Goal: Task Accomplishment & Management: Use online tool/utility

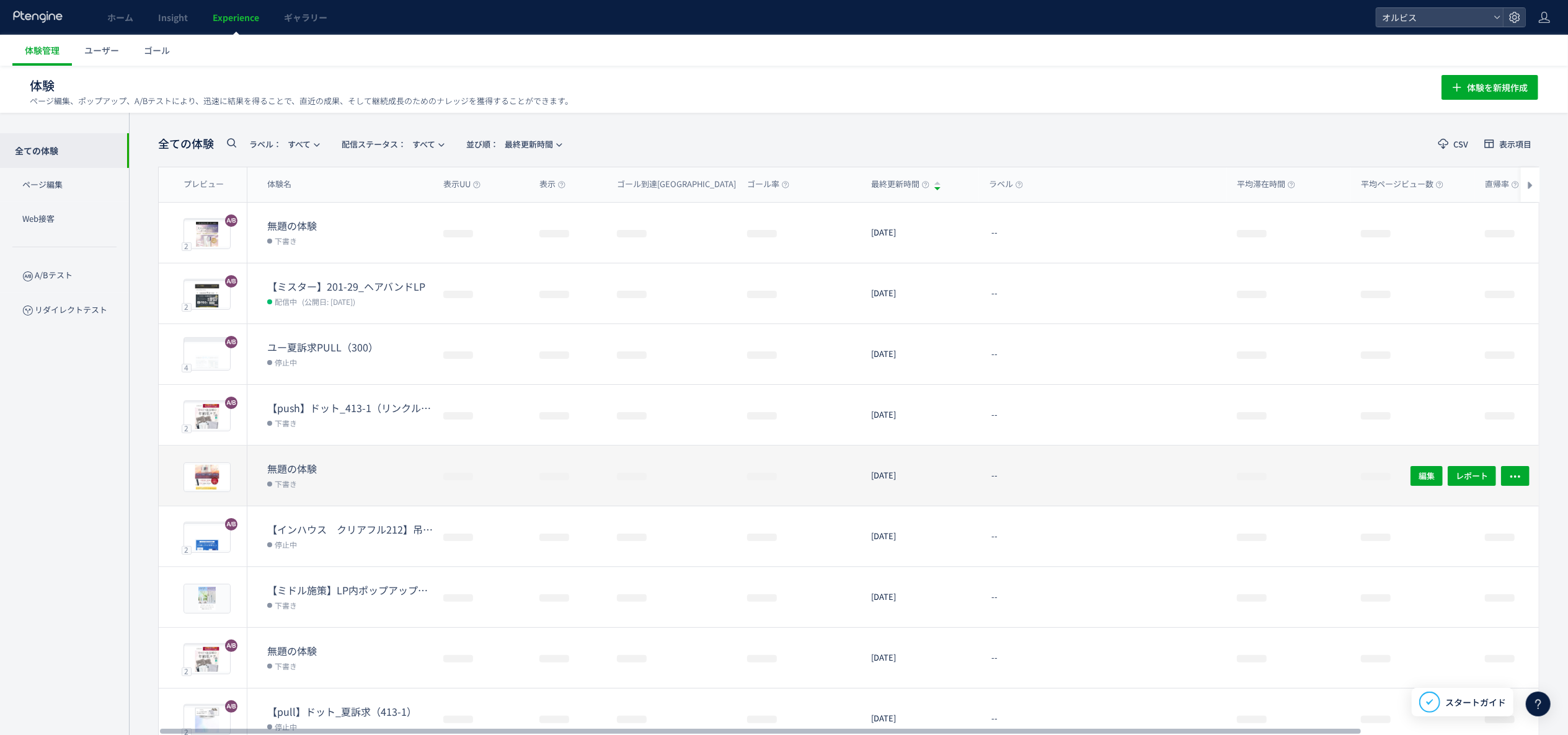
click at [330, 467] on dt "無題の体験" at bounding box center [350, 468] width 166 height 14
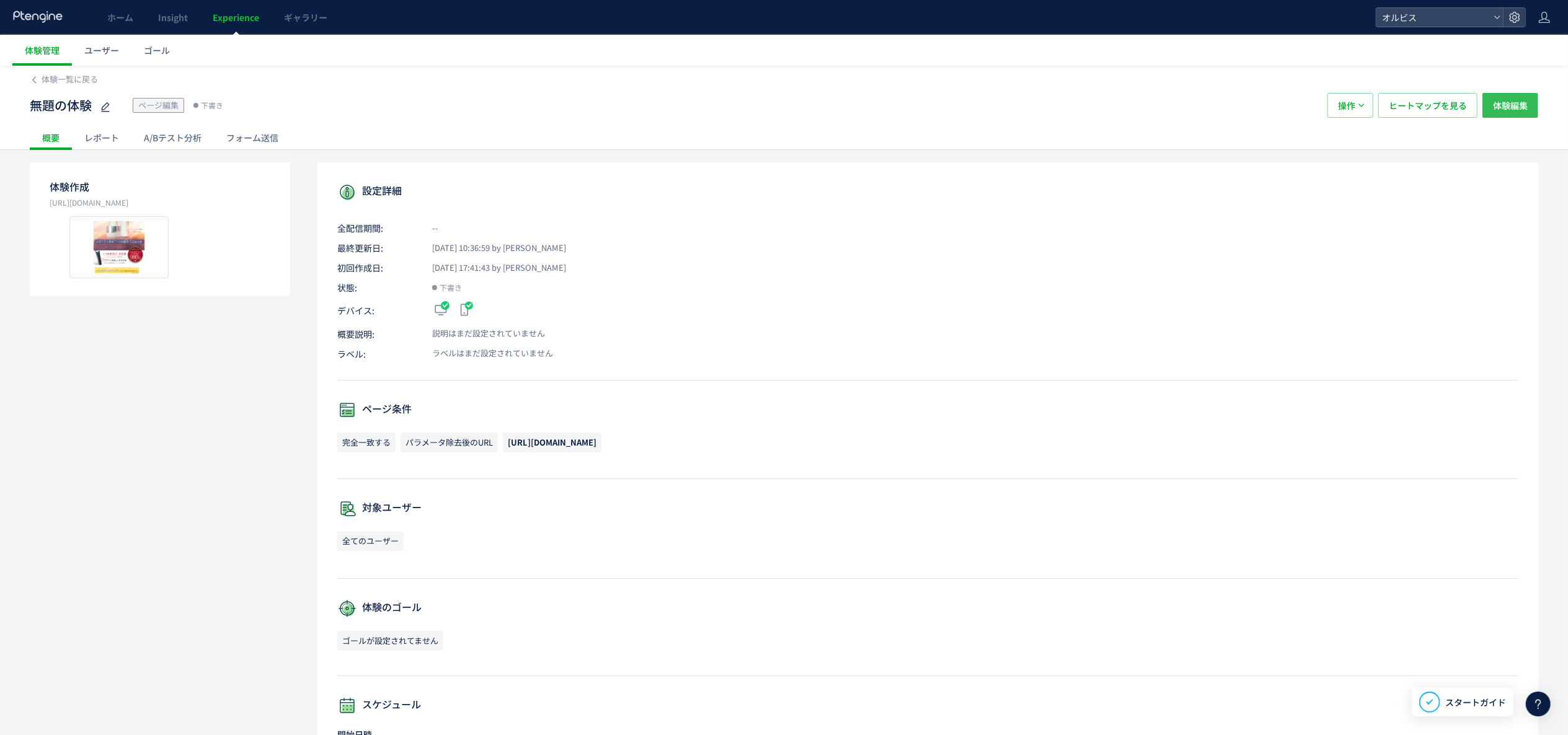
click at [1521, 110] on span "体験編集" at bounding box center [1510, 105] width 35 height 25
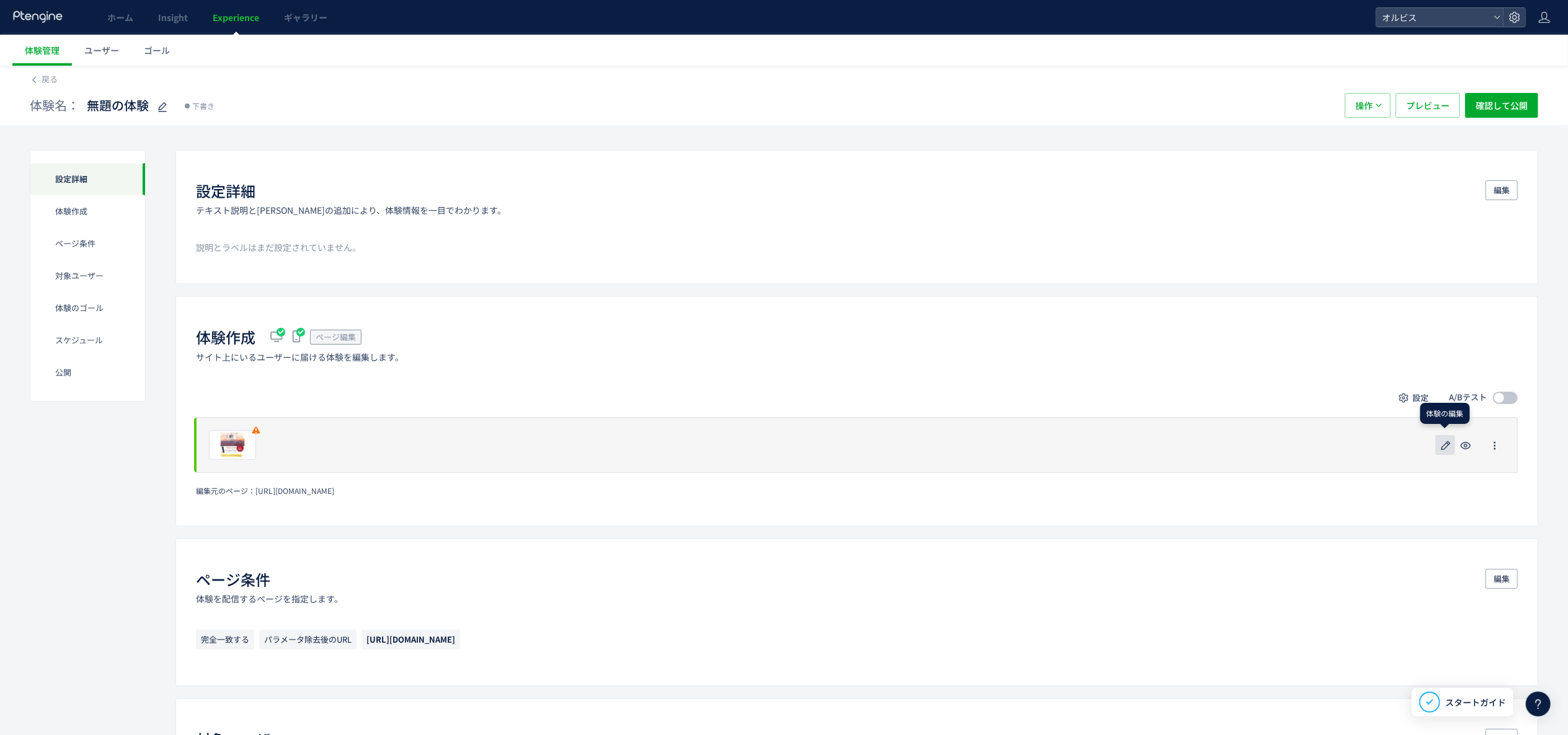
click at [1449, 443] on icon "button" at bounding box center [1445, 445] width 15 height 15
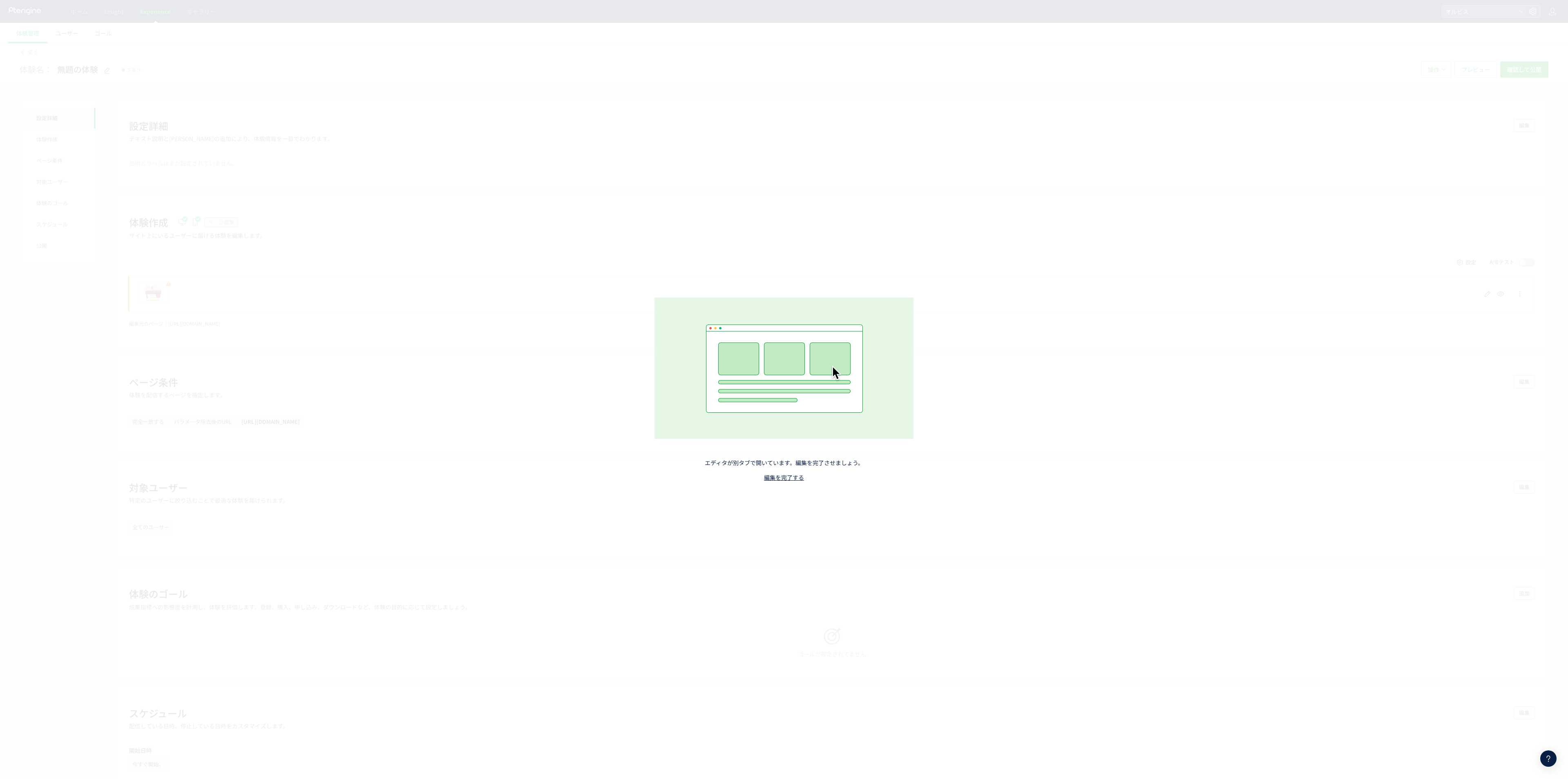
drag, startPoint x: 881, startPoint y: 70, endPoint x: 884, endPoint y: 74, distance: 5.0
click at [884, 74] on div "エディタが別タブで開いています。編集を完了させましょう。 編集を完了する" at bounding box center [784, 389] width 1568 height 779
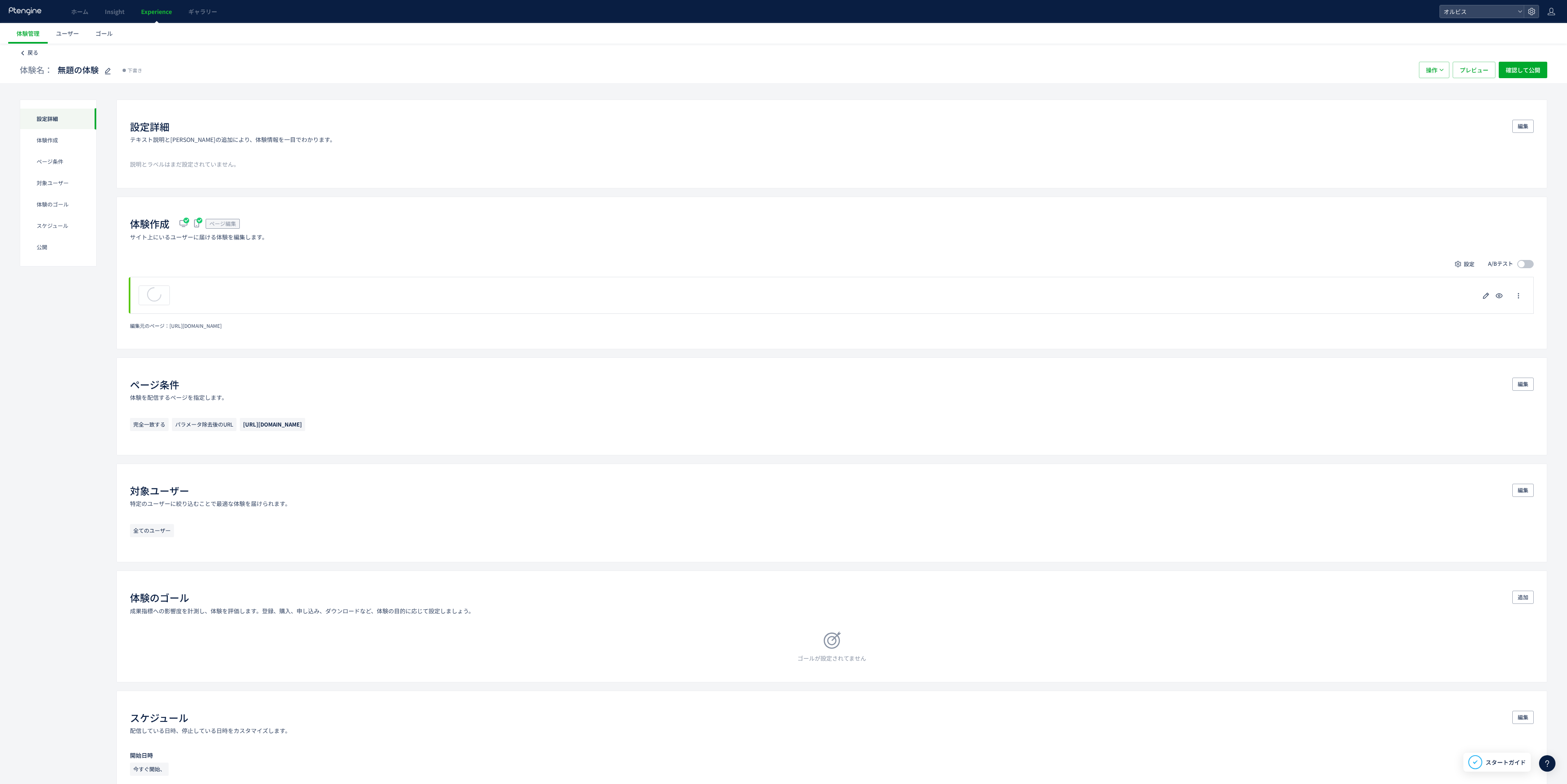
click at [26, 52] on link "戻る" at bounding box center [29, 53] width 18 height 8
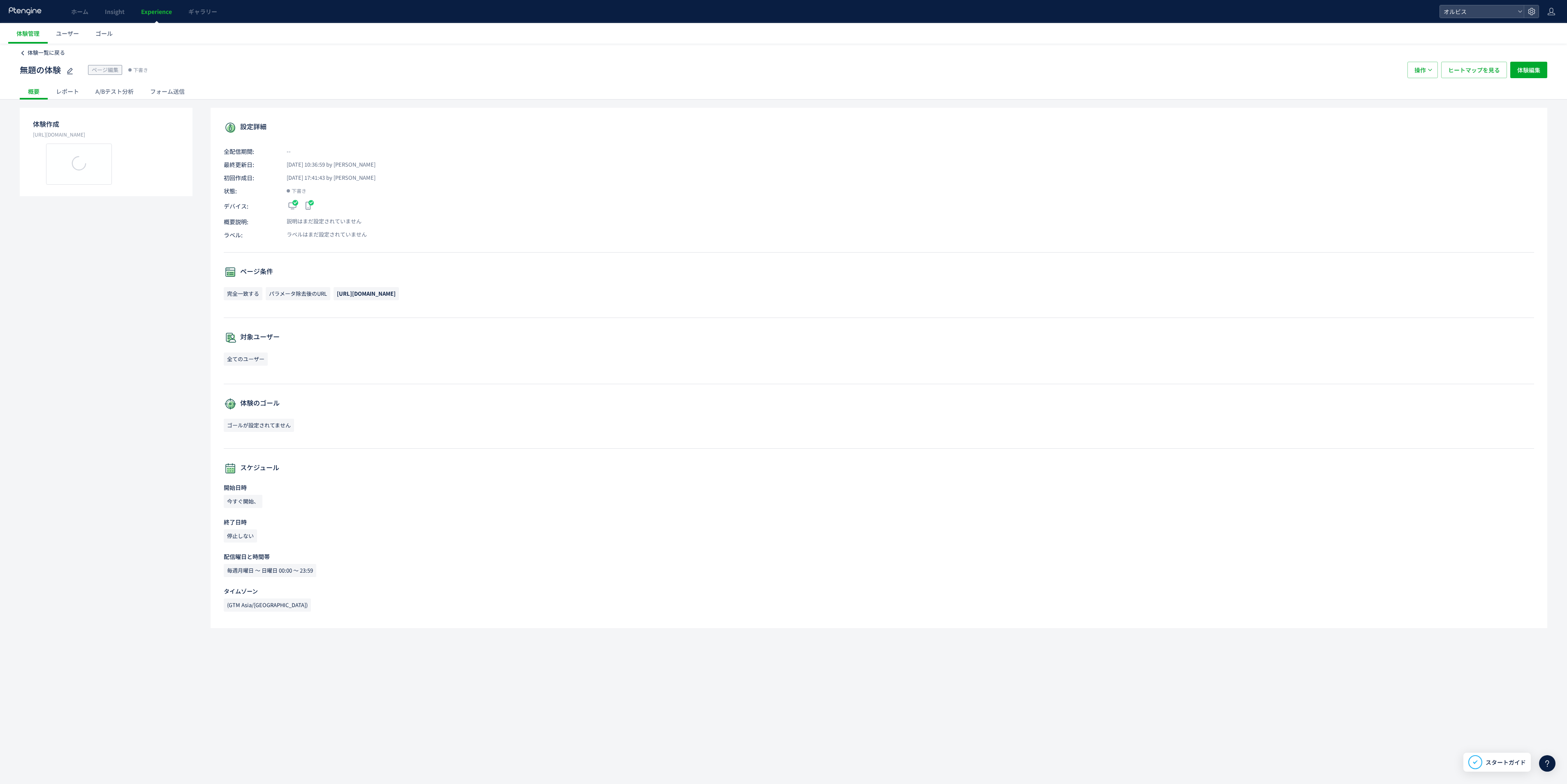
click at [36, 50] on span "体験一覧に戻る" at bounding box center [46, 52] width 37 height 8
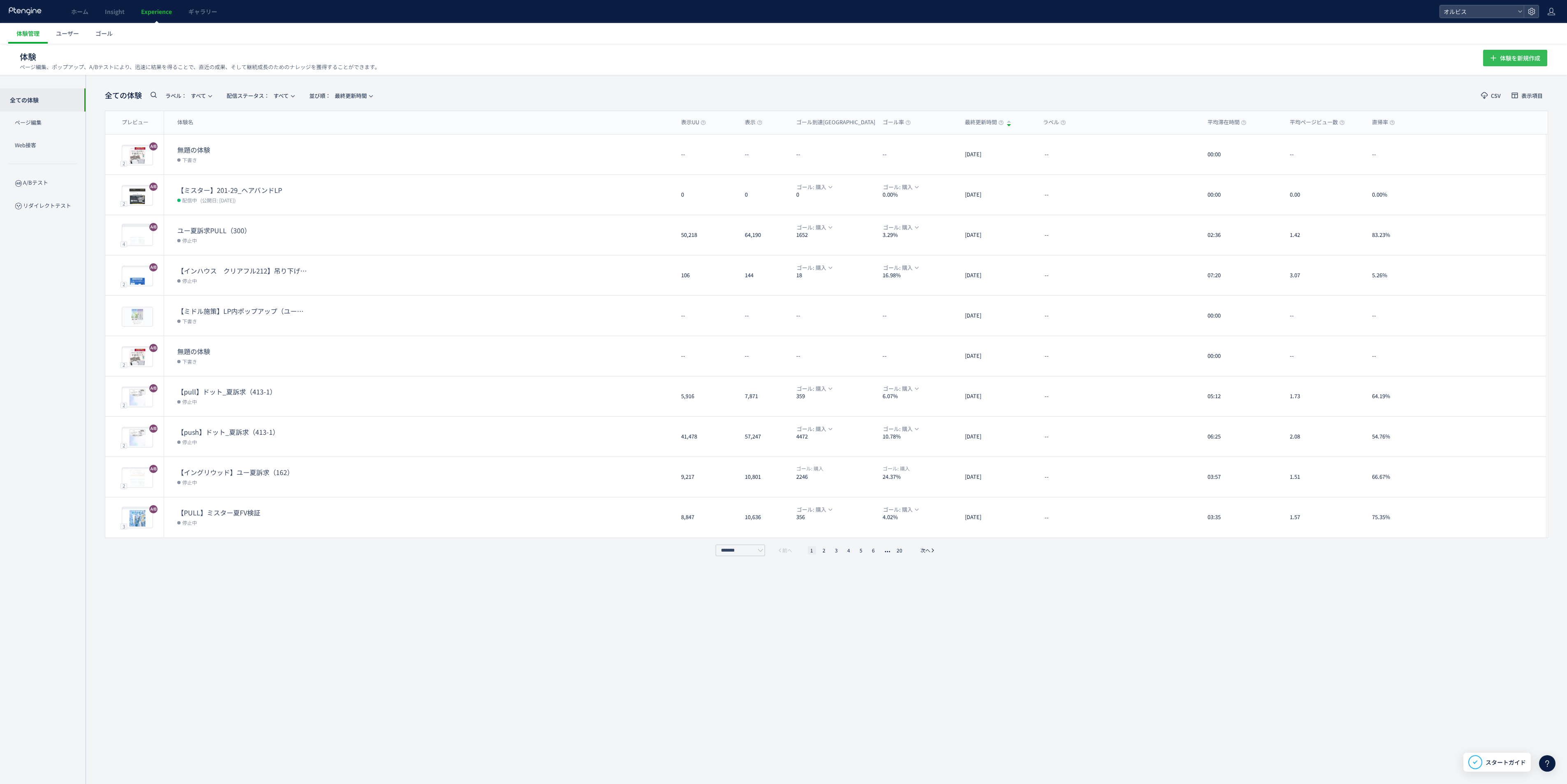
click at [1040, 60] on span "体験を新規作成" at bounding box center [1520, 58] width 40 height 17
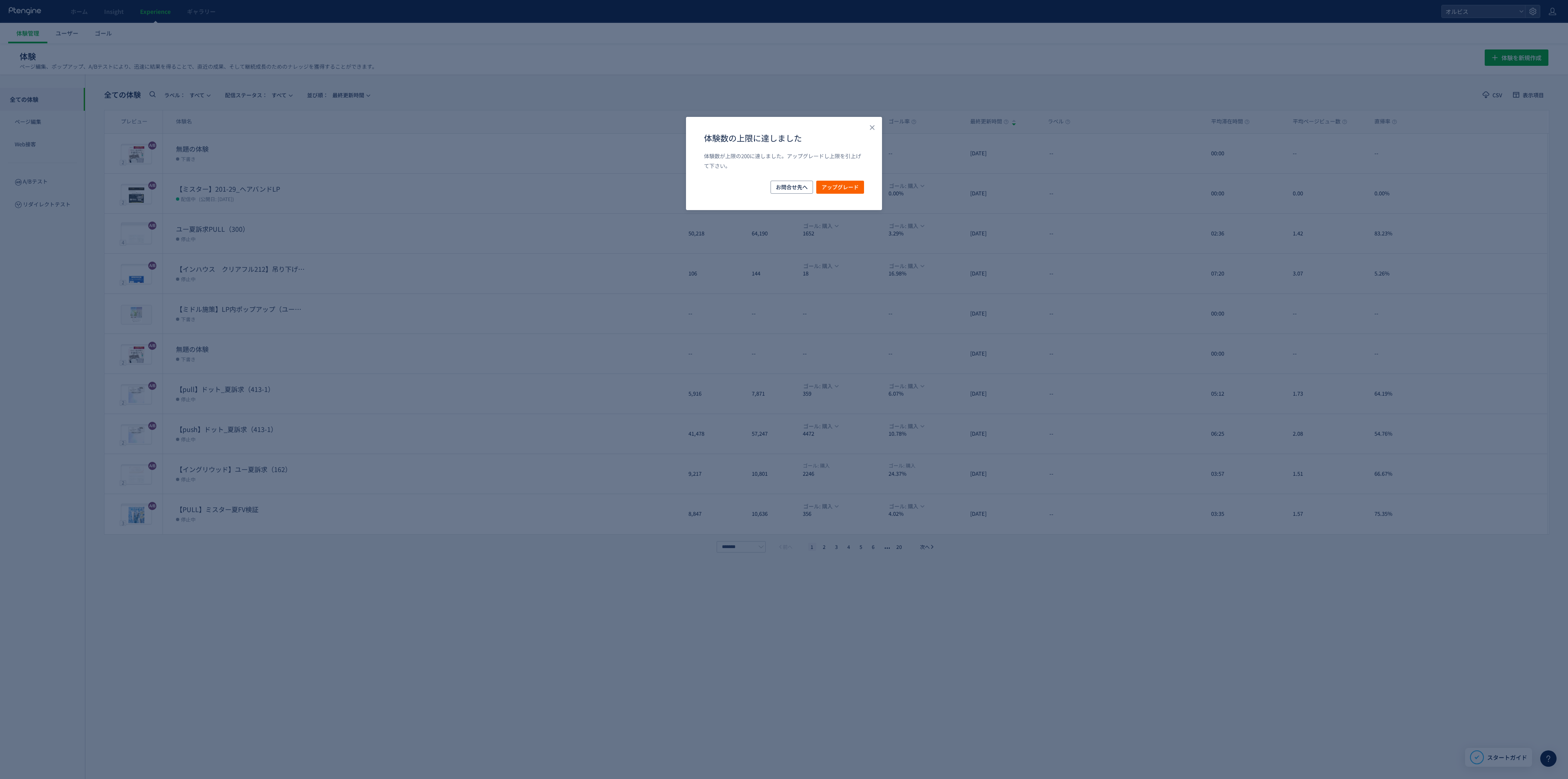
click at [859, 130] on div "体験数の上限に達しました 体験数が上限の200に達しました。アップグレードし上限を引上げて下さい。 お問合せ先へ アップグレード" at bounding box center [784, 163] width 196 height 93
click at [860, 141] on div "体験数の上限に達しました 体験数が上限の200に達しました。アップグレードし上限を引上げて下さい。 お問合せ先へ アップグレード" at bounding box center [784, 163] width 196 height 93
click at [861, 131] on div "体験数の上限に達しました 体験数が上限の200に達しました。アップグレードし上限を引上げて下さい。 お問合せ先へ アップグレード" at bounding box center [784, 163] width 196 height 93
click at [868, 129] on icon "Close" at bounding box center [872, 127] width 8 height 8
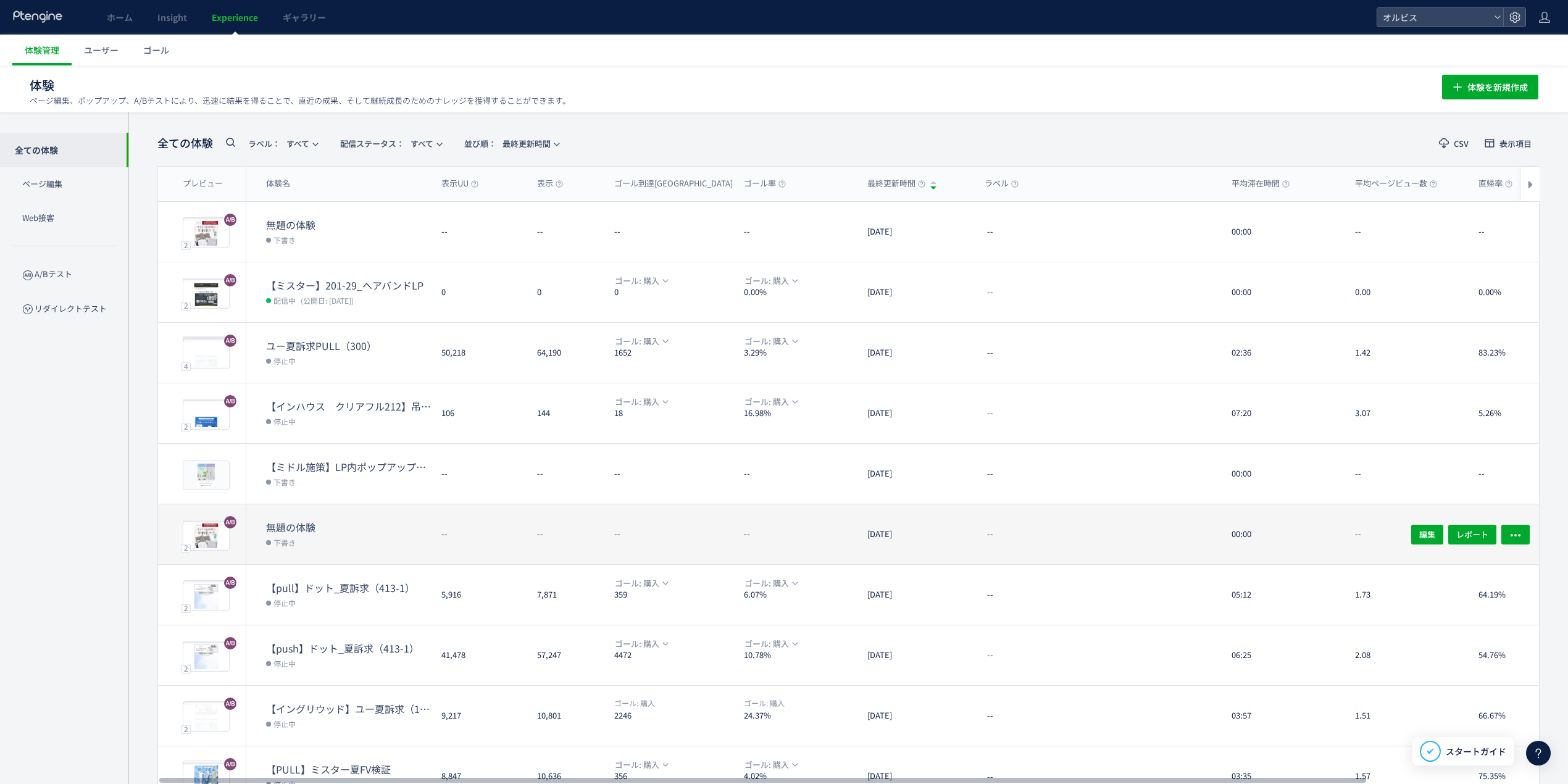
scroll to position [68, 0]
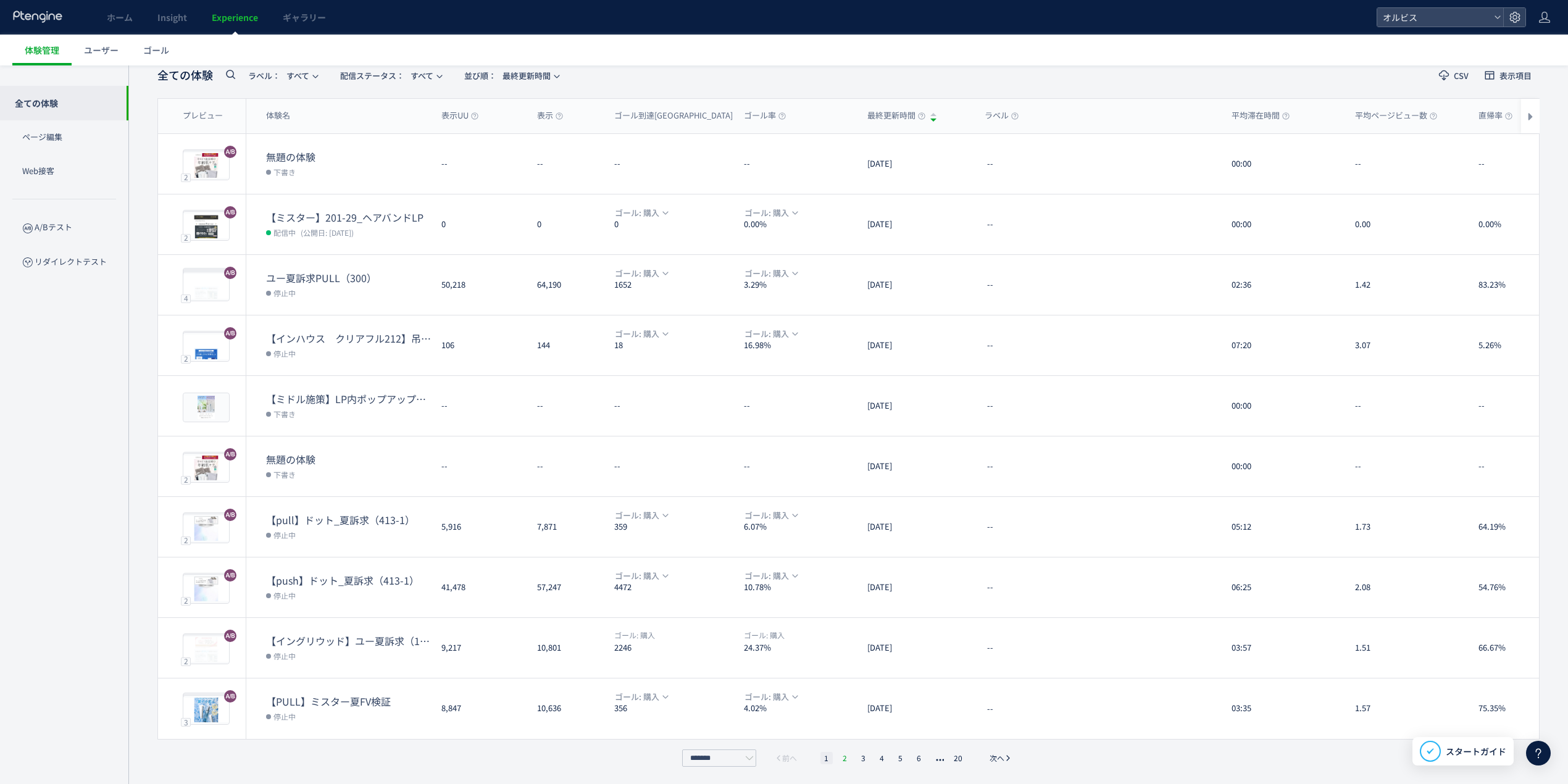
click at [843, 732] on li "2" at bounding box center [845, 757] width 12 height 12
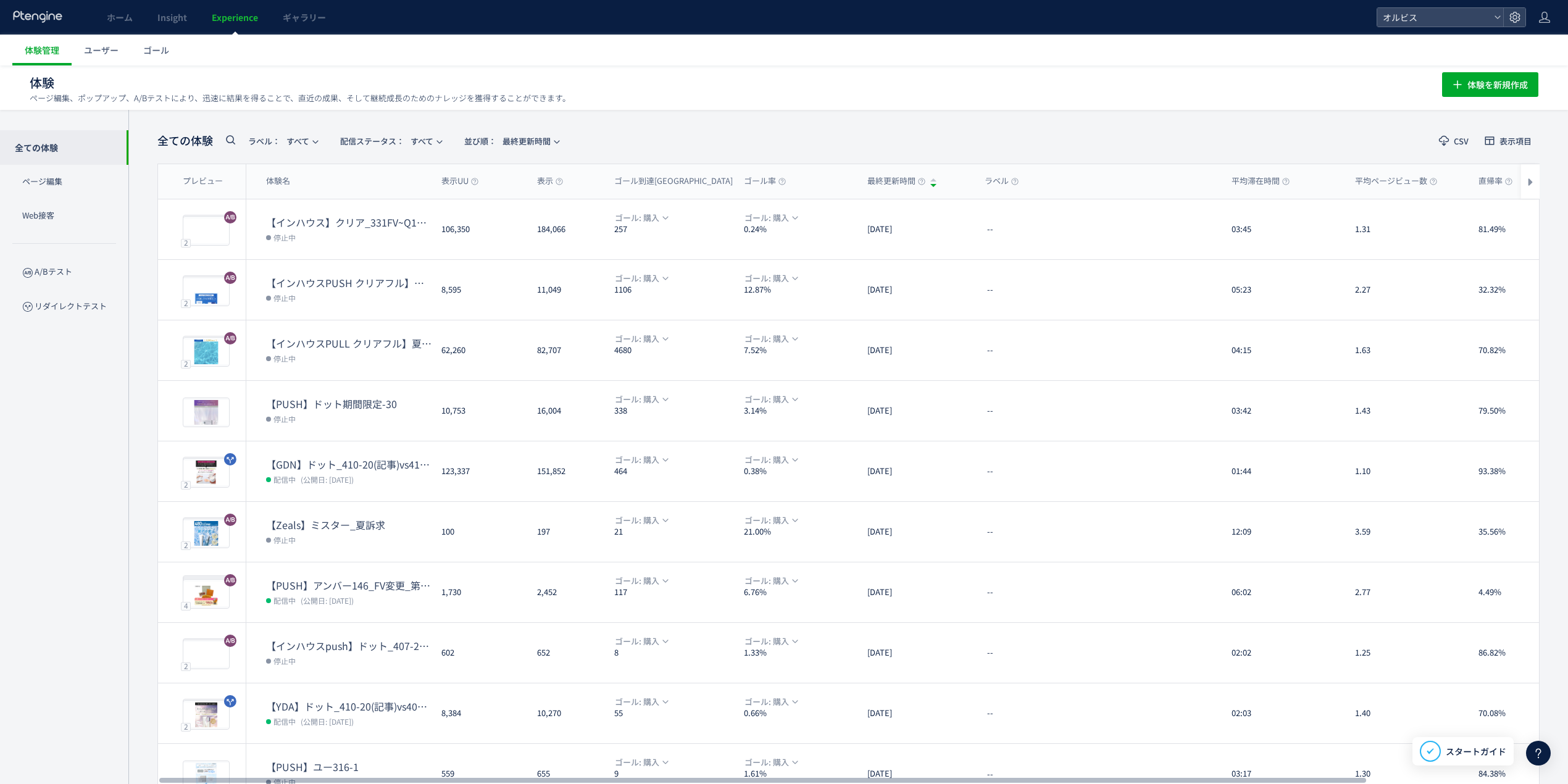
scroll to position [0, 0]
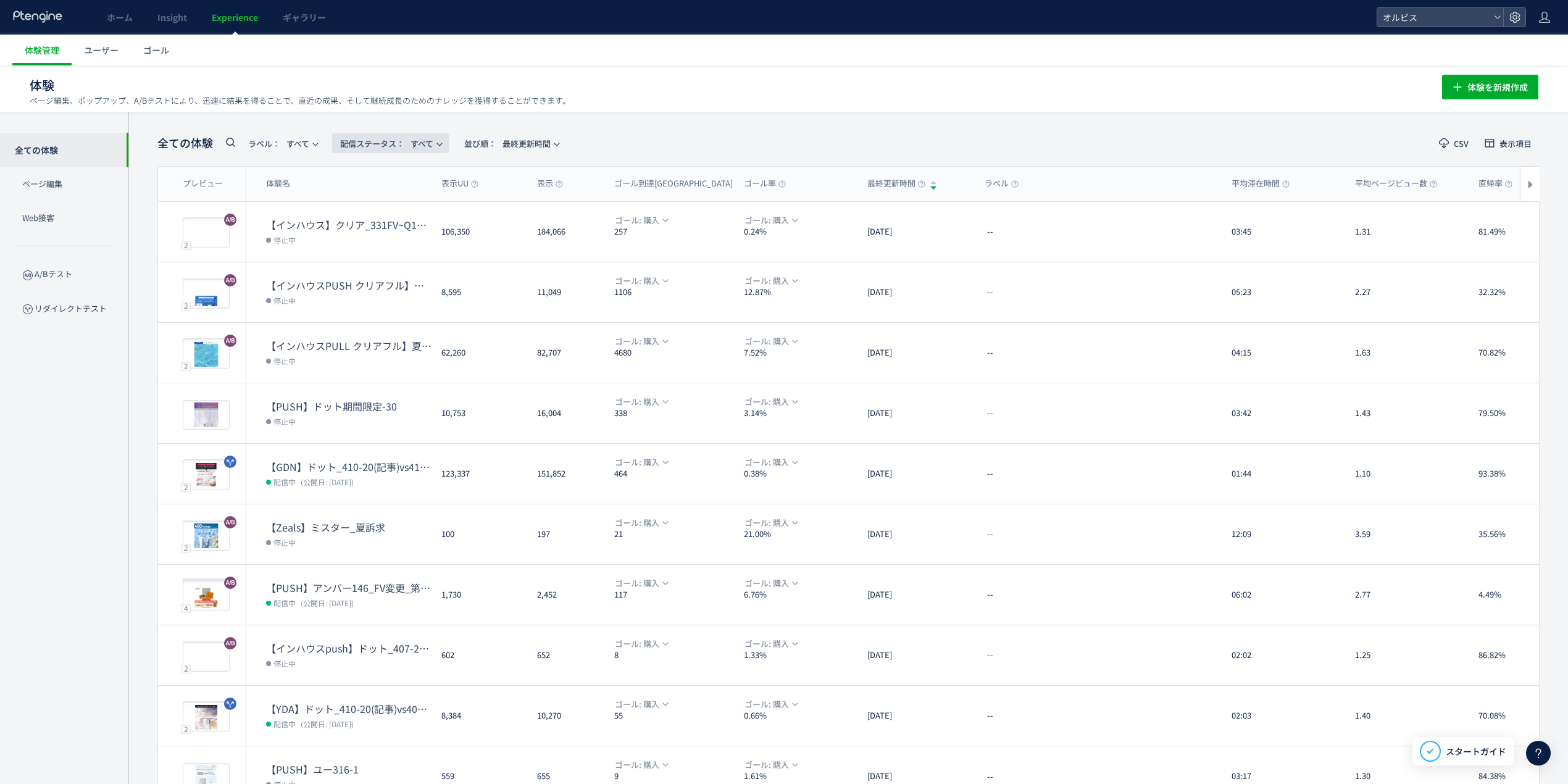
click at [444, 142] on icon "button" at bounding box center [440, 144] width 7 height 7
click at [391, 273] on li "下書き" at bounding box center [394, 267] width 51 height 22
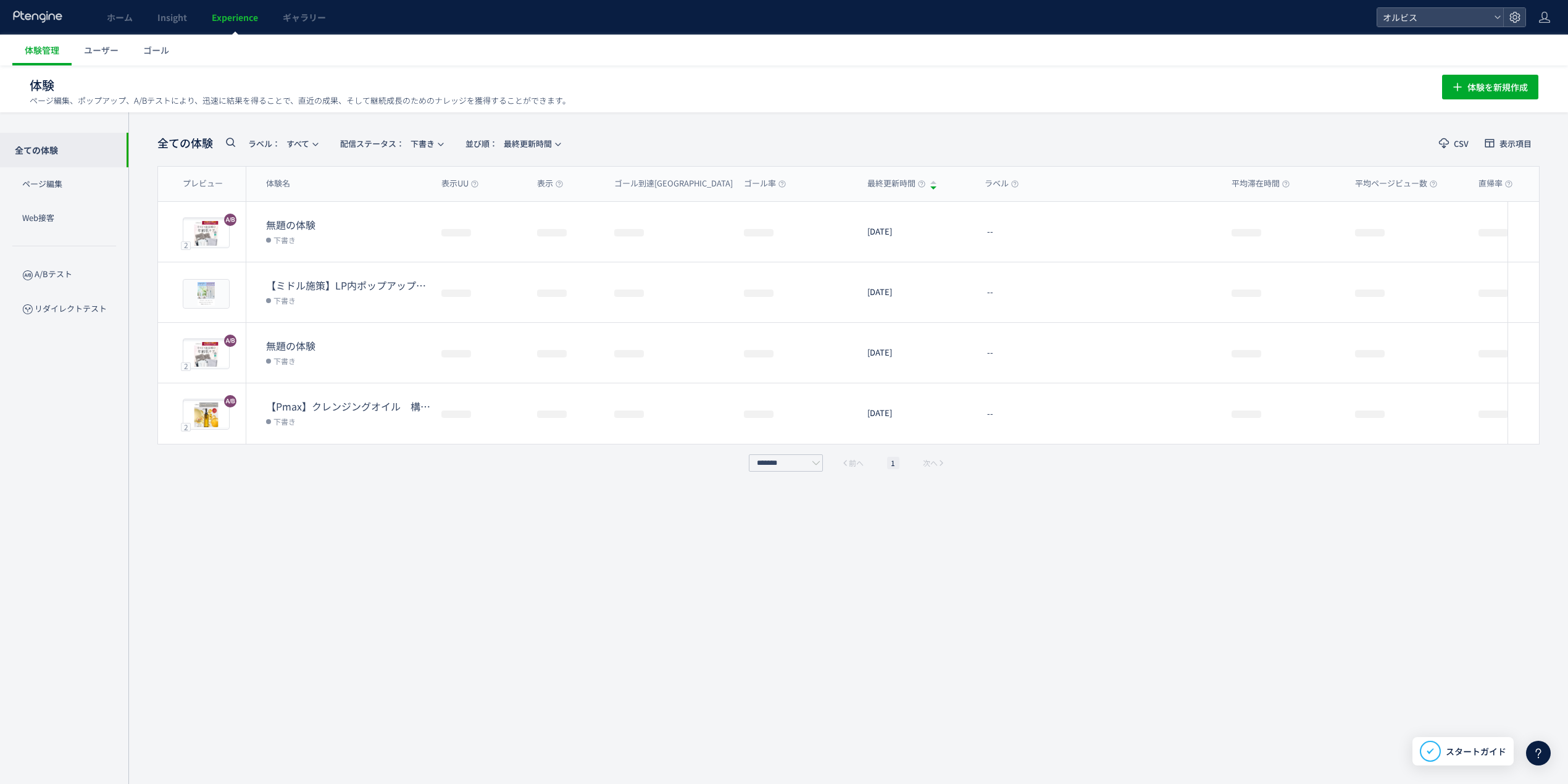
scroll to position [1, 0]
click at [433, 142] on span "配信ステータス​： 下書き" at bounding box center [387, 143] width 95 height 20
click at [409, 176] on li "すべて" at bounding box center [394, 178] width 51 height 22
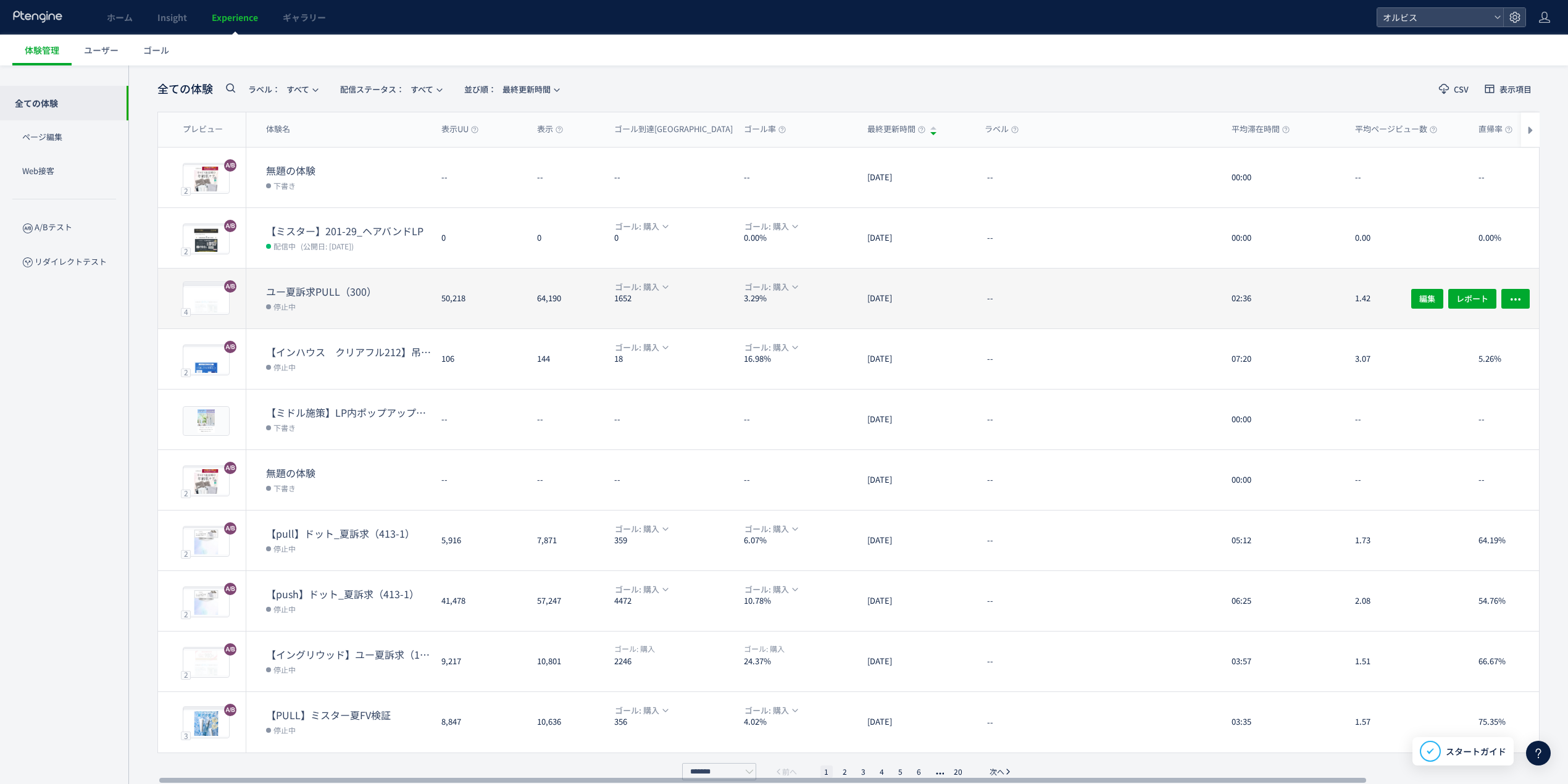
scroll to position [68, 0]
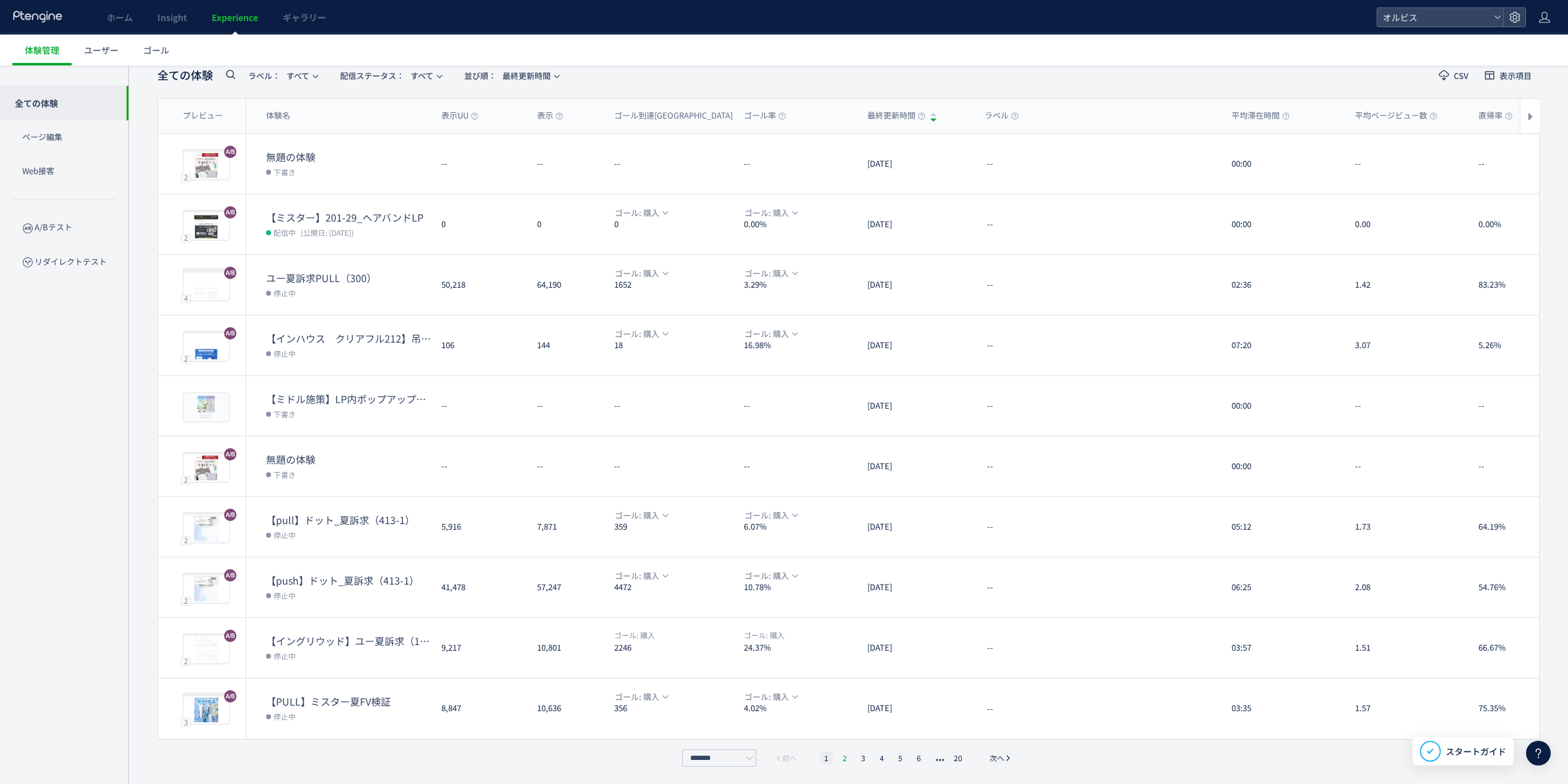
click at [845, 755] on li "2" at bounding box center [845, 757] width 12 height 12
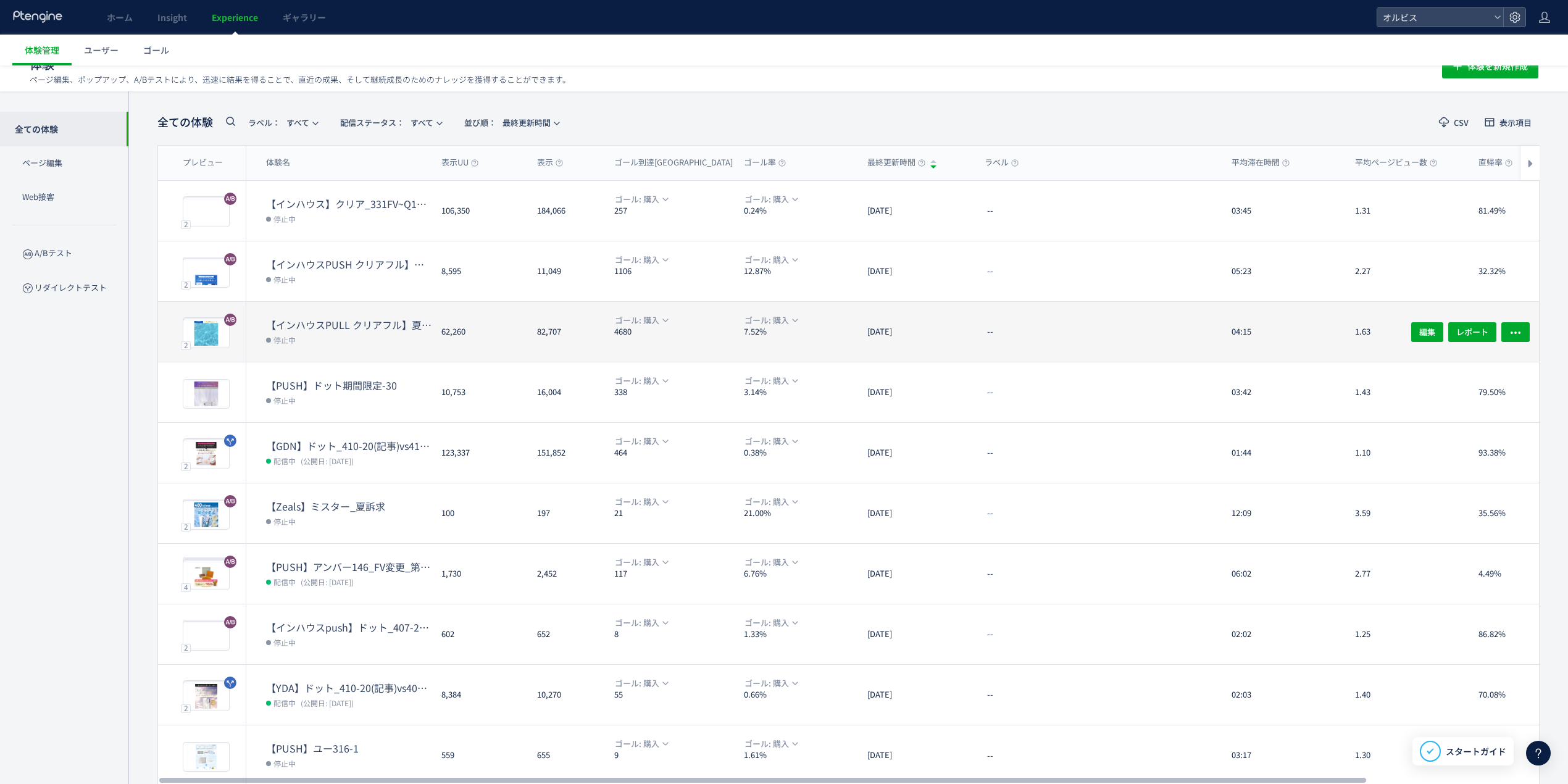
scroll to position [0, 0]
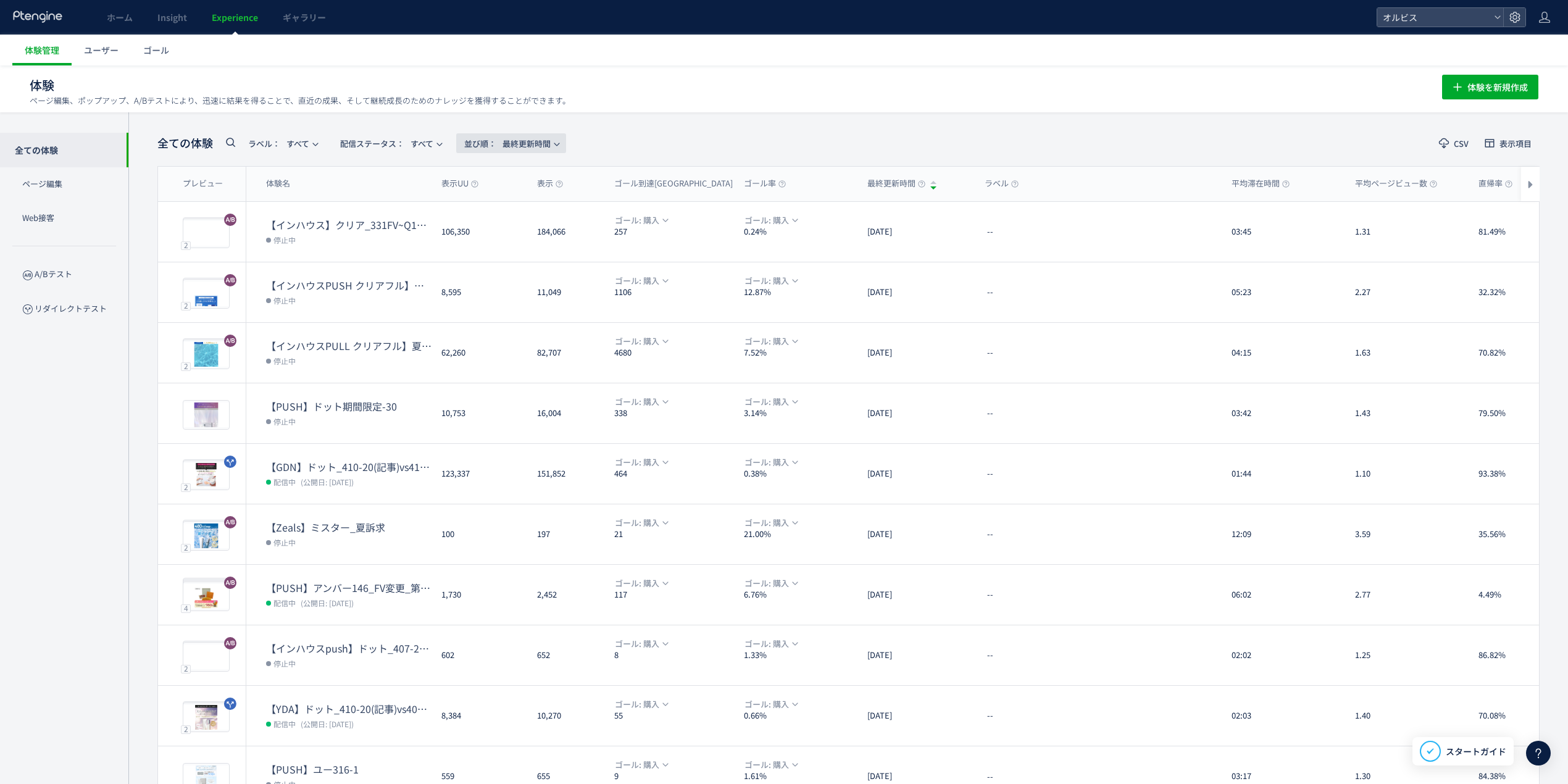
click at [520, 144] on span "並び順： 最終更新時間" at bounding box center [507, 144] width 86 height 20
click at [534, 179] on li "最終更新時間" at bounding box center [517, 179] width 76 height 22
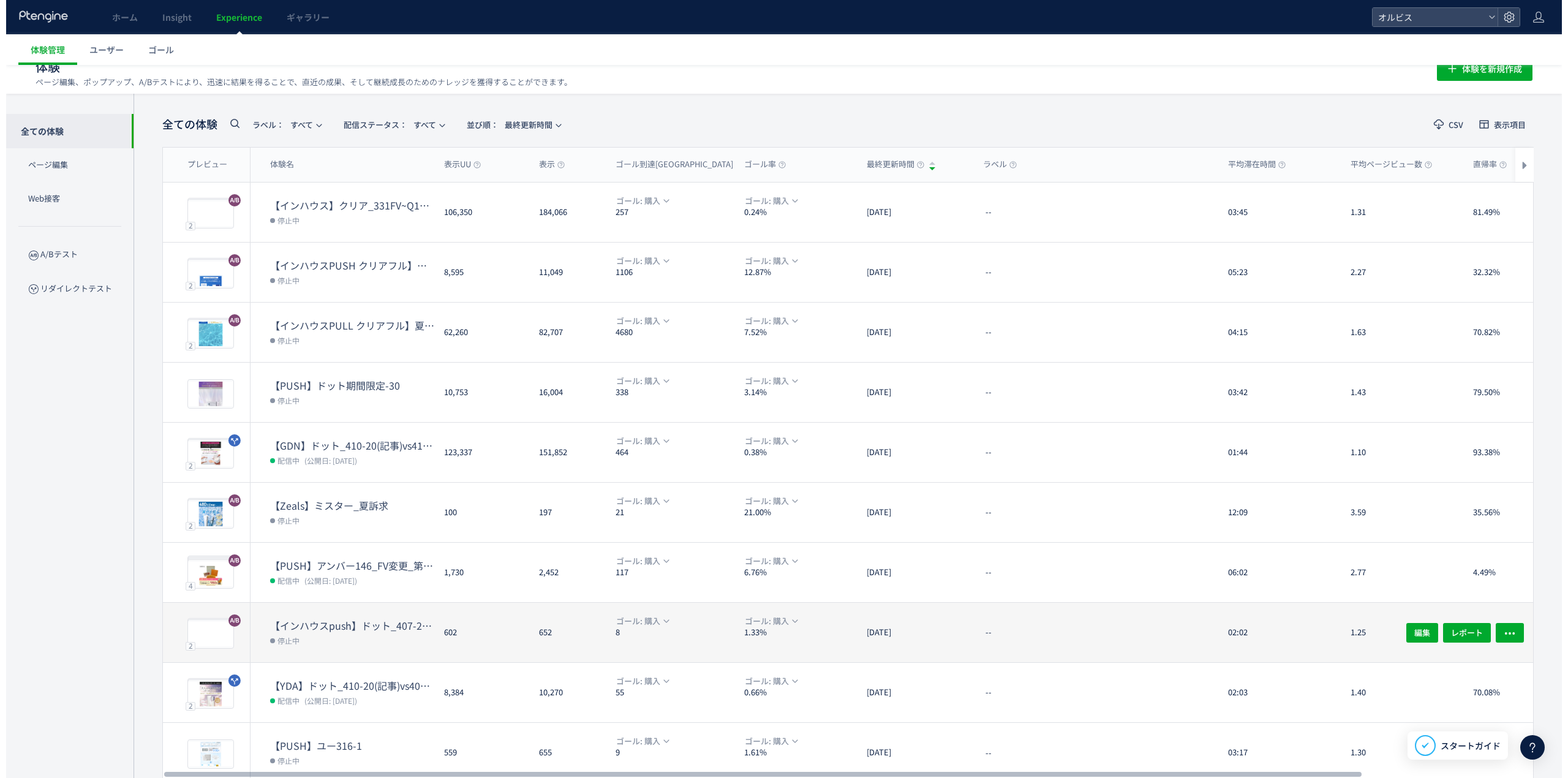
scroll to position [68, 0]
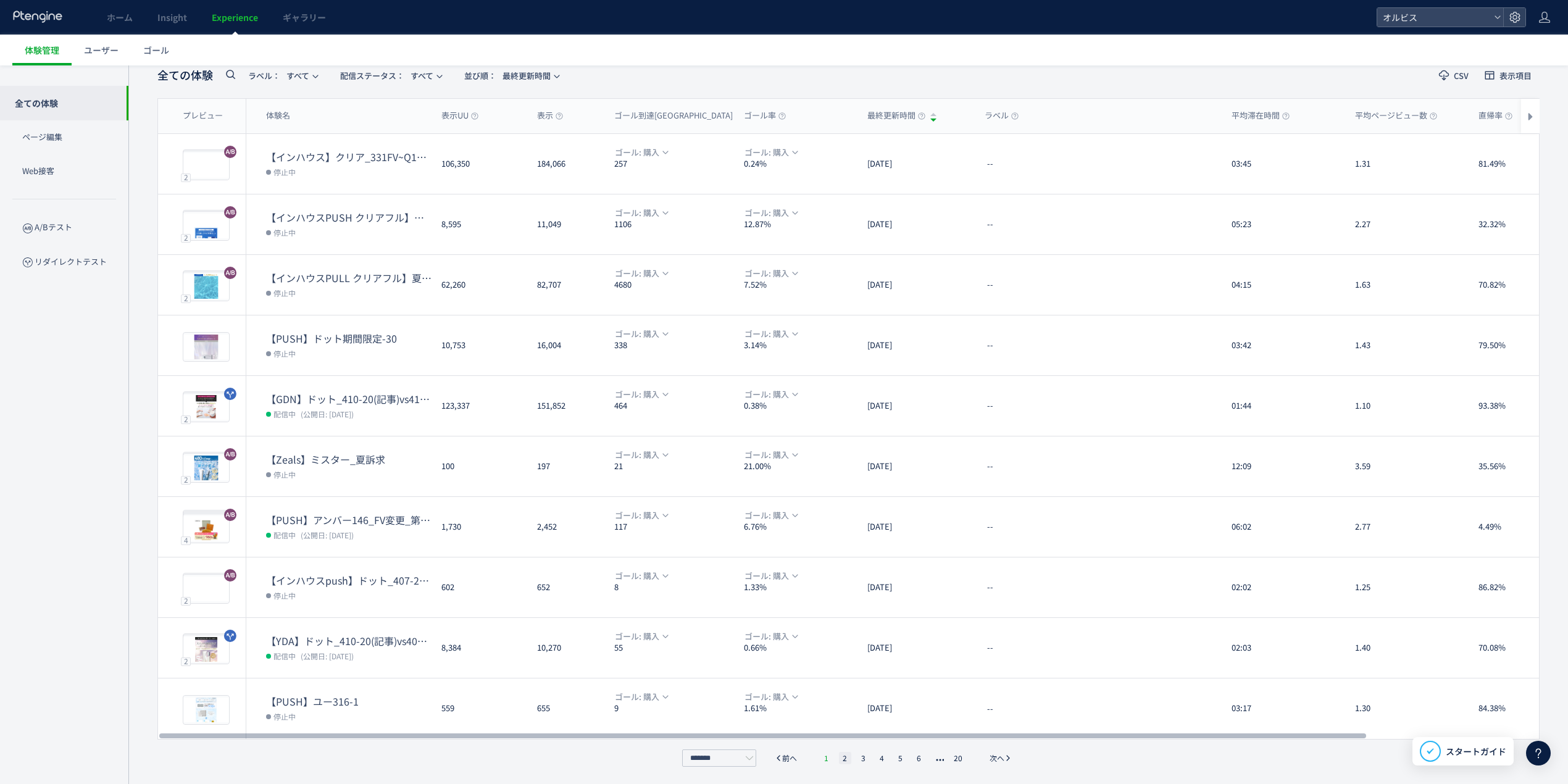
click at [828, 758] on li "1" at bounding box center [826, 757] width 12 height 12
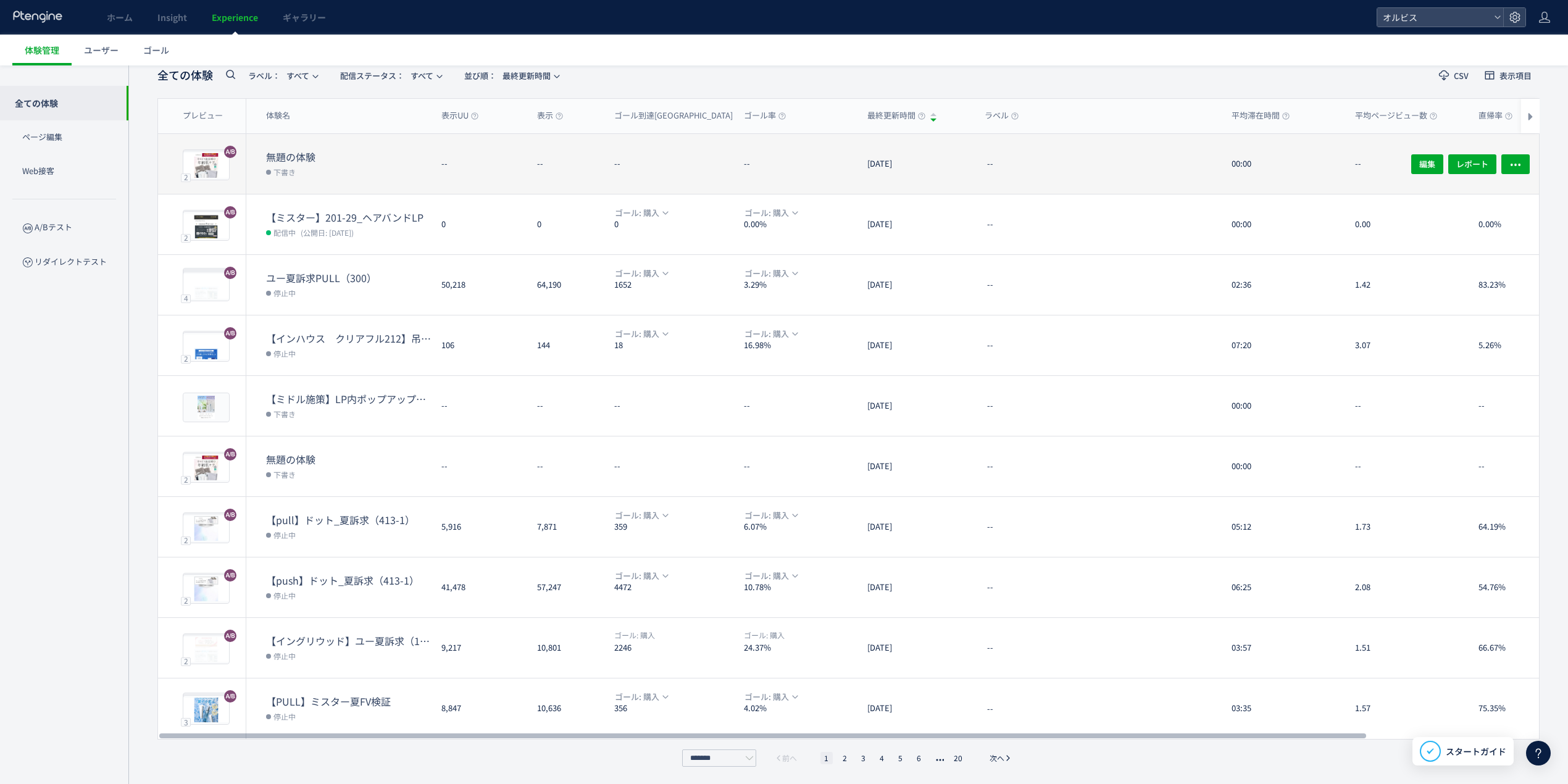
click at [361, 158] on dt "無題の体験" at bounding box center [349, 156] width 166 height 14
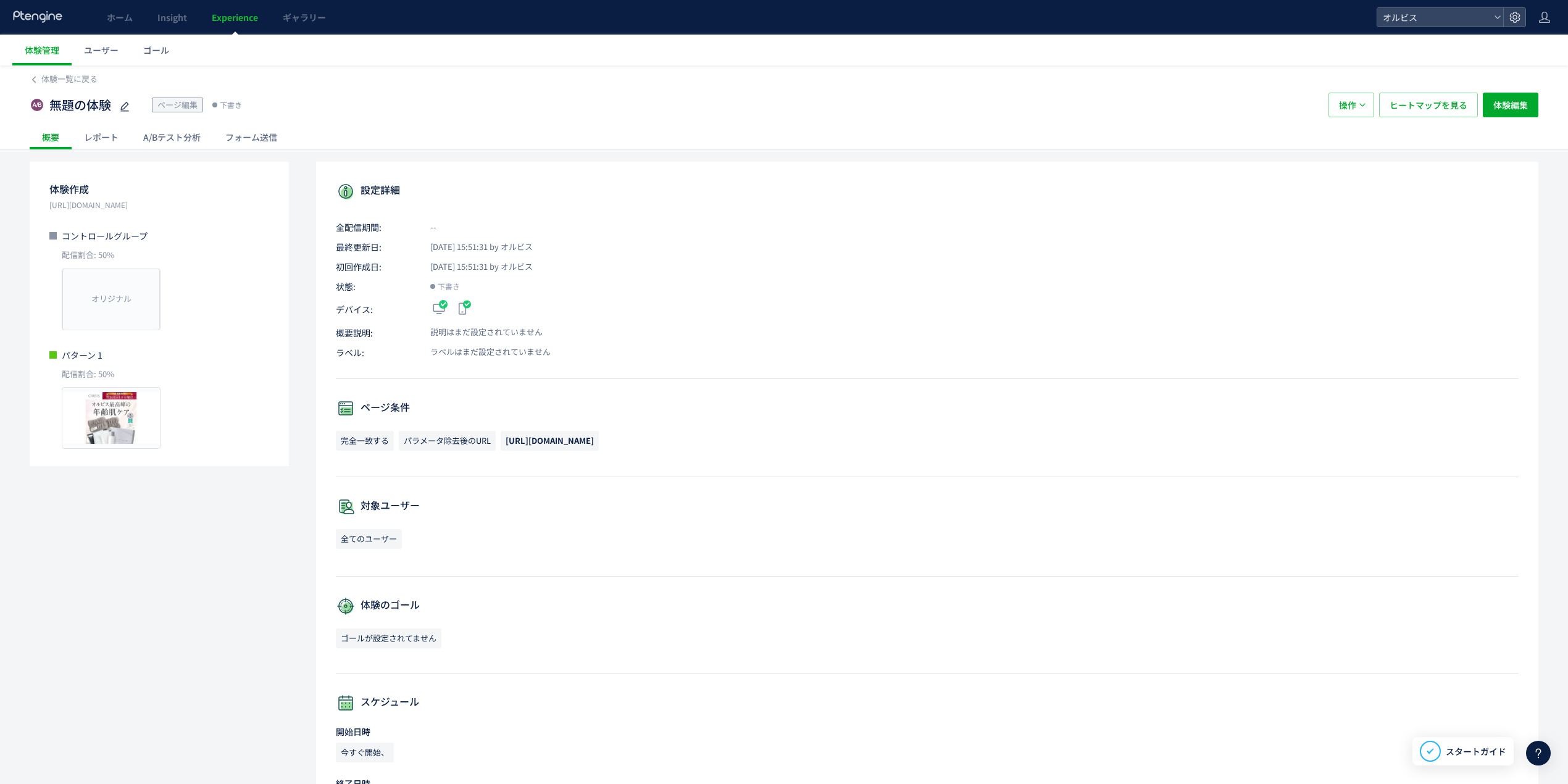
click at [76, 86] on div "無題の体験 ページ編集 下書き 操作 ヒートマップを見る 体験編集" at bounding box center [784, 105] width 1509 height 40
click at [87, 76] on span "体験一覧に戻る" at bounding box center [69, 78] width 56 height 12
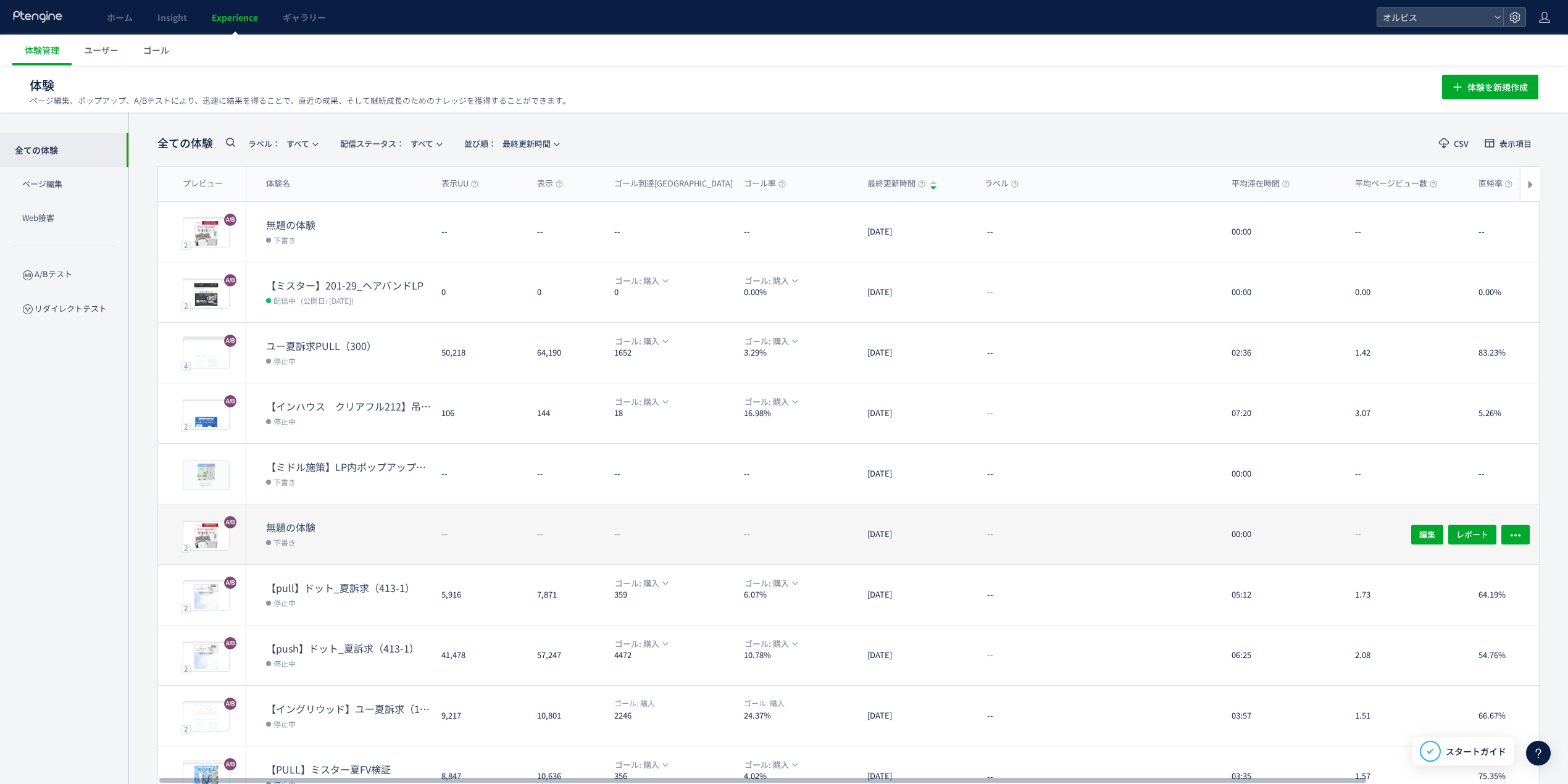
click at [384, 546] on dd "下書き" at bounding box center [349, 541] width 166 height 16
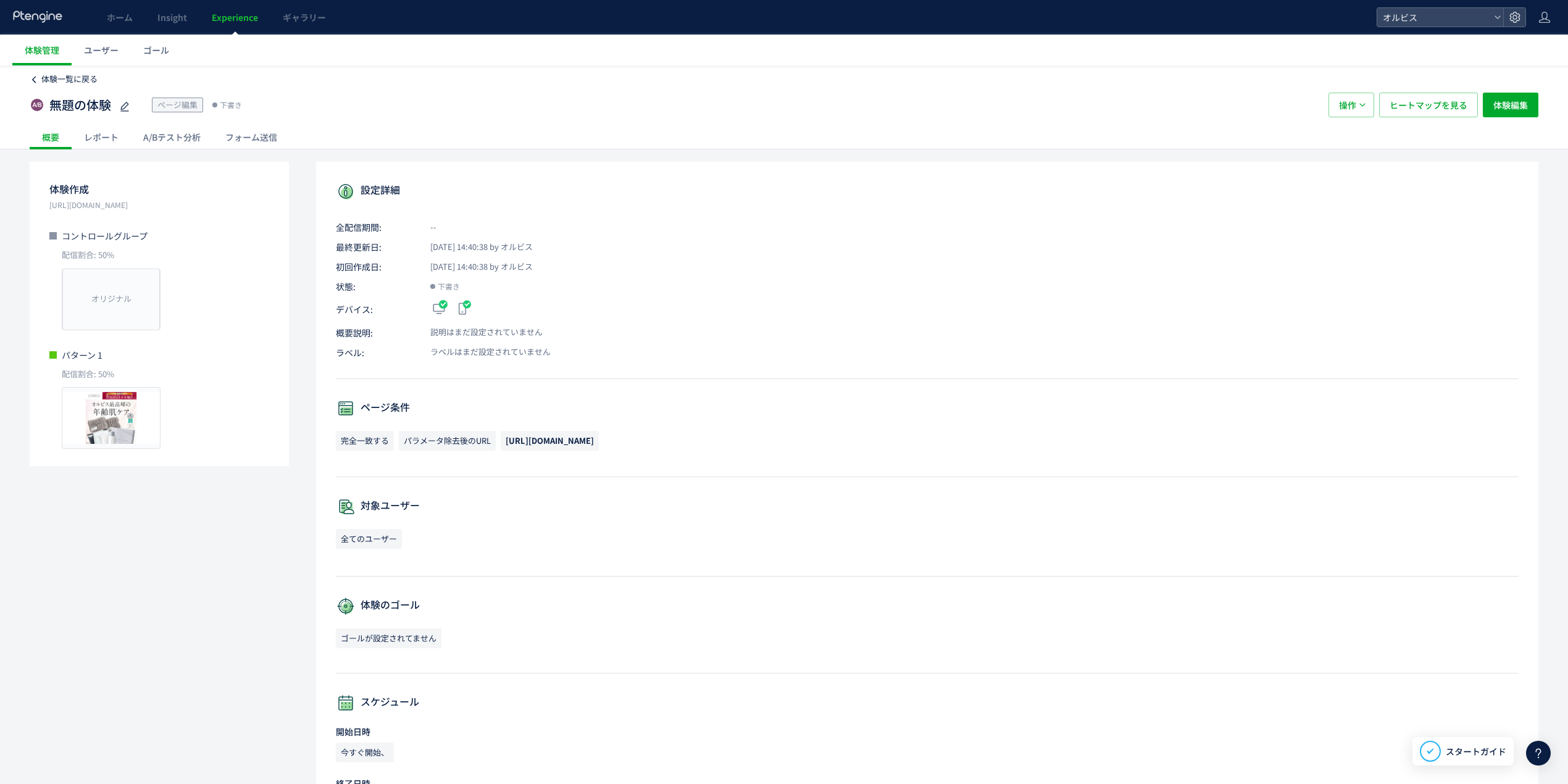
click at [70, 78] on span "体験一覧に戻る" at bounding box center [69, 78] width 56 height 12
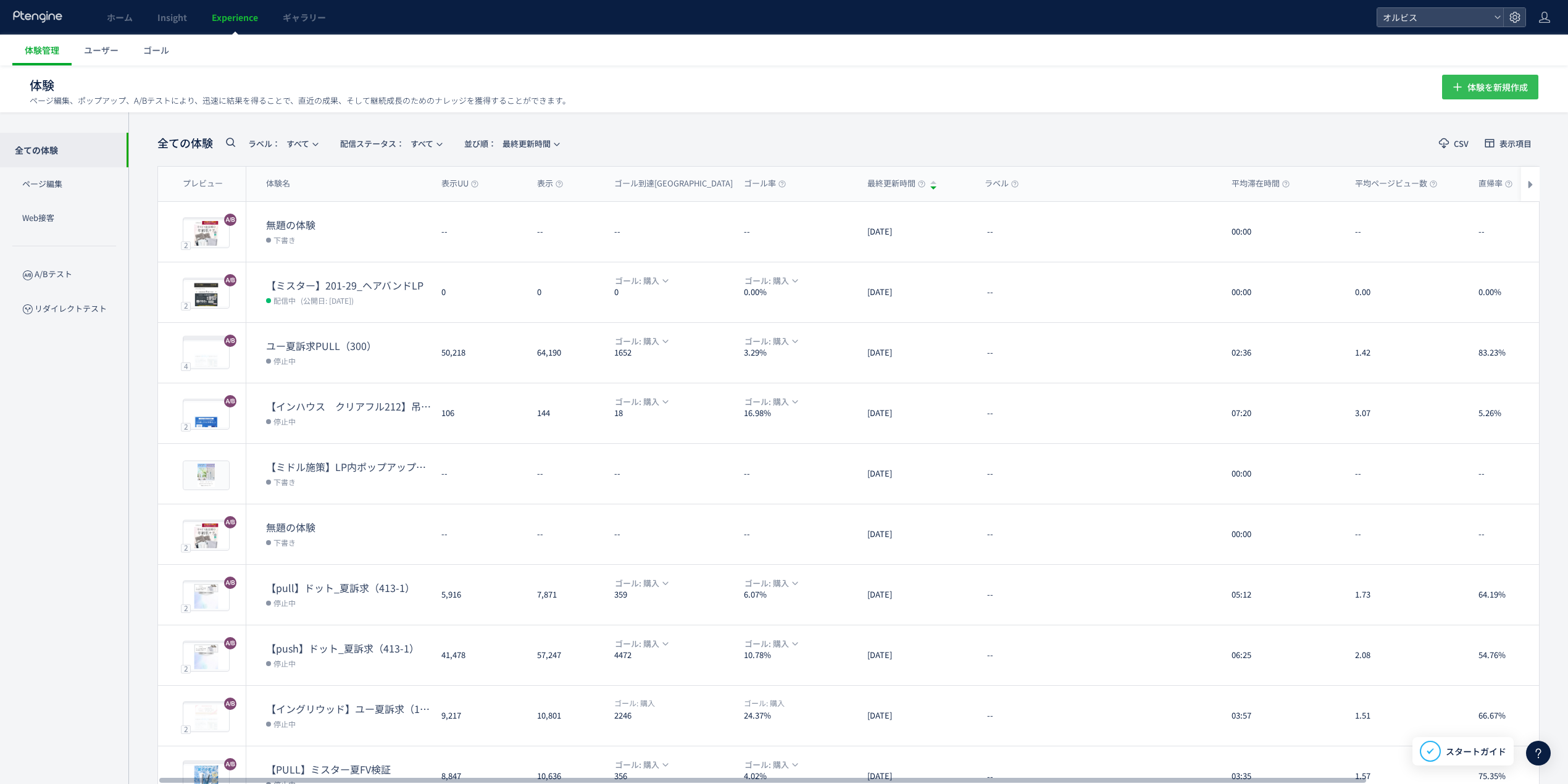
click at [1497, 75] on button "体験を新規作成" at bounding box center [1490, 86] width 97 height 25
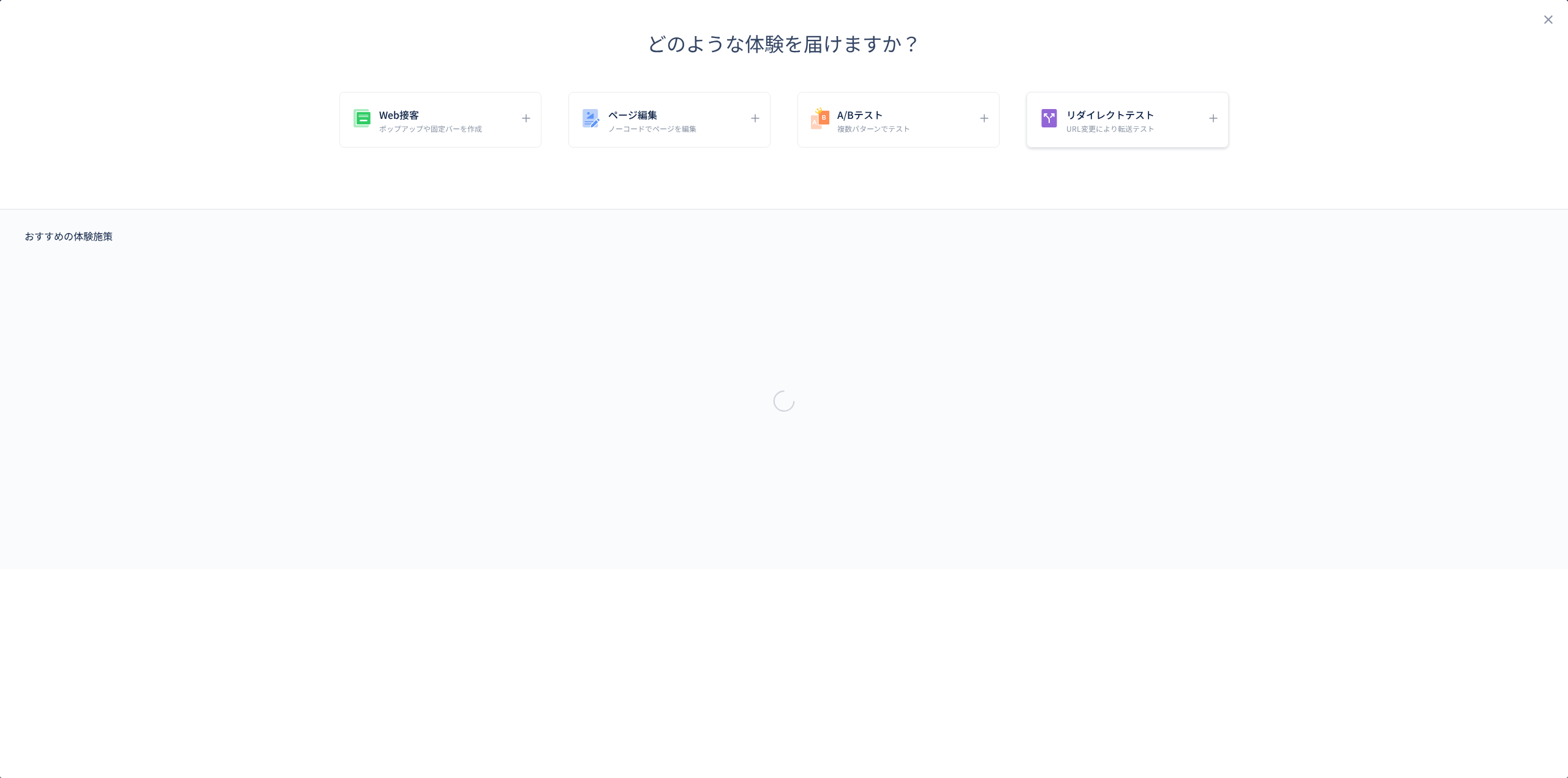
click at [1086, 107] on h5 "リダイレクトテスト" at bounding box center [1110, 114] width 89 height 17
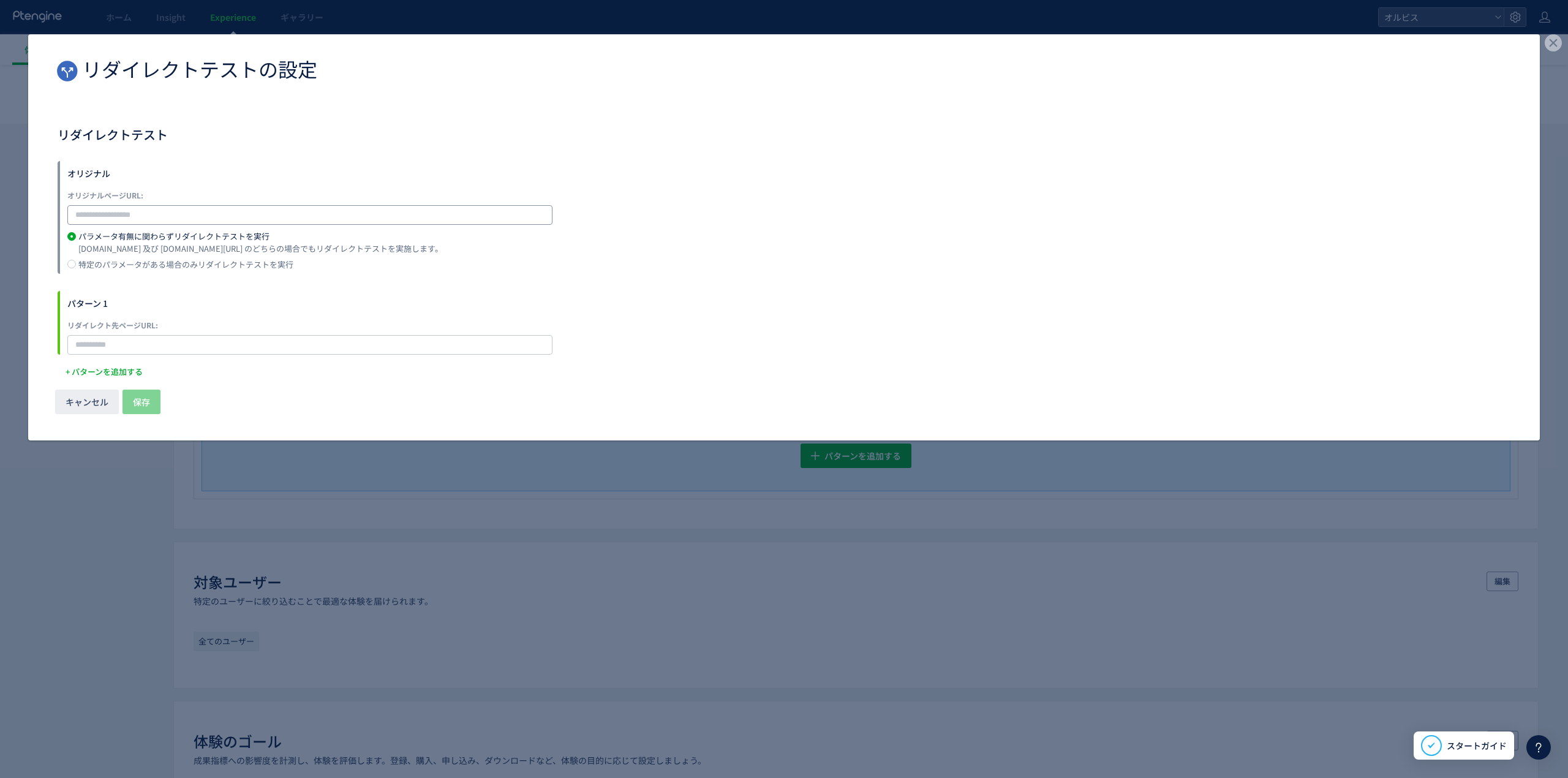
click at [302, 213] on input "dialog" at bounding box center [310, 215] width 485 height 19
type input "*"
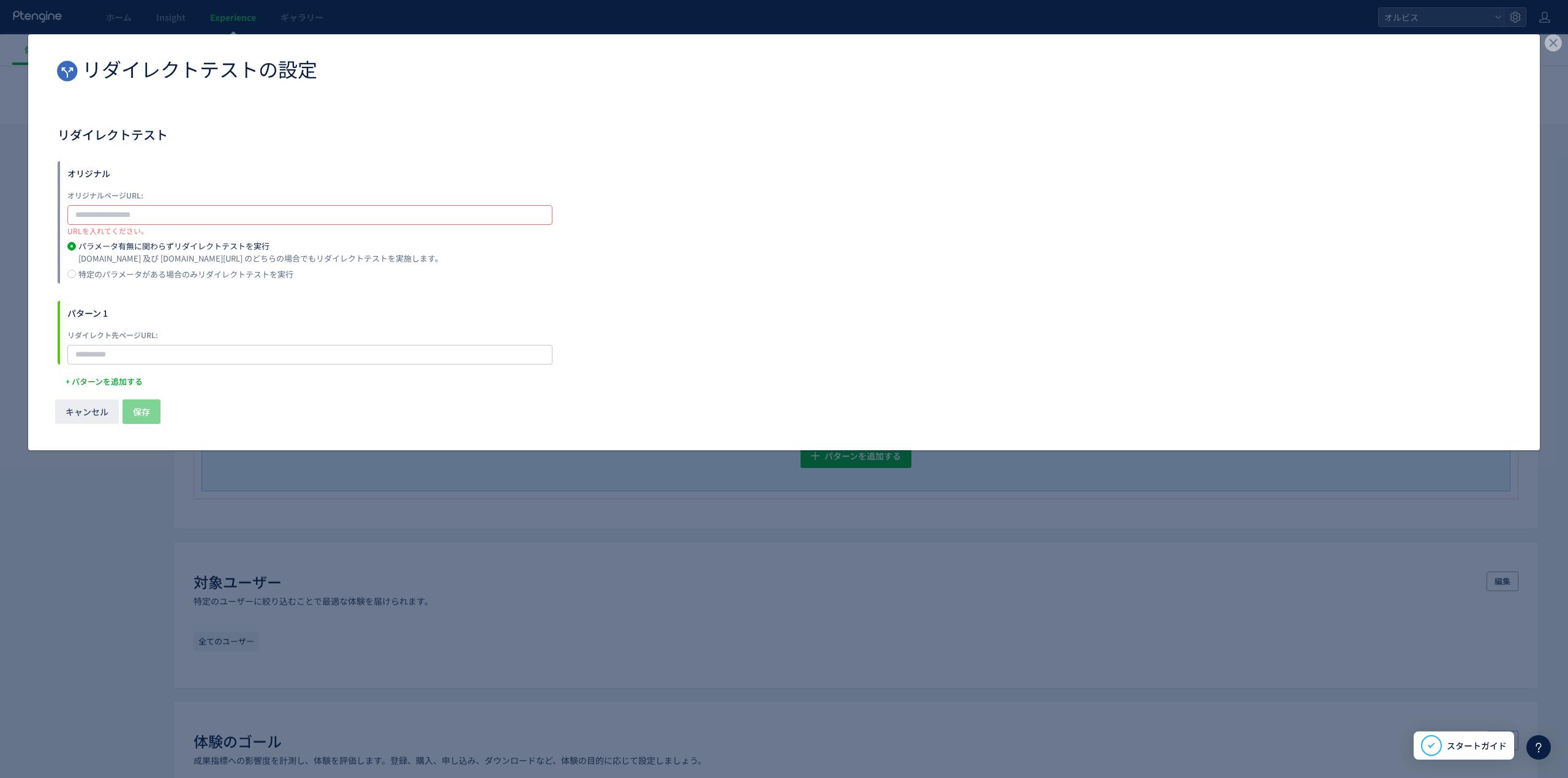
paste input "**********"
type input "**********"
click at [89, 405] on span "キャンセル" at bounding box center [87, 411] width 43 height 25
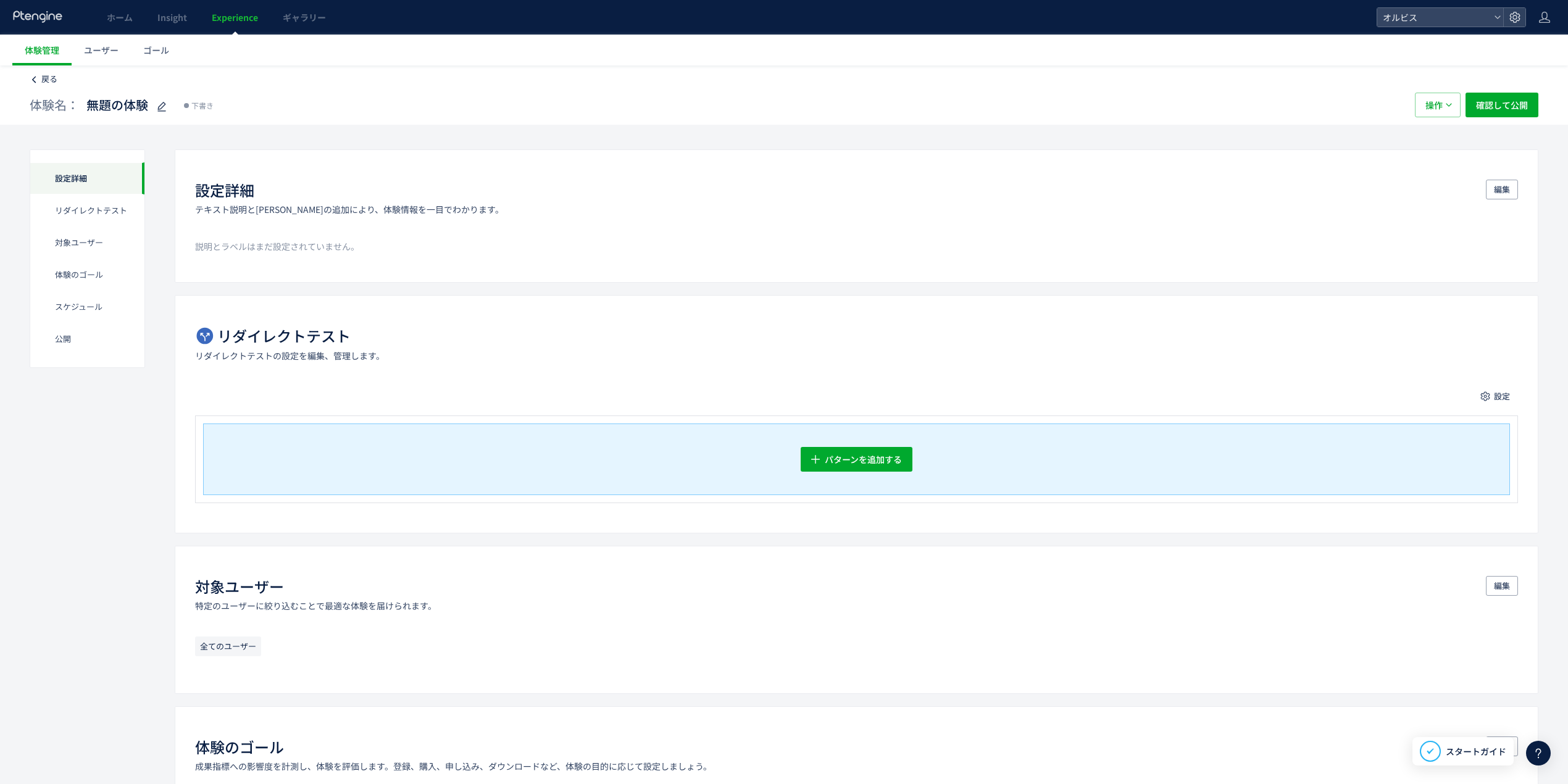
click at [44, 80] on span "戻る" at bounding box center [49, 78] width 16 height 12
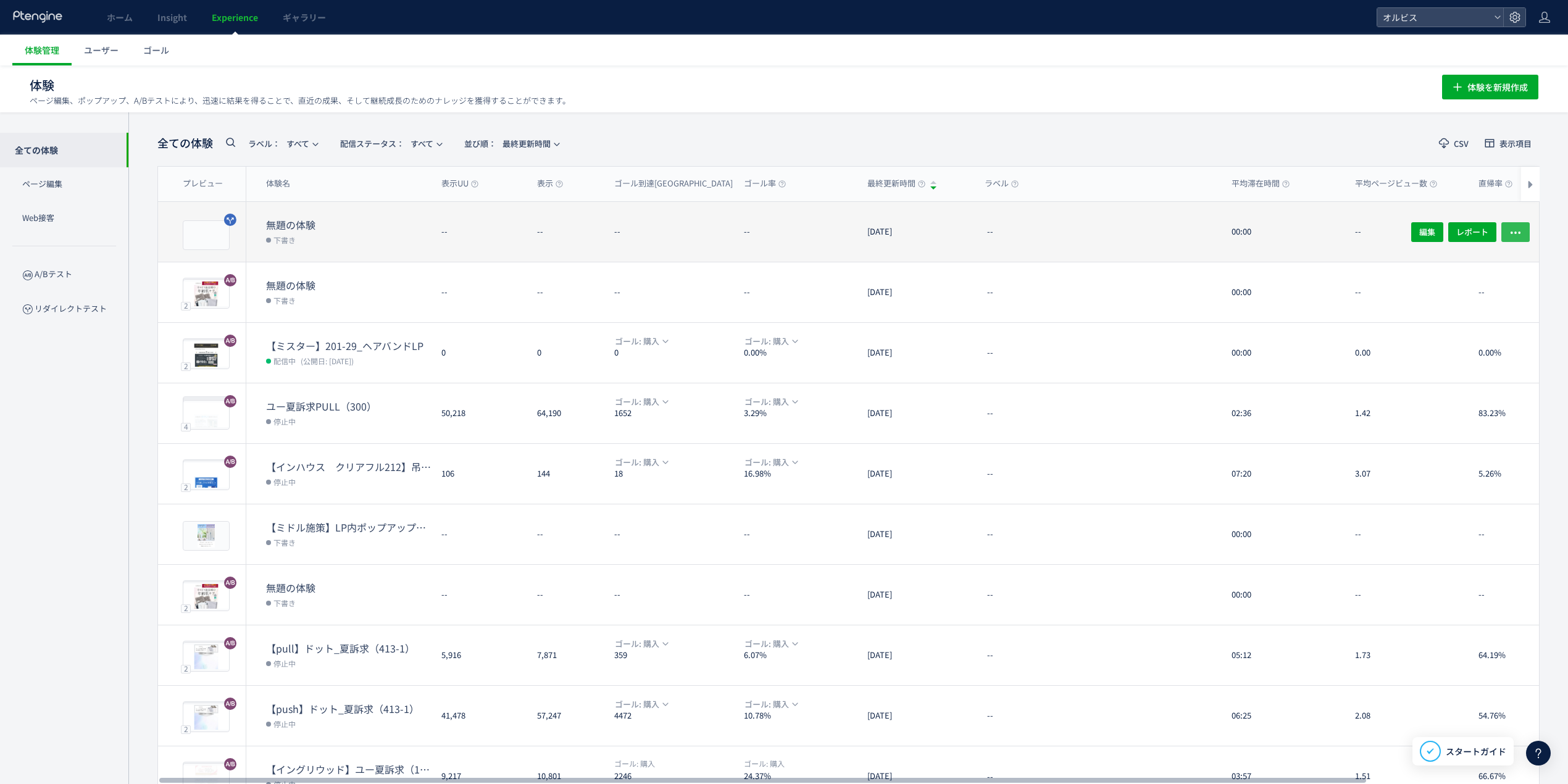
click at [1514, 227] on icon "button" at bounding box center [1515, 232] width 12 height 12
click at [1515, 226] on icon "button" at bounding box center [1515, 232] width 12 height 12
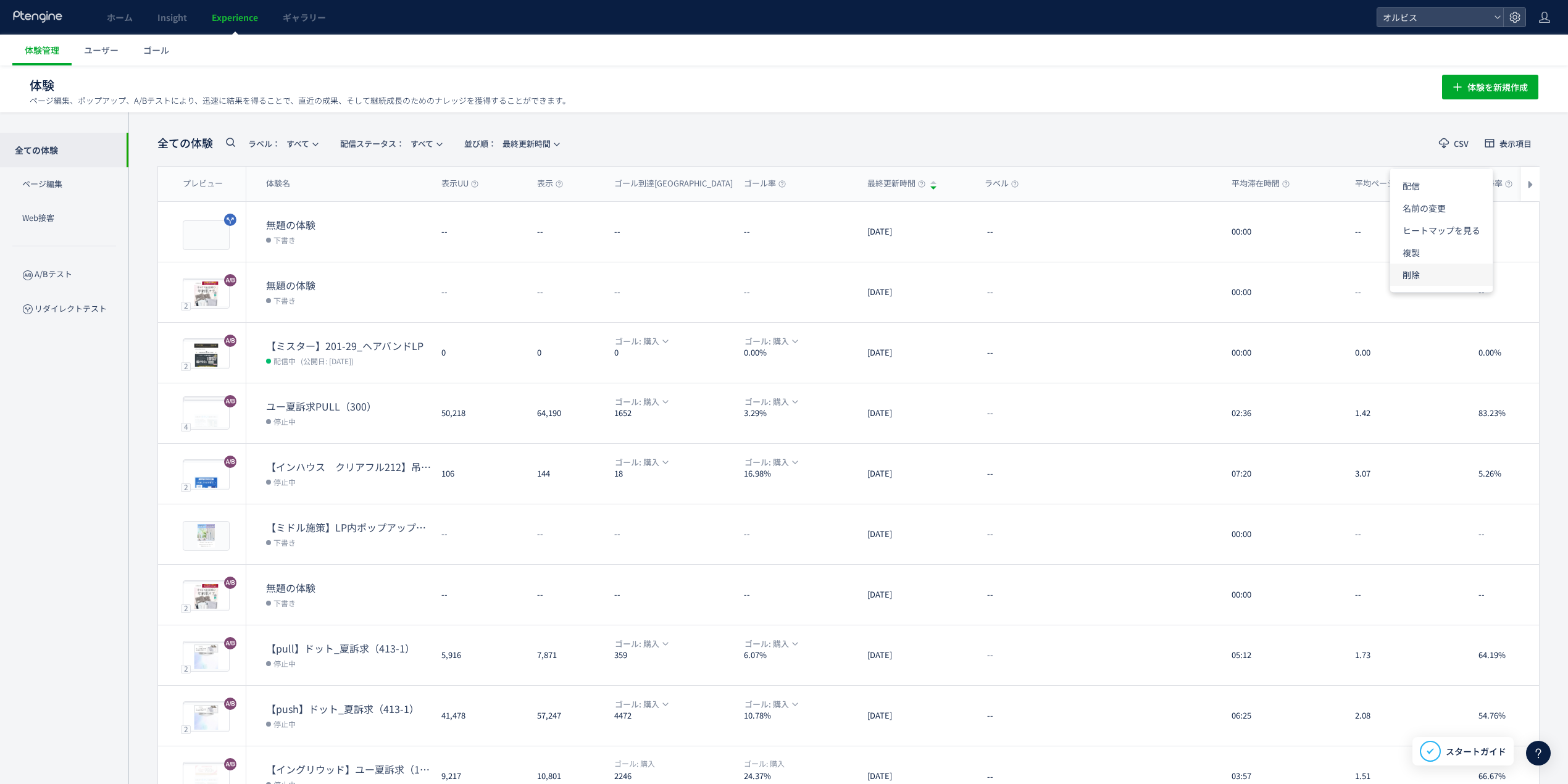
click at [1447, 271] on li "削除" at bounding box center [1441, 274] width 102 height 22
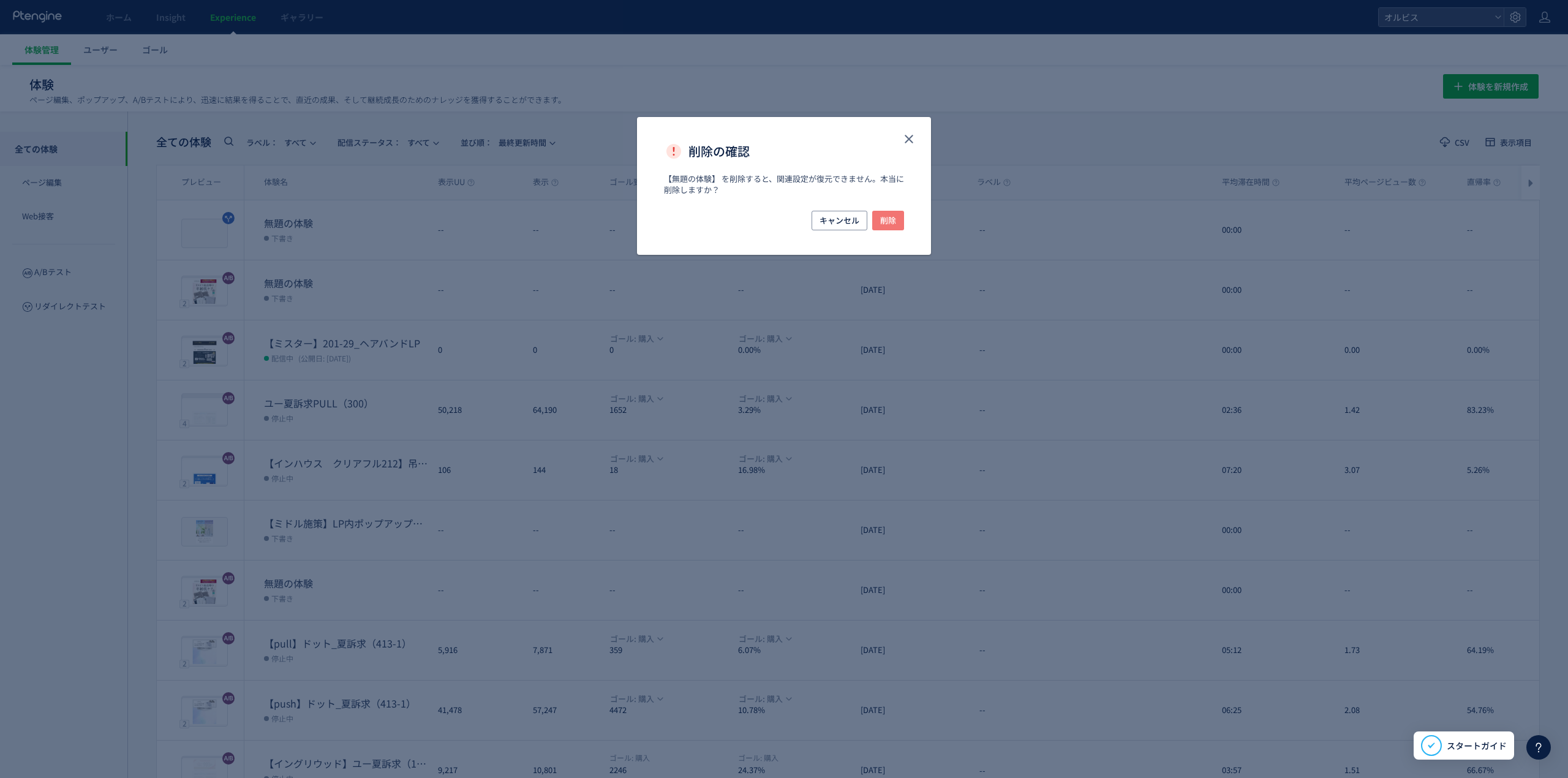
click at [900, 216] on button "削除" at bounding box center [888, 220] width 32 height 19
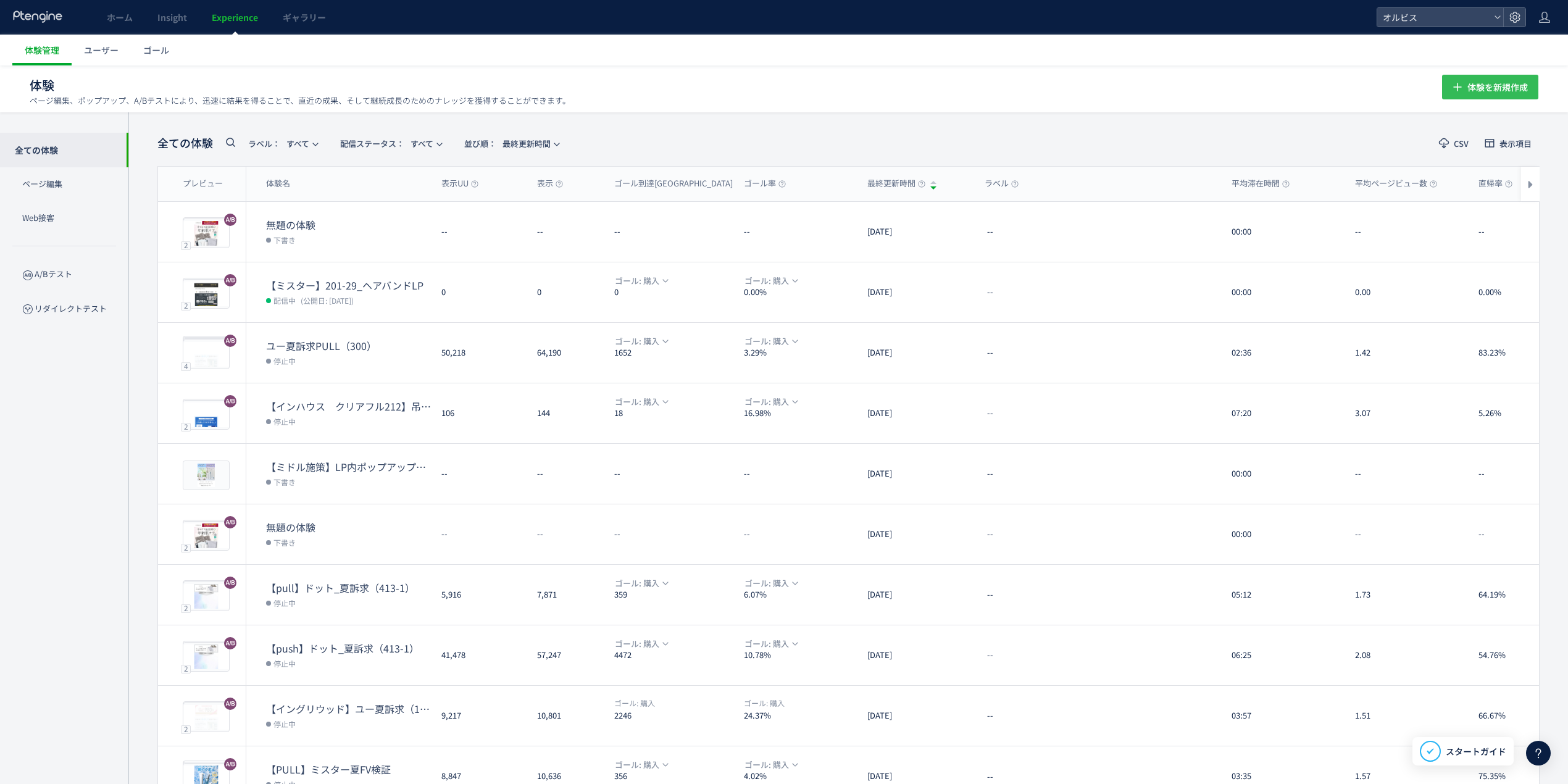
click at [1457, 82] on icon "button" at bounding box center [1458, 87] width 15 height 15
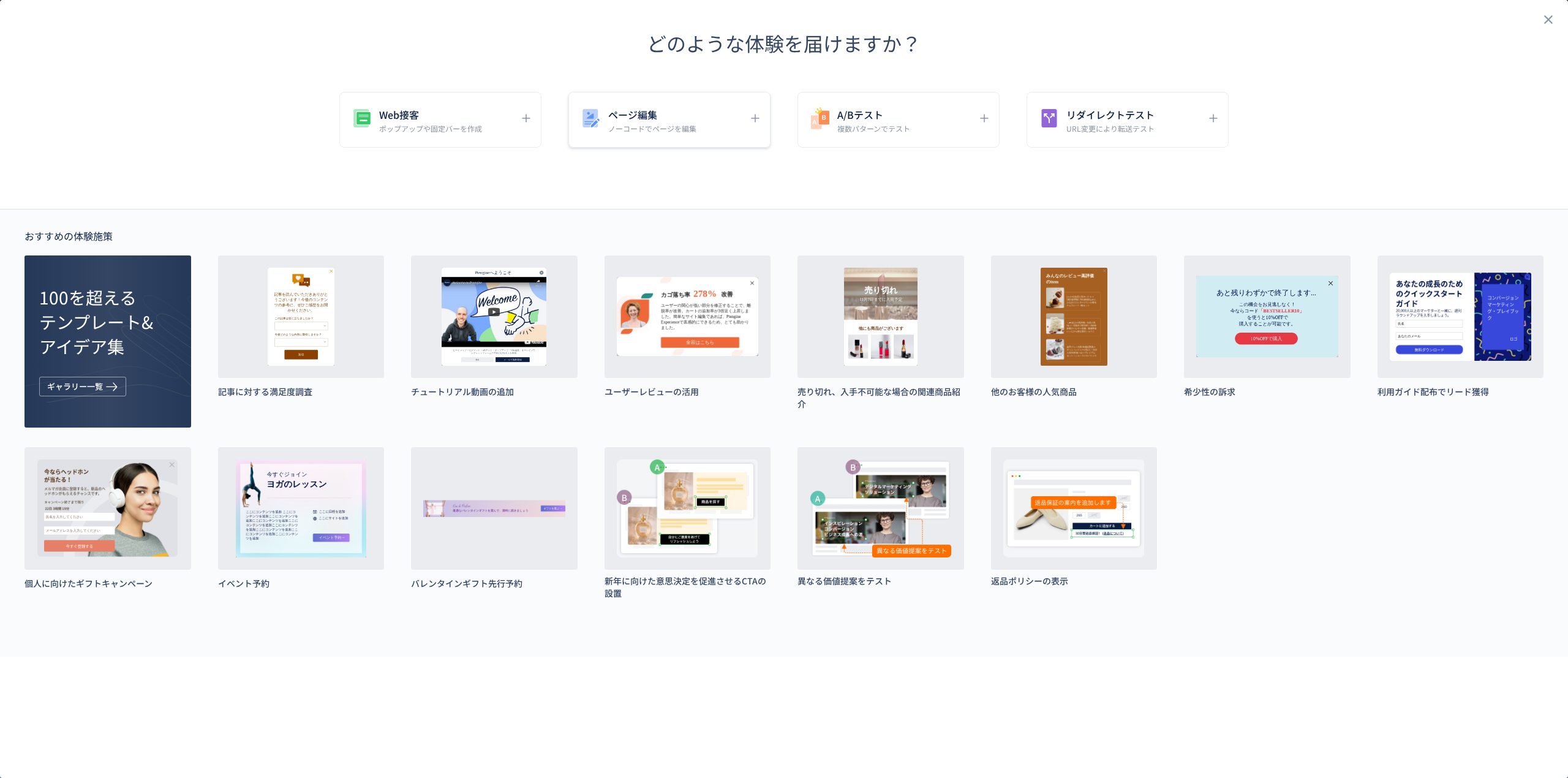
click at [694, 119] on h5 "ページ編集" at bounding box center [652, 114] width 89 height 17
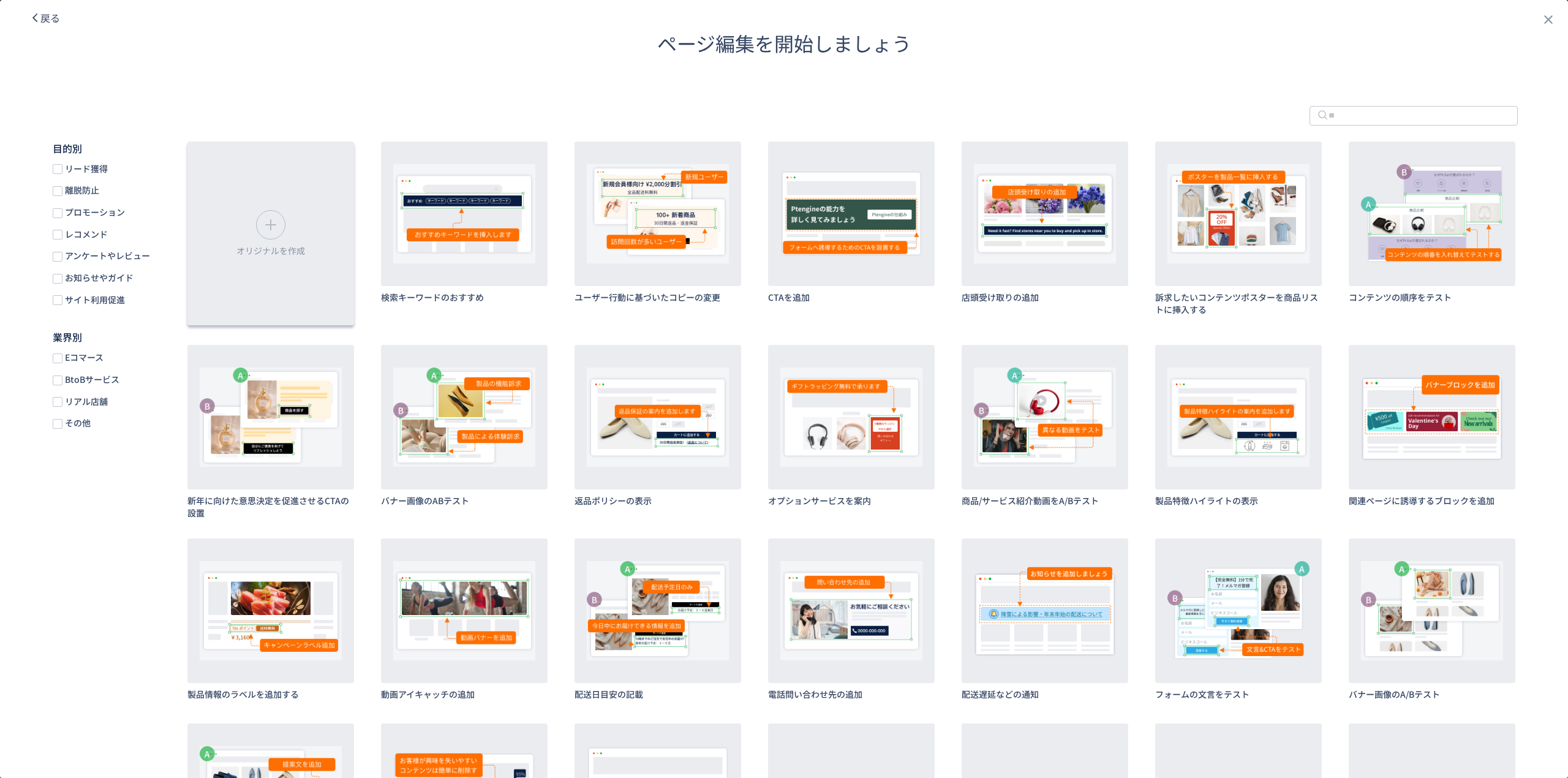
click at [265, 179] on div "オリジナルを作成" at bounding box center [270, 233] width 166 height 184
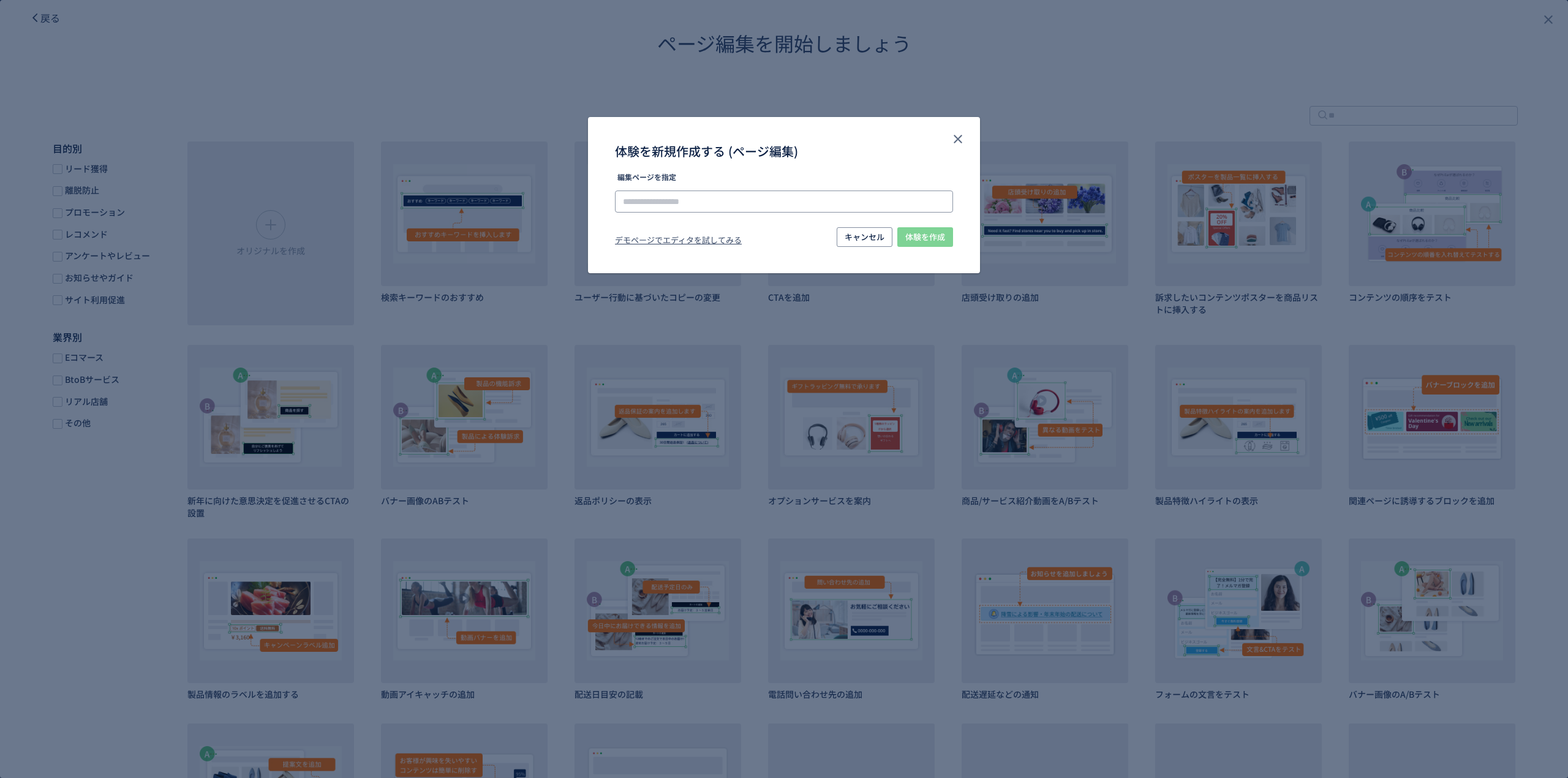
click at [756, 204] on input "体験を新規作成する (ページ編集)" at bounding box center [784, 202] width 338 height 22
paste input "**********"
type input "**********"
click at [935, 236] on li "[URL][DOMAIN_NAME]" at bounding box center [785, 236] width 329 height 21
click at [935, 236] on span "体験を作成" at bounding box center [925, 237] width 40 height 19
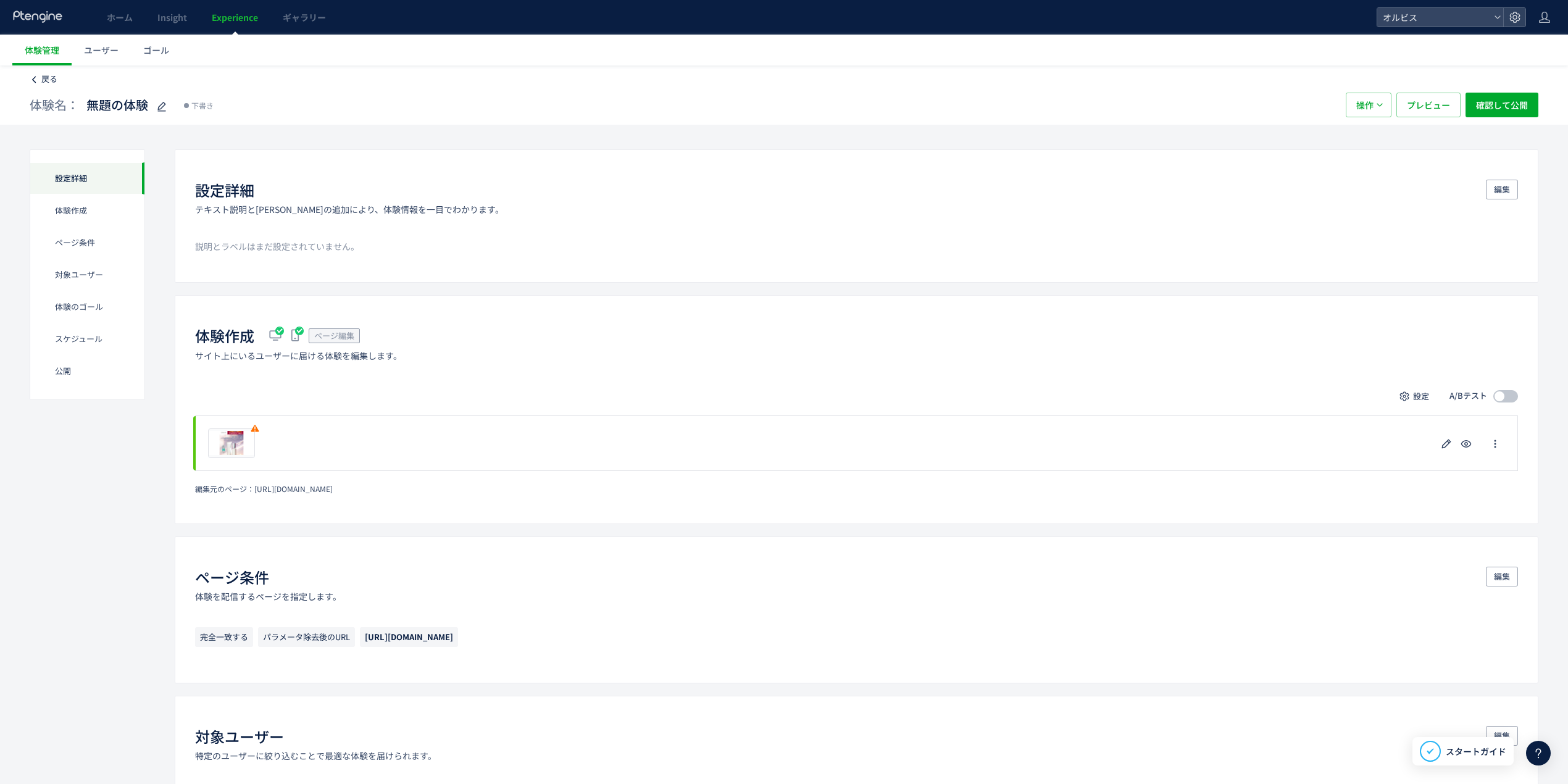
click at [50, 75] on span "戻る" at bounding box center [49, 78] width 16 height 12
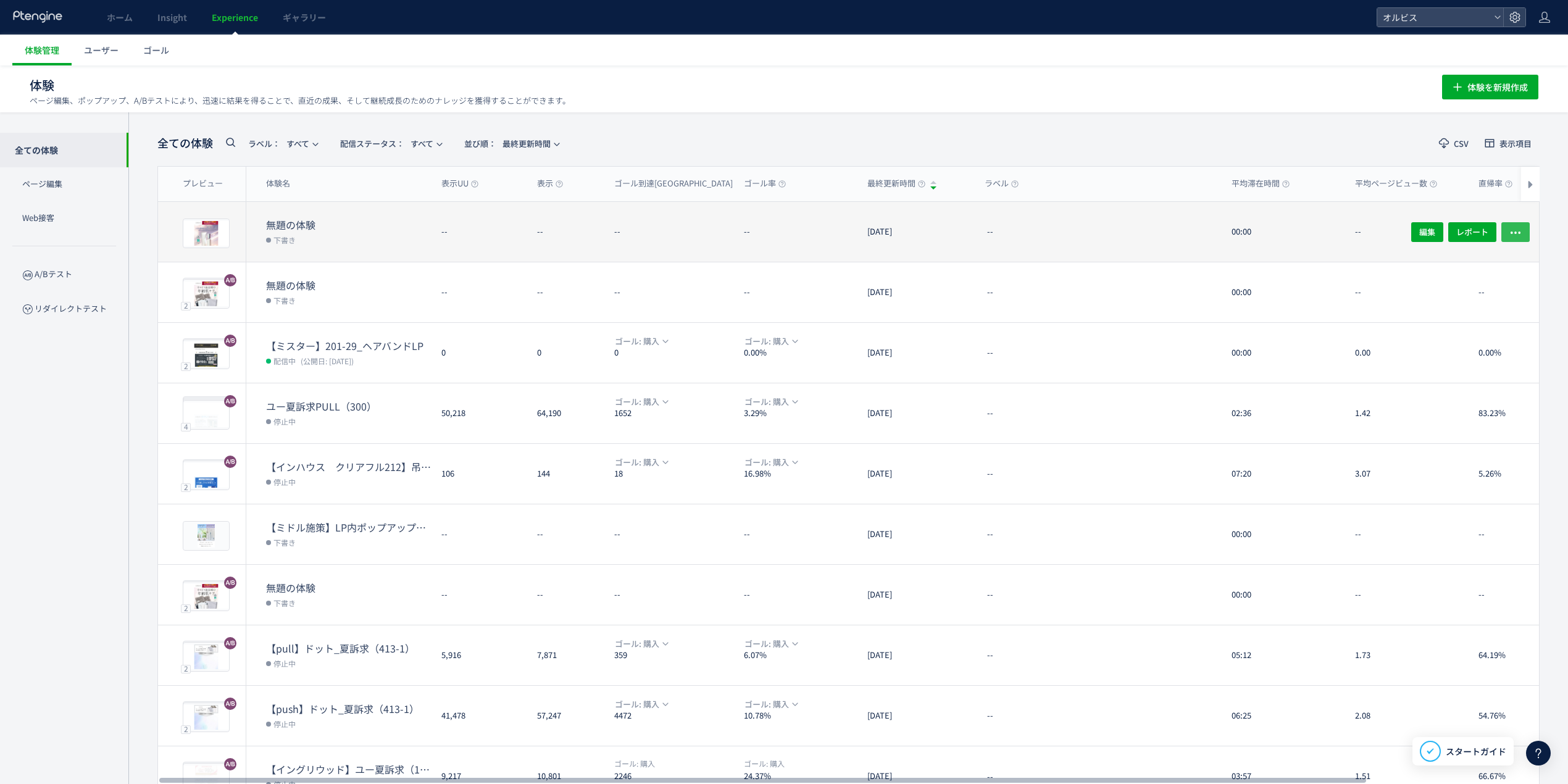
click at [1510, 225] on span "button" at bounding box center [1515, 231] width 12 height 19
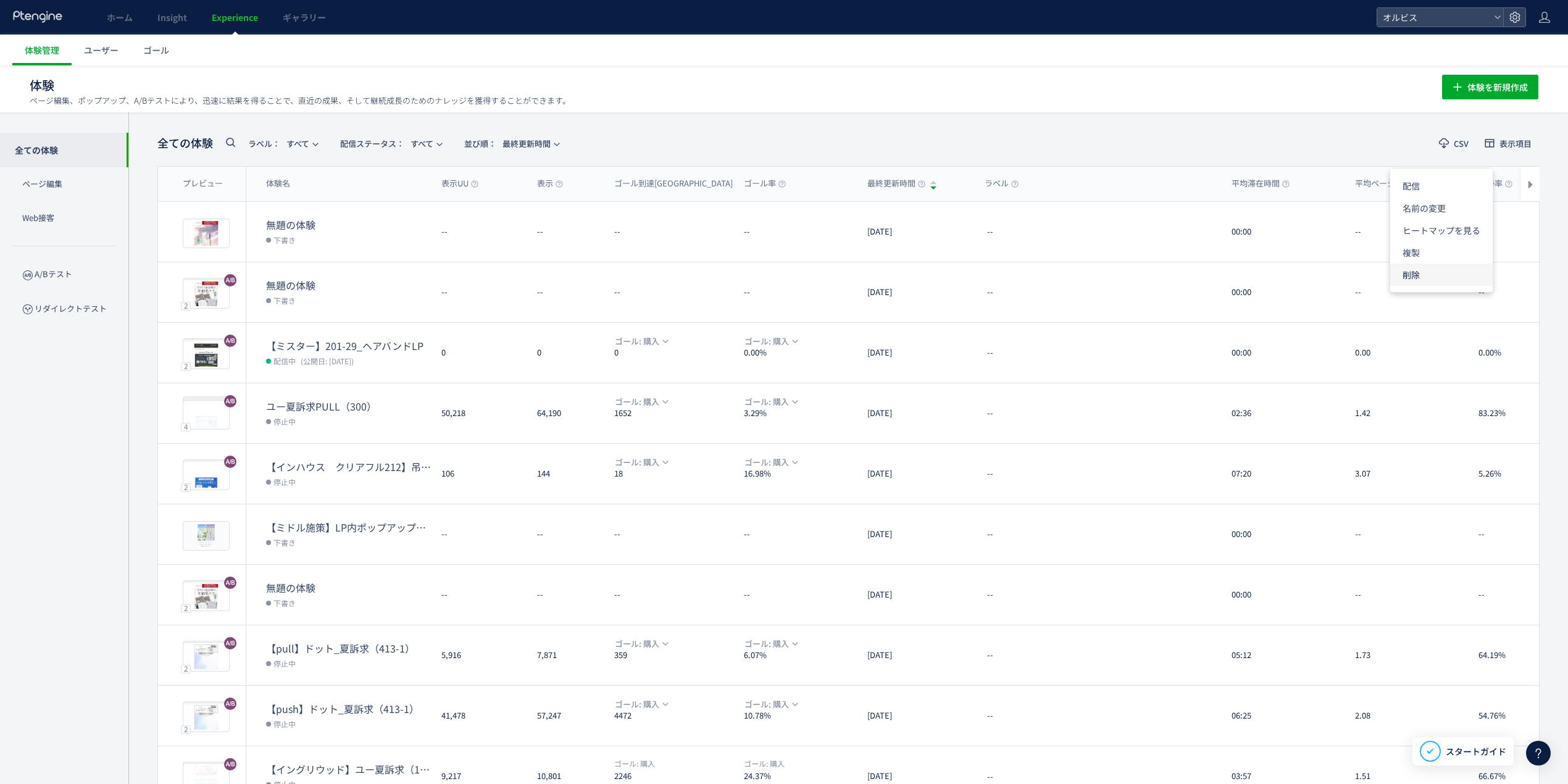
click at [1435, 271] on li "削除" at bounding box center [1441, 274] width 102 height 22
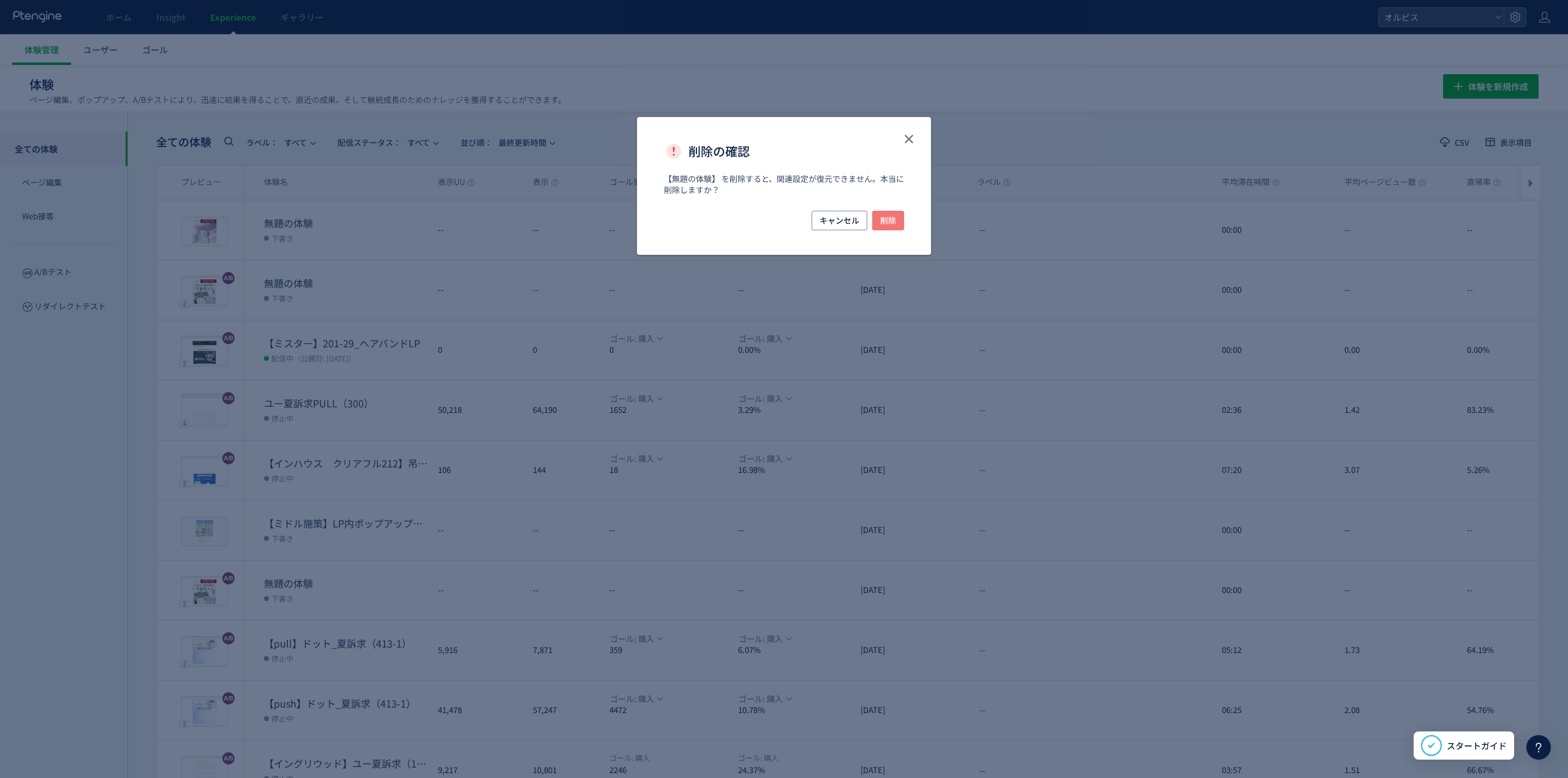
click at [894, 214] on span "削除" at bounding box center [888, 220] width 16 height 19
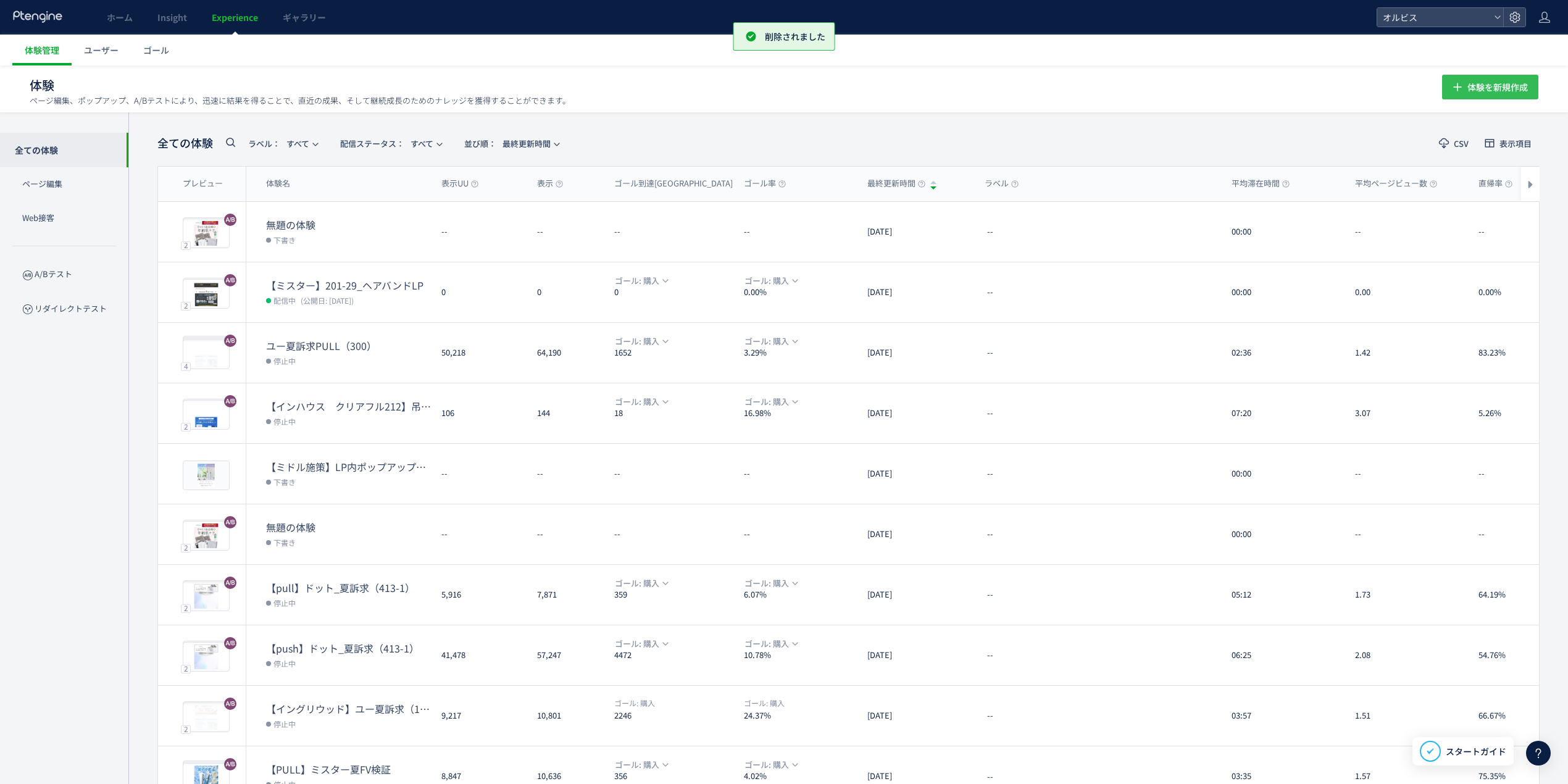
click at [1484, 89] on span "体験を新規作成" at bounding box center [1498, 86] width 61 height 25
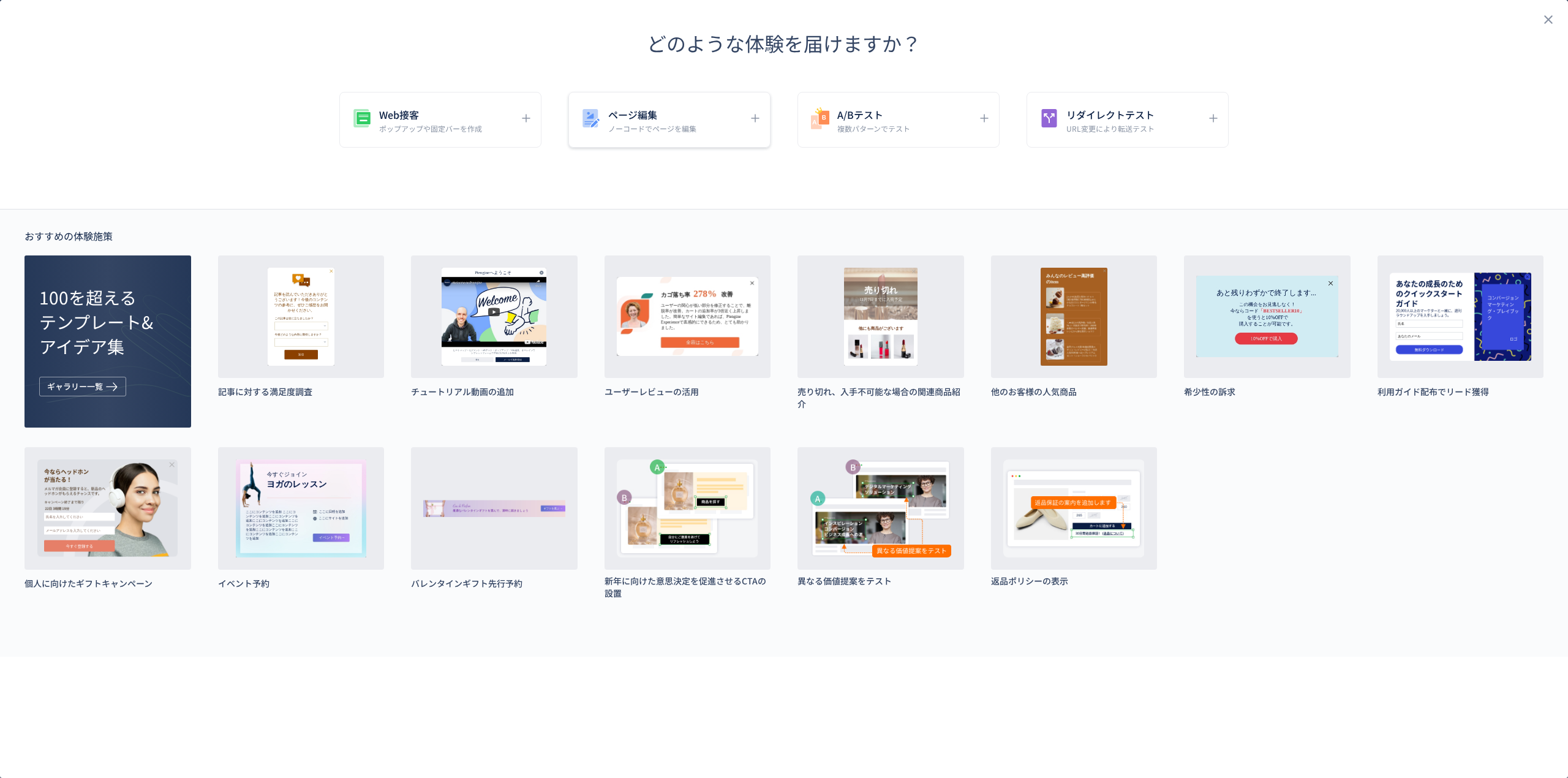
click at [680, 128] on p "ノーコードでページを編集" at bounding box center [652, 128] width 89 height 10
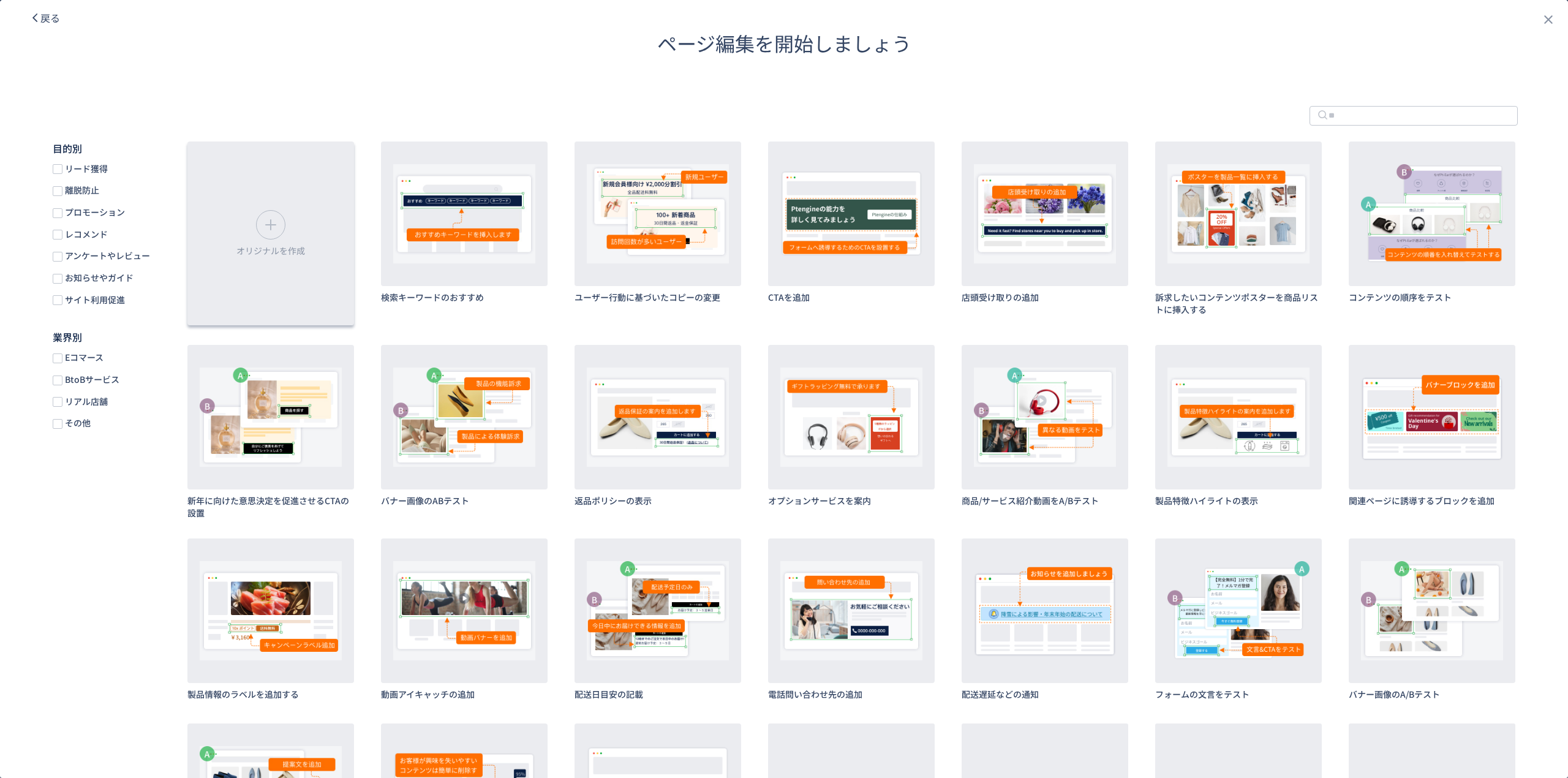
click at [312, 226] on div "オリジナルを作成" at bounding box center [270, 233] width 166 height 184
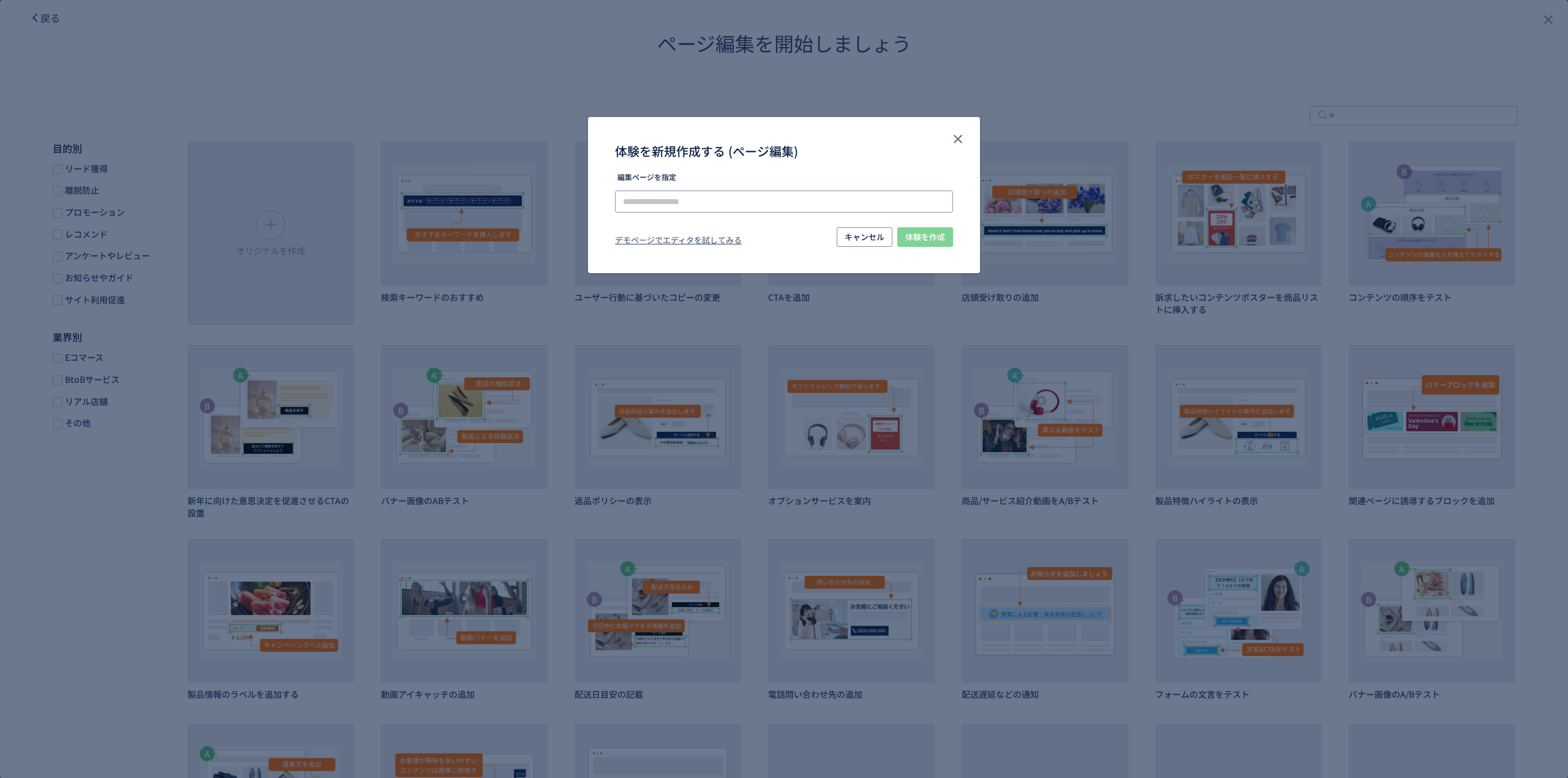
click at [792, 204] on input "体験を新規作成する (ページ編集)" at bounding box center [784, 202] width 338 height 22
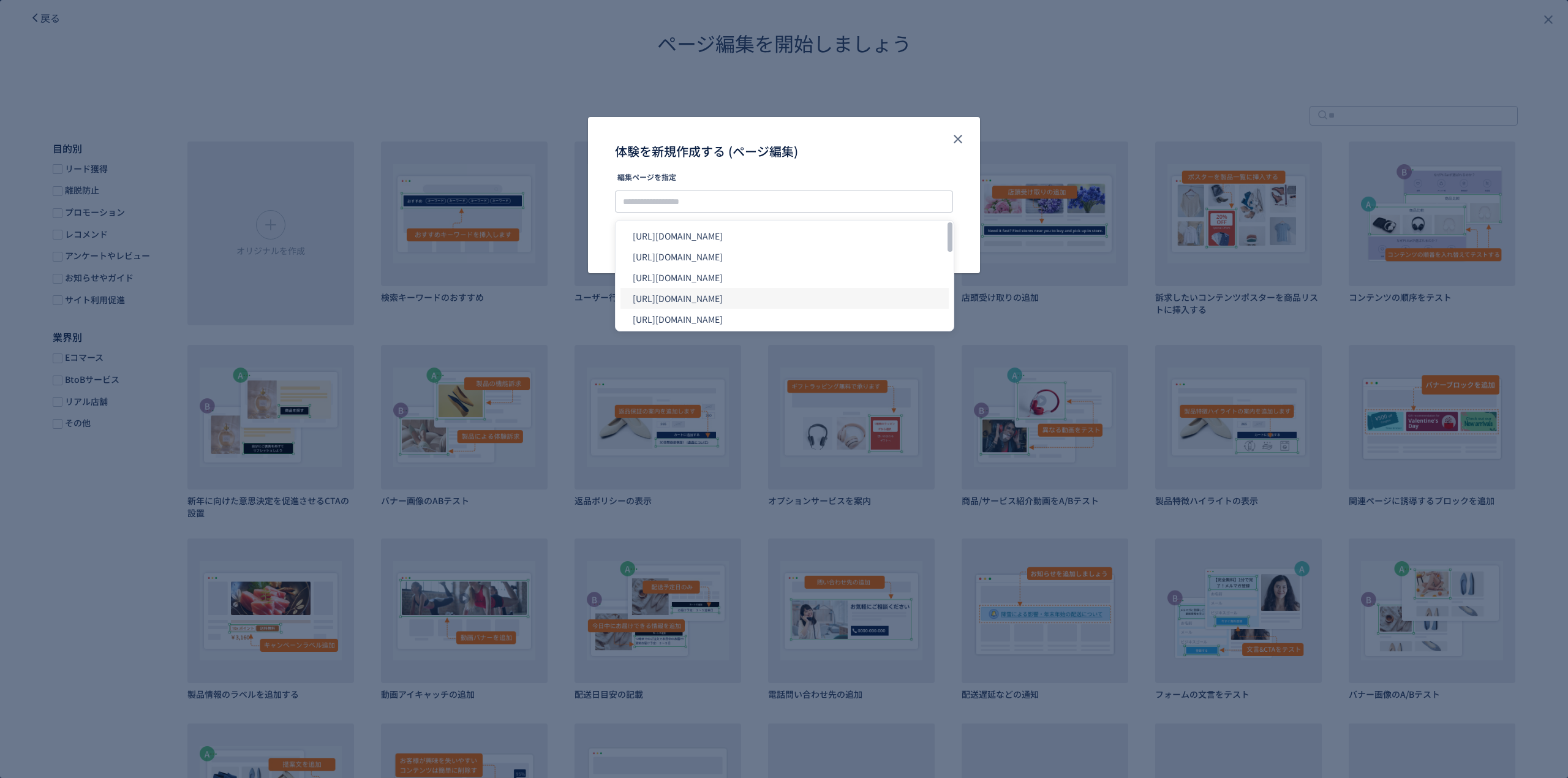
click at [859, 295] on li "[URL][DOMAIN_NAME]" at bounding box center [785, 298] width 329 height 21
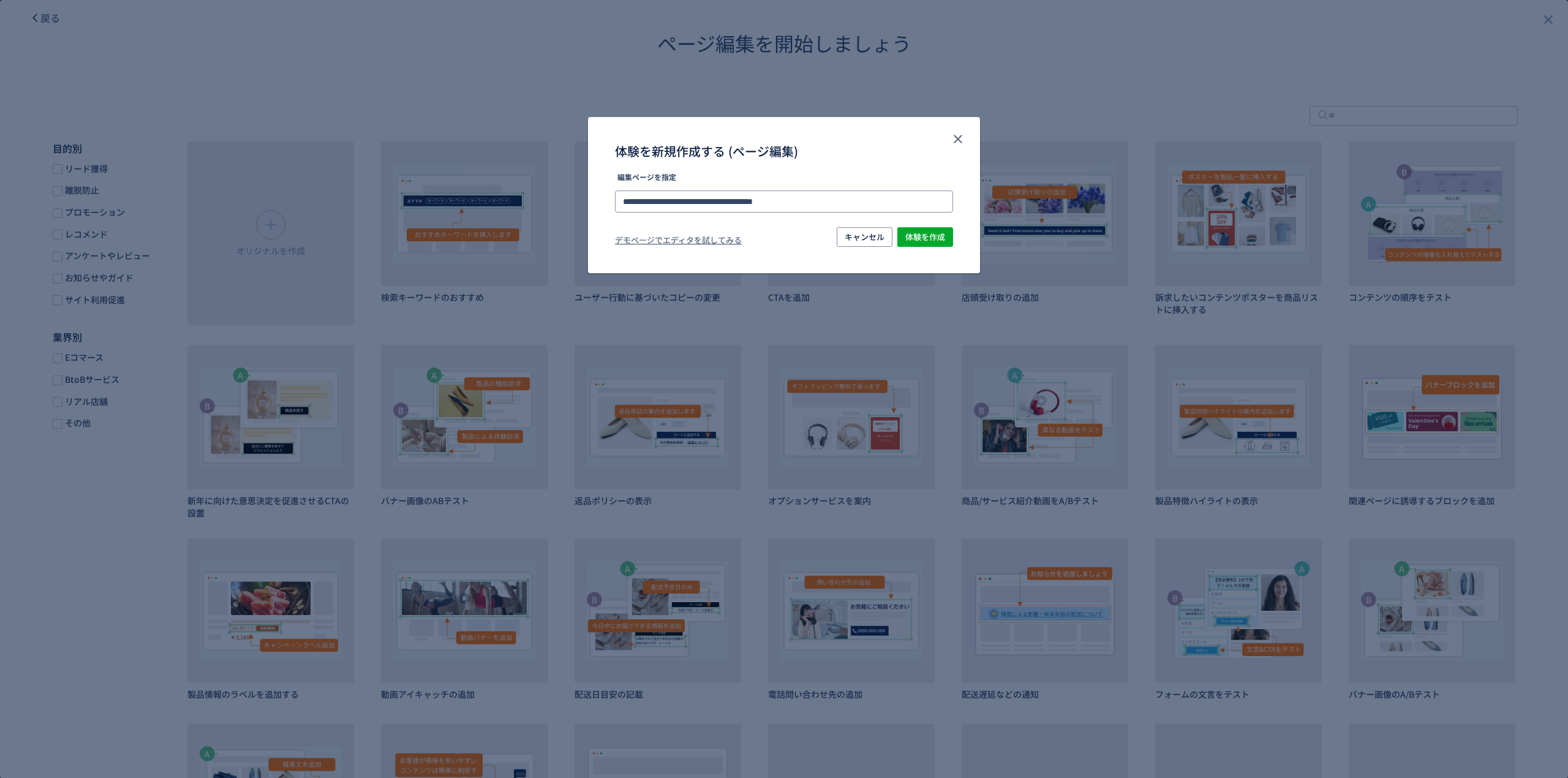
click at [788, 198] on input "**********" at bounding box center [784, 202] width 338 height 22
type input "**********"
click at [858, 228] on li "[URL][DOMAIN_NAME]" at bounding box center [785, 236] width 329 height 21
click at [917, 240] on span "体験を作成" at bounding box center [925, 237] width 40 height 19
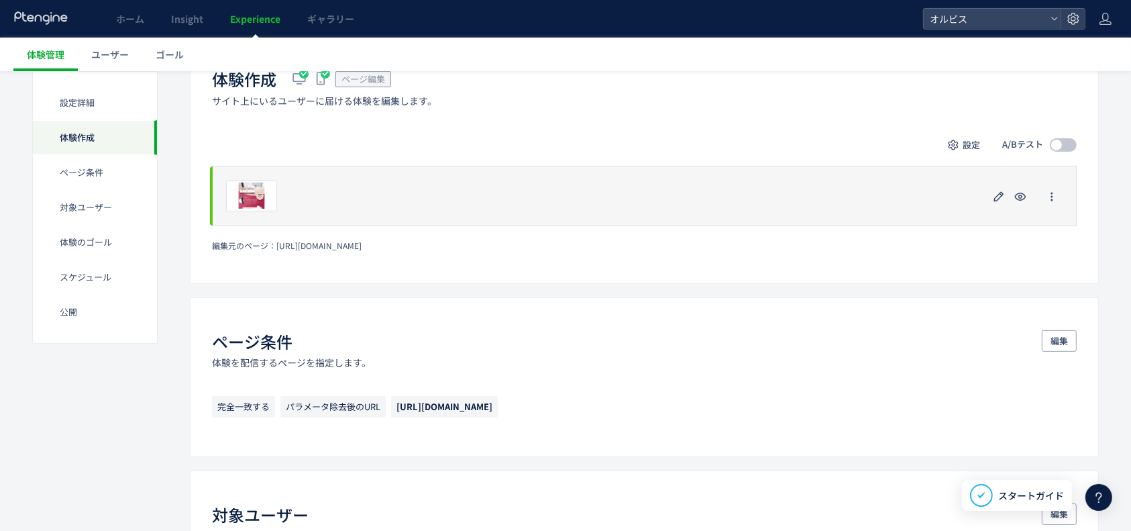
scroll to position [272, 0]
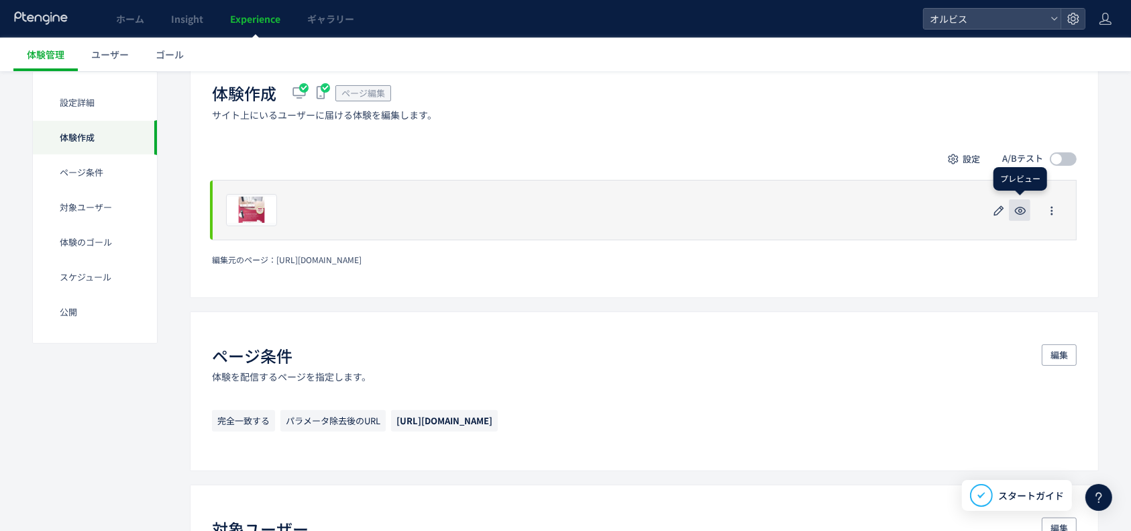
click at [1023, 207] on use "button" at bounding box center [1020, 211] width 11 height 8
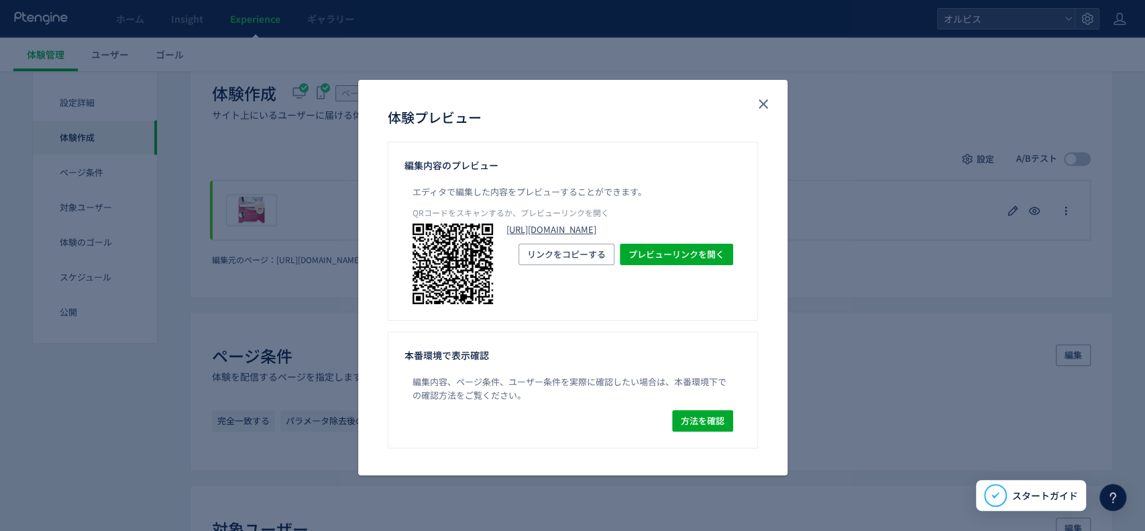
click at [690, 236] on link "[URL][DOMAIN_NAME]" at bounding box center [619, 229] width 227 height 13
click at [755, 101] on icon "close" at bounding box center [763, 104] width 16 height 16
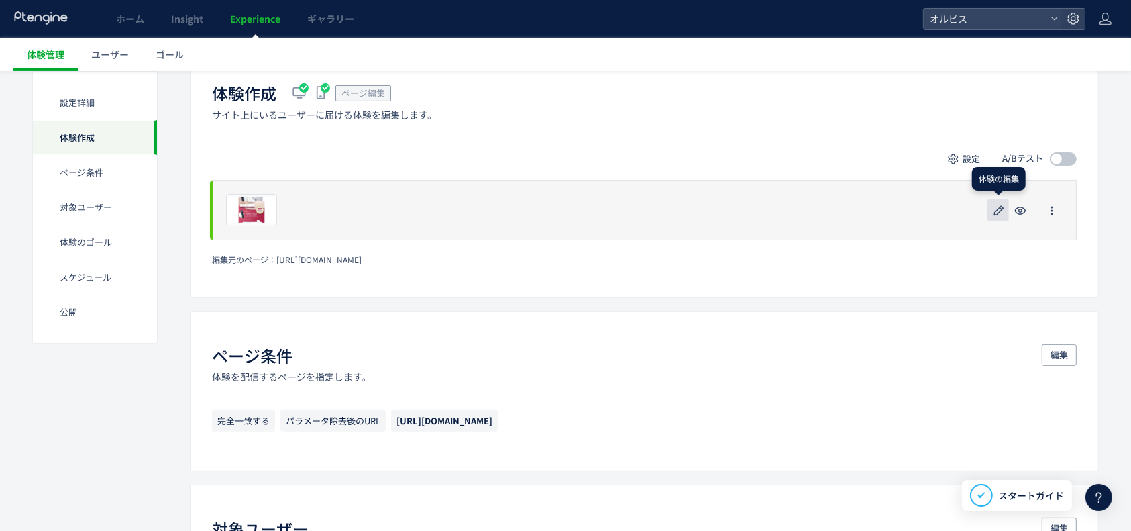
click at [1001, 211] on use "button" at bounding box center [999, 210] width 10 height 10
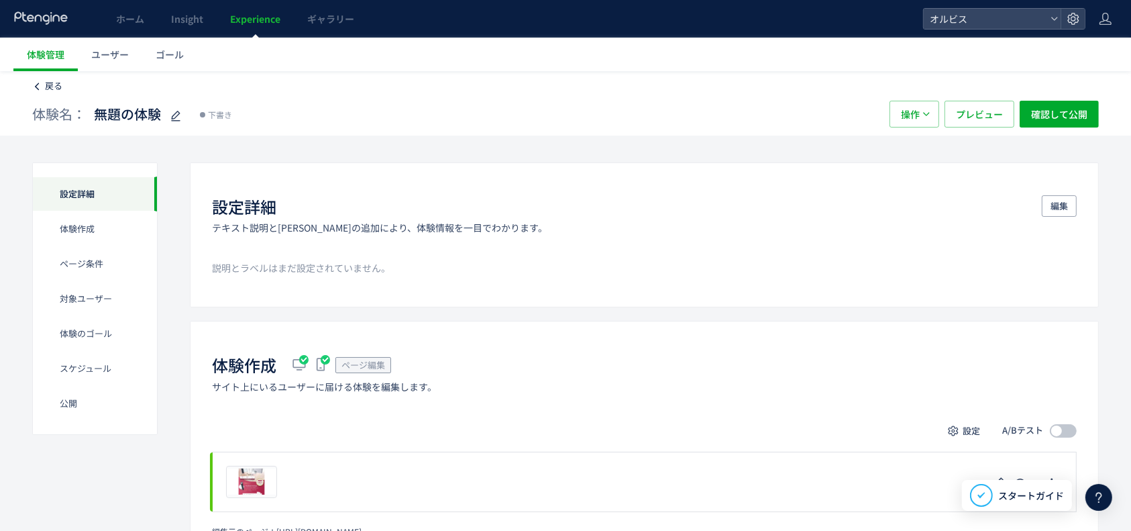
click at [48, 81] on span "戻る" at bounding box center [53, 85] width 17 height 13
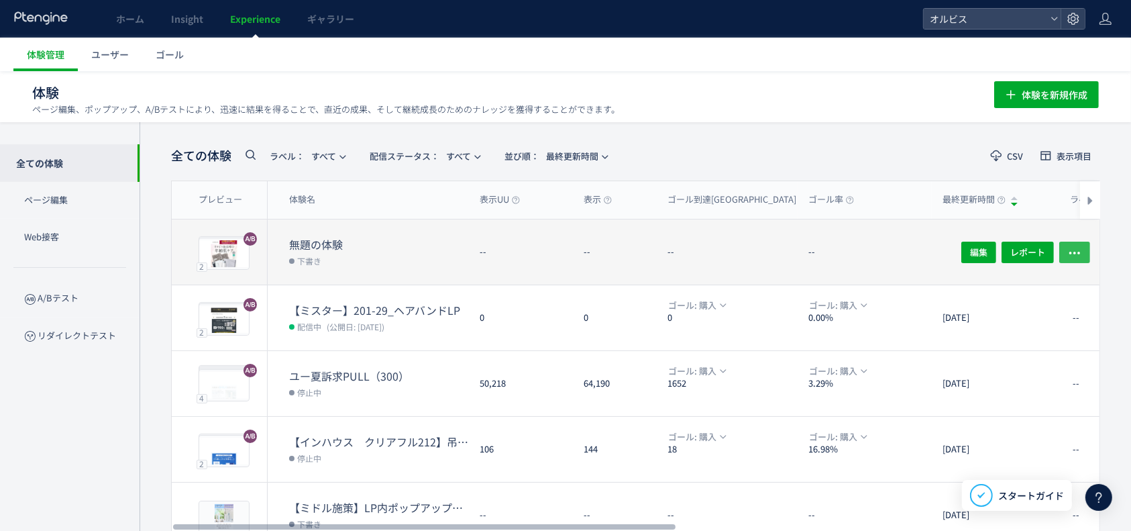
click at [1083, 244] on button "button" at bounding box center [1074, 251] width 31 height 21
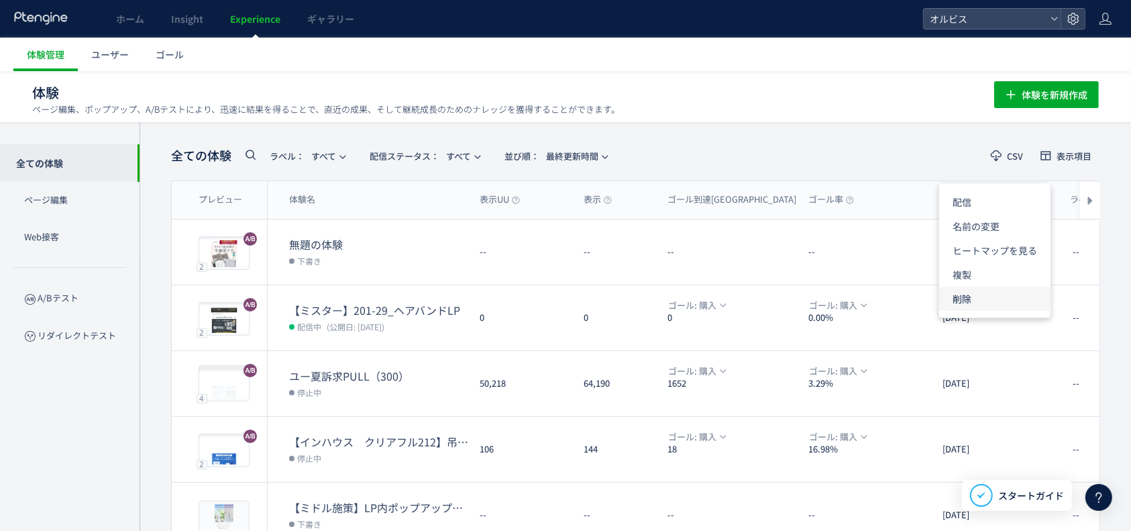
click at [984, 299] on li "削除" at bounding box center [994, 298] width 111 height 24
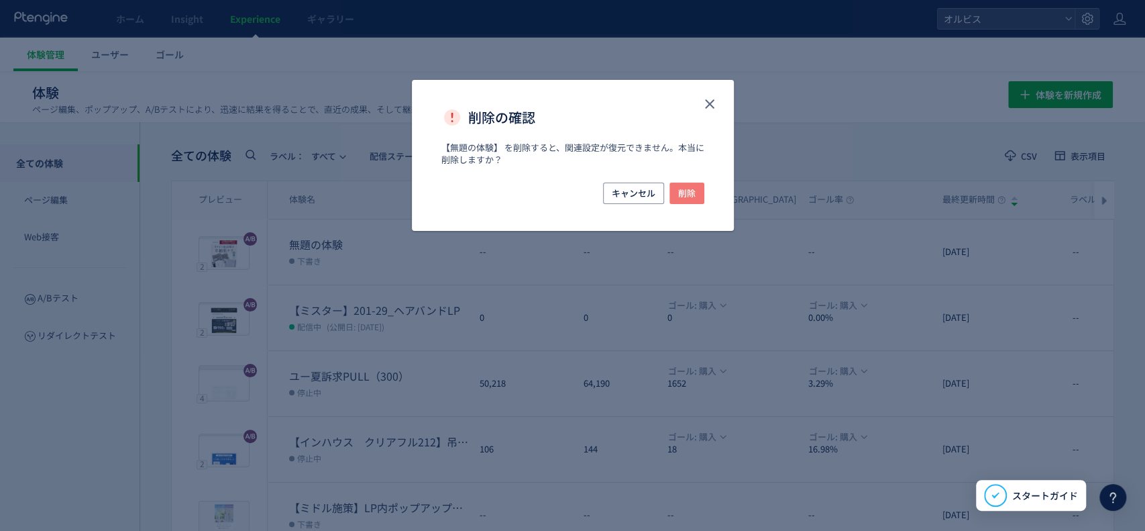
click at [703, 184] on button "削除" at bounding box center [686, 192] width 35 height 21
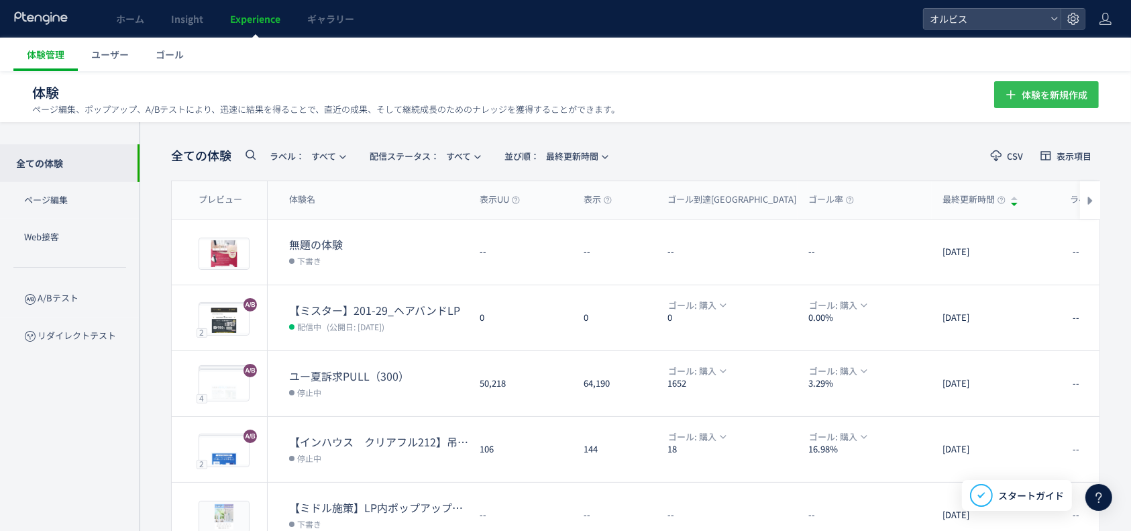
click at [1050, 86] on span "体験を新規作成" at bounding box center [1055, 94] width 66 height 27
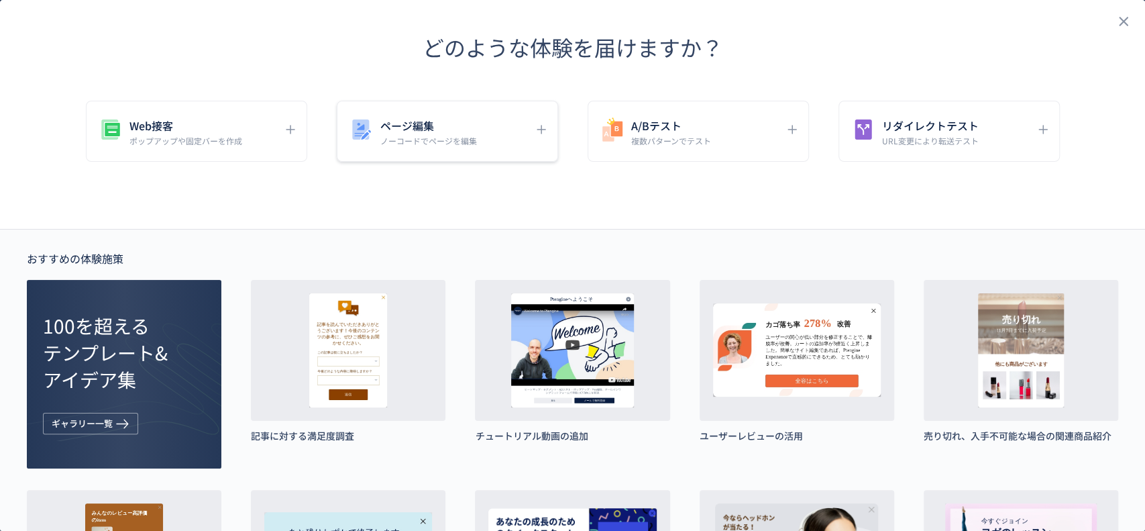
click at [390, 130] on h5 "ページ編集" at bounding box center [428, 125] width 97 height 19
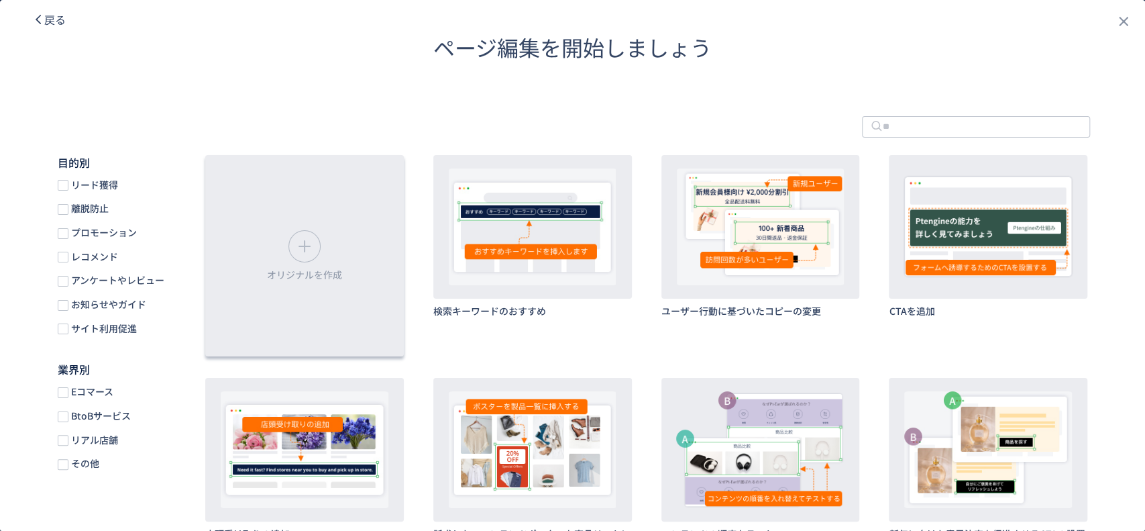
click at [354, 288] on div "オリジナルを作成" at bounding box center [304, 255] width 199 height 201
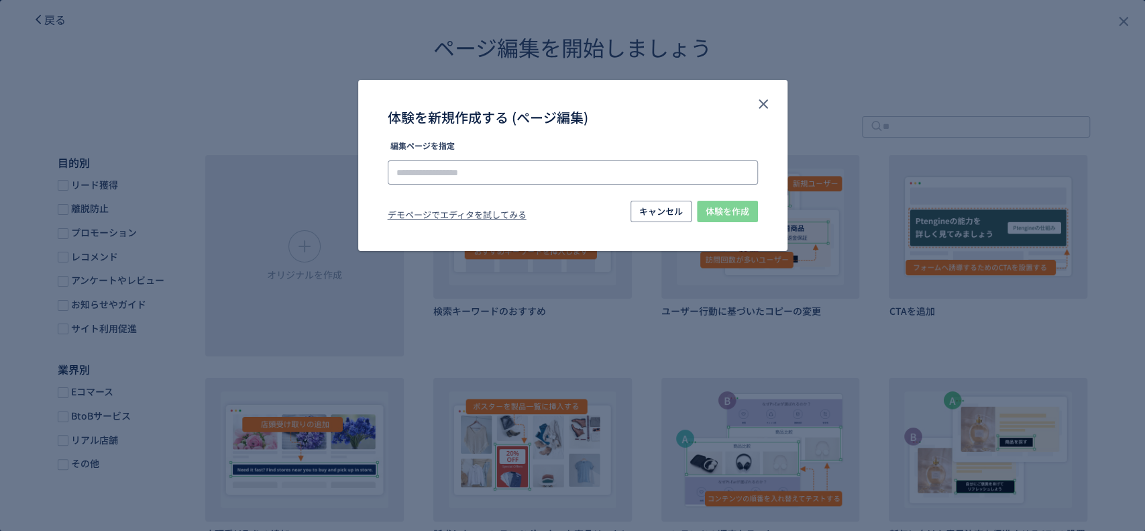
click at [496, 180] on input "体験を新規作成する (ページ編集)" at bounding box center [573, 172] width 370 height 24
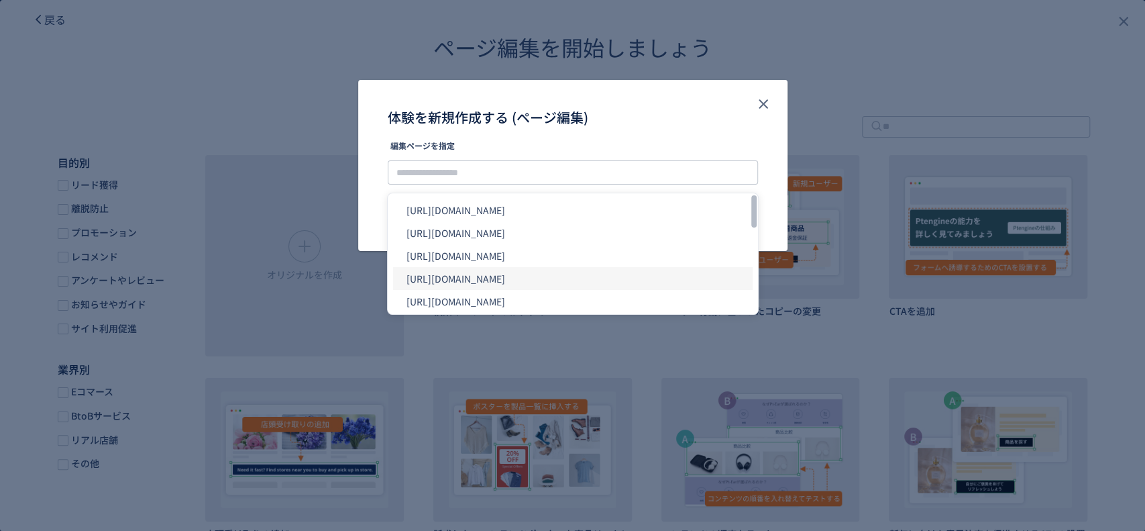
click at [566, 274] on li "[URL][DOMAIN_NAME]" at bounding box center [573, 278] width 360 height 23
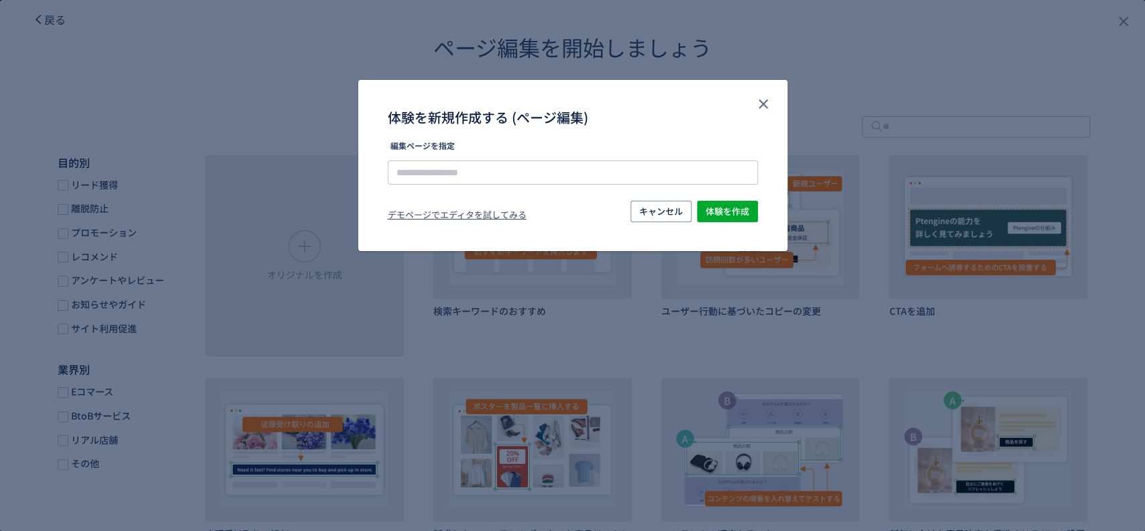
type input "**********"
click at [749, 212] on button "体験を作成" at bounding box center [727, 211] width 61 height 21
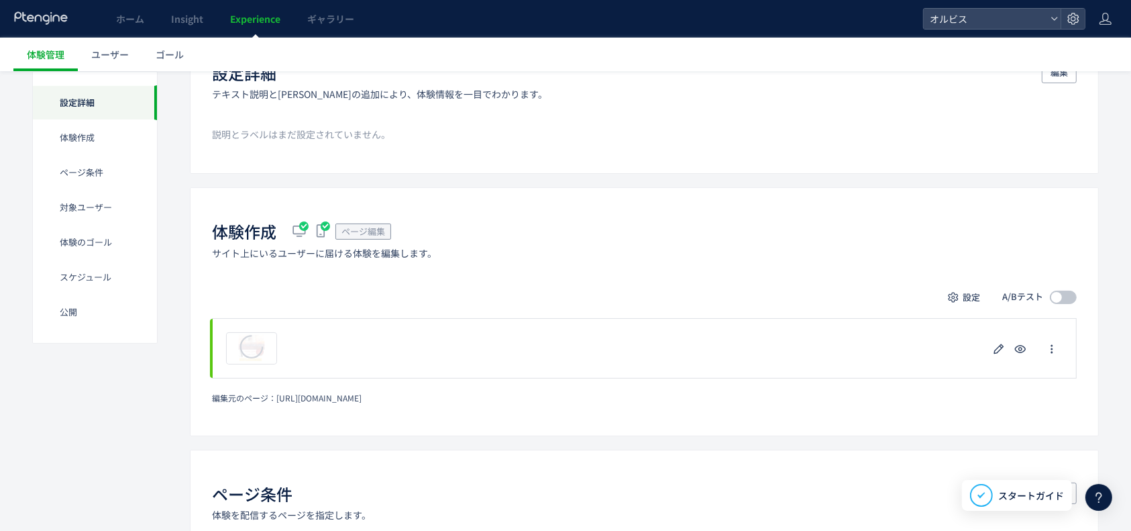
scroll to position [134, 0]
click at [1064, 298] on span at bounding box center [1063, 296] width 27 height 13
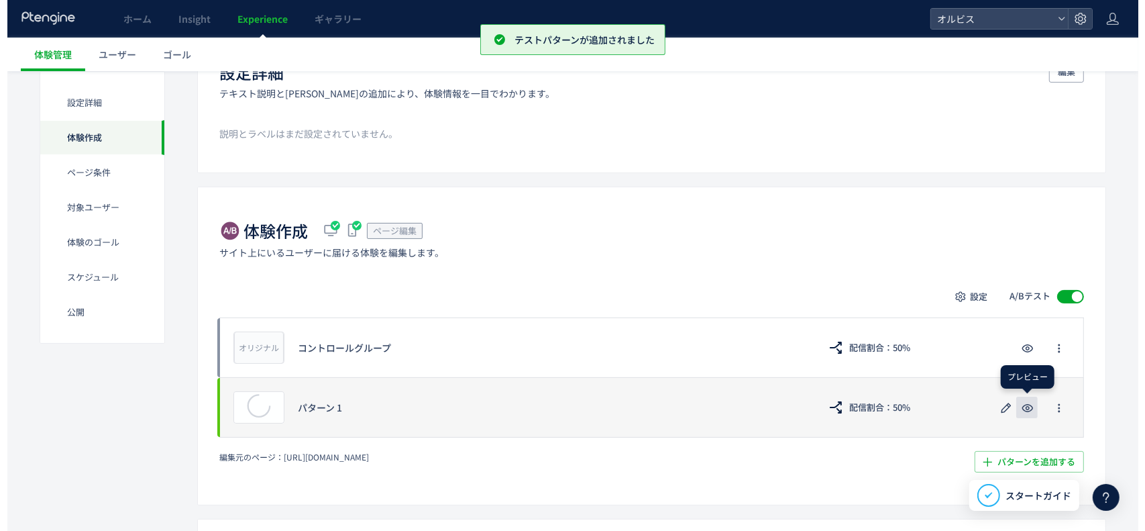
scroll to position [232, 0]
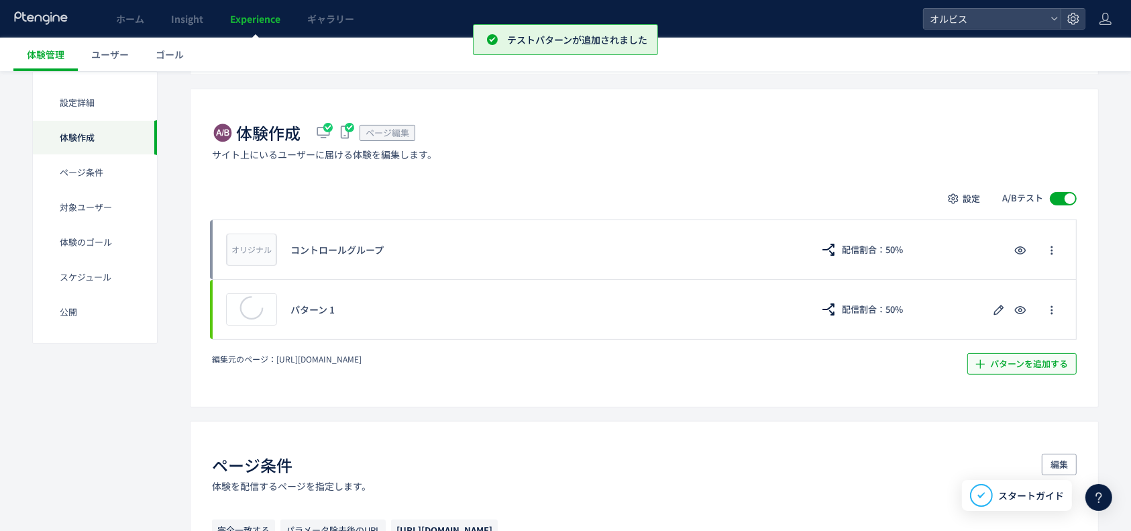
click at [1025, 361] on span "パターンを追加する​" at bounding box center [1029, 363] width 78 height 21
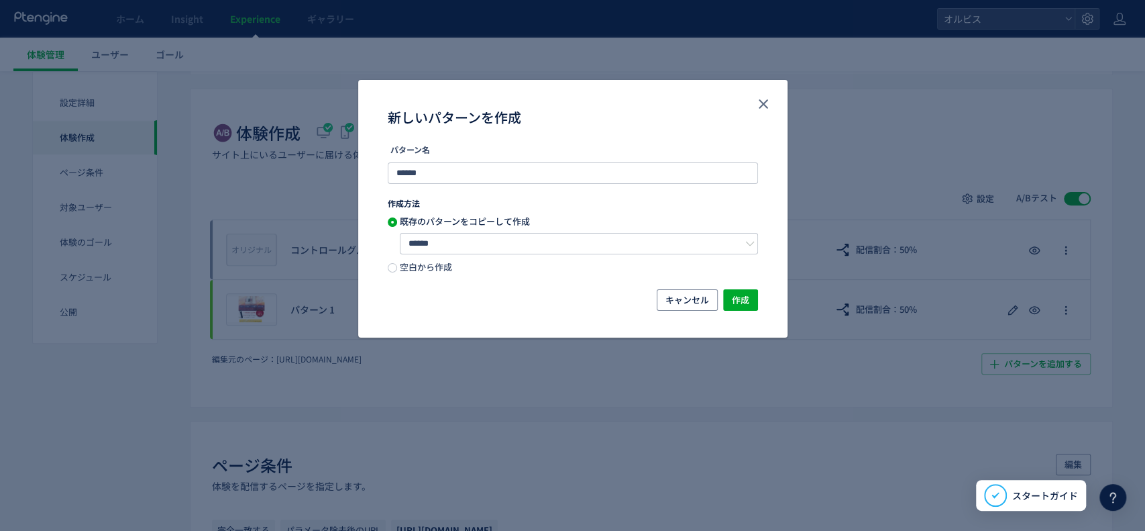
click at [510, 274] on div "パターン名 ****** 作成方法 既存のパターンをコピーして作成 ****** 空白から作成" at bounding box center [572, 216] width 429 height 148
click at [413, 265] on span "空白から作成" at bounding box center [424, 266] width 55 height 13
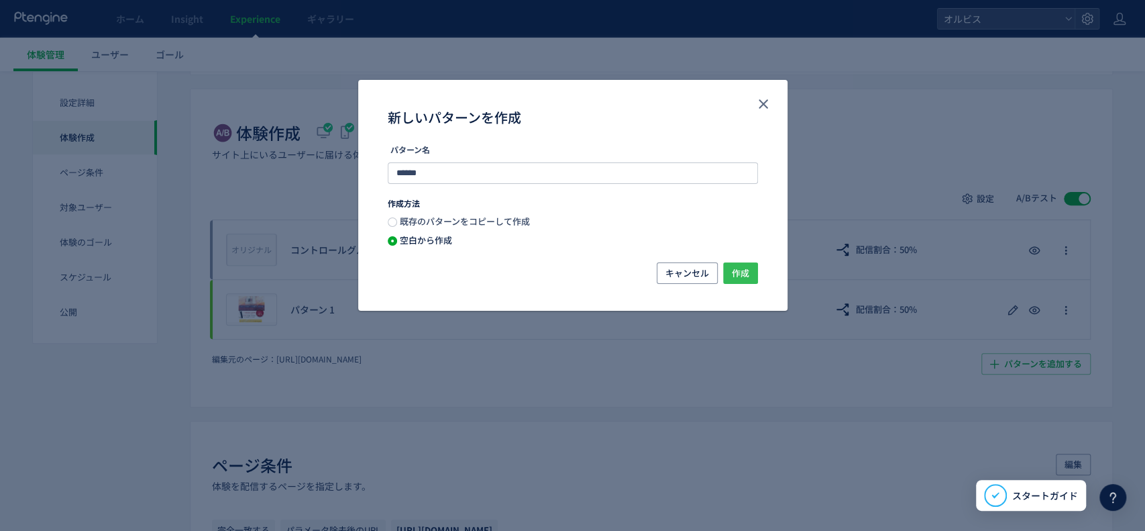
click at [739, 278] on span "作成" at bounding box center [740, 272] width 17 height 21
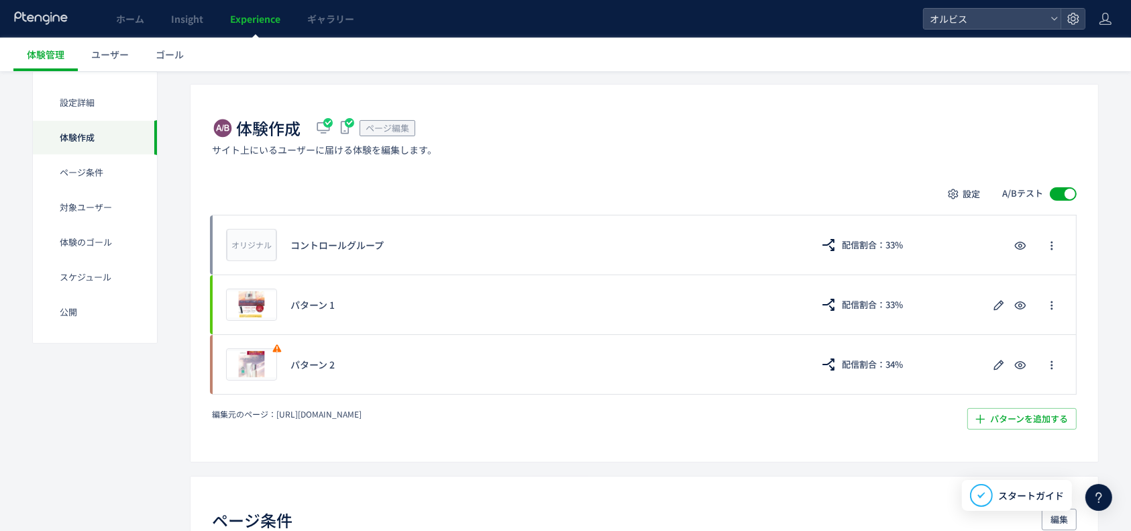
scroll to position [318, 0]
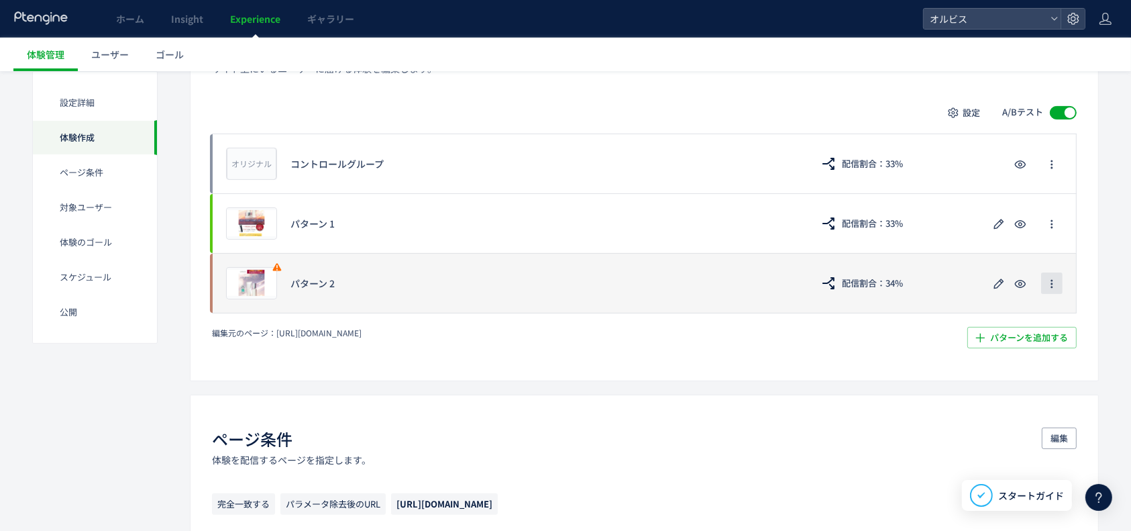
click at [1059, 280] on button "button" at bounding box center [1051, 282] width 21 height 21
click at [1002, 288] on icon "button" at bounding box center [999, 284] width 16 height 16
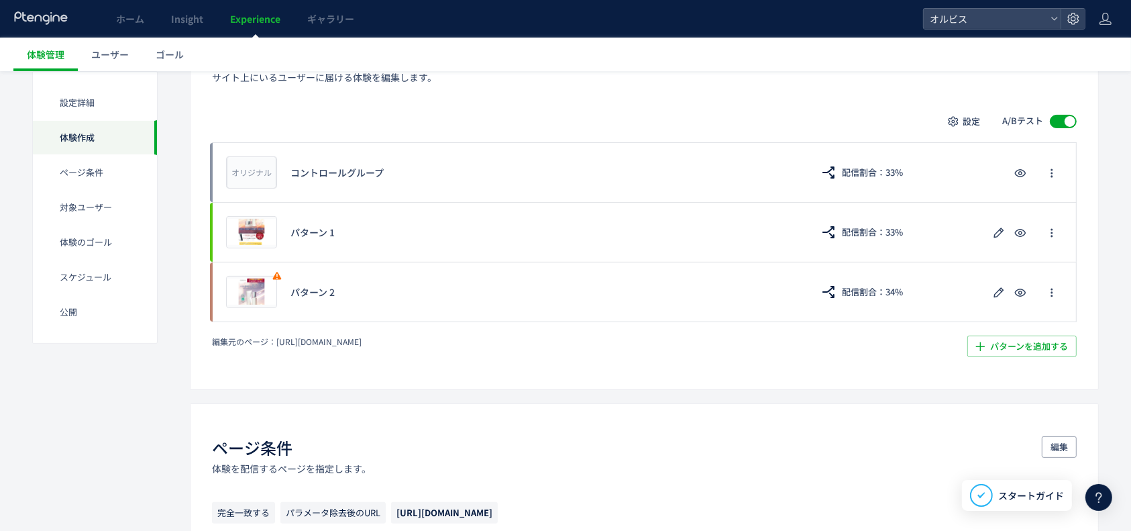
scroll to position [307, 0]
click at [961, 120] on button "設定" at bounding box center [965, 123] width 48 height 21
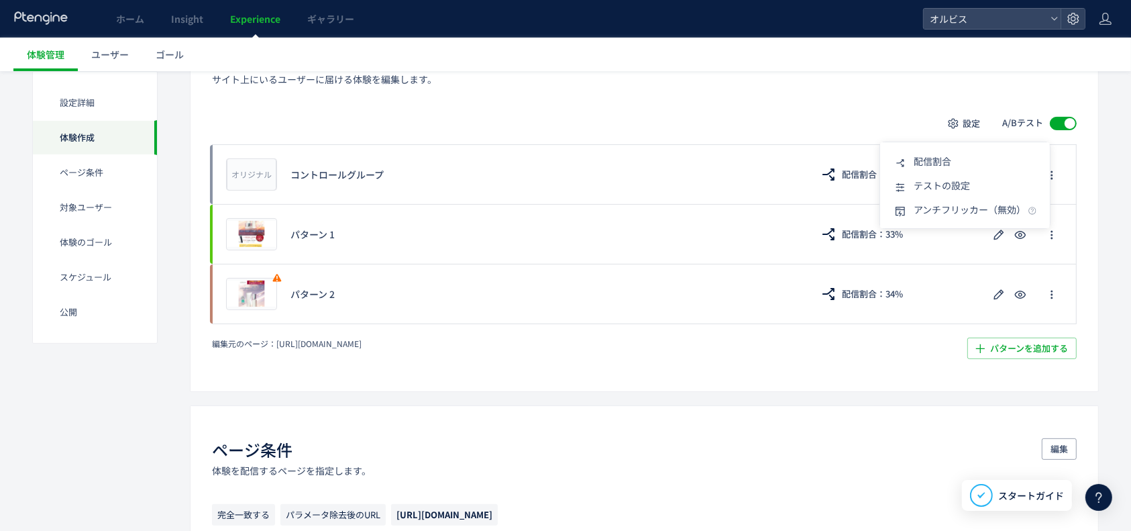
click at [879, 338] on div "編集元のページ： [URL][DOMAIN_NAME] パターンを追加する​" at bounding box center [644, 347] width 865 height 21
click at [374, 346] on icon at bounding box center [369, 342] width 9 height 9
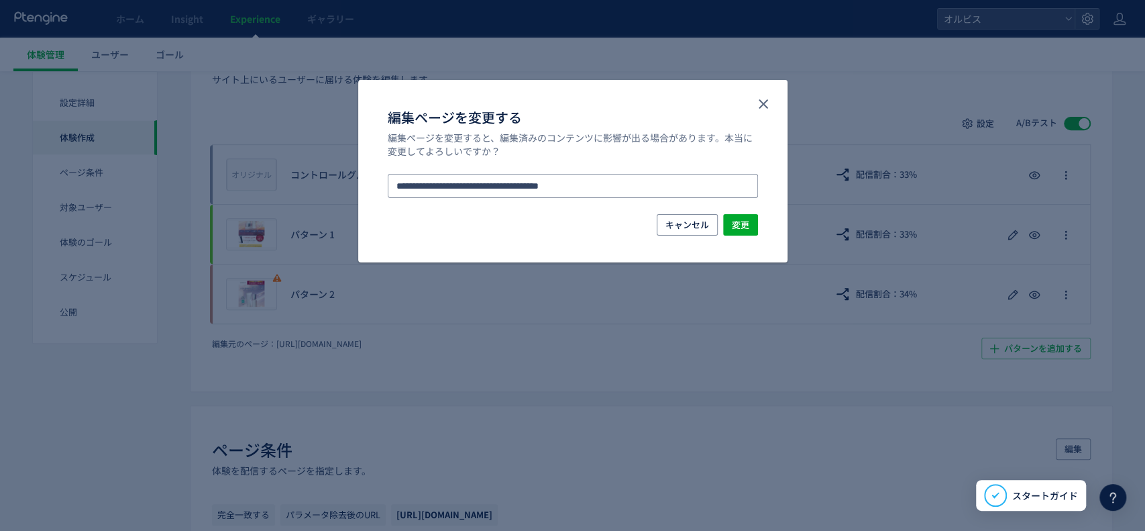
click at [577, 184] on input "**********" at bounding box center [573, 186] width 370 height 24
type input "**********"
click at [633, 219] on li "[URL][DOMAIN_NAME]" at bounding box center [573, 223] width 360 height 23
click at [751, 231] on button "変更" at bounding box center [740, 224] width 35 height 21
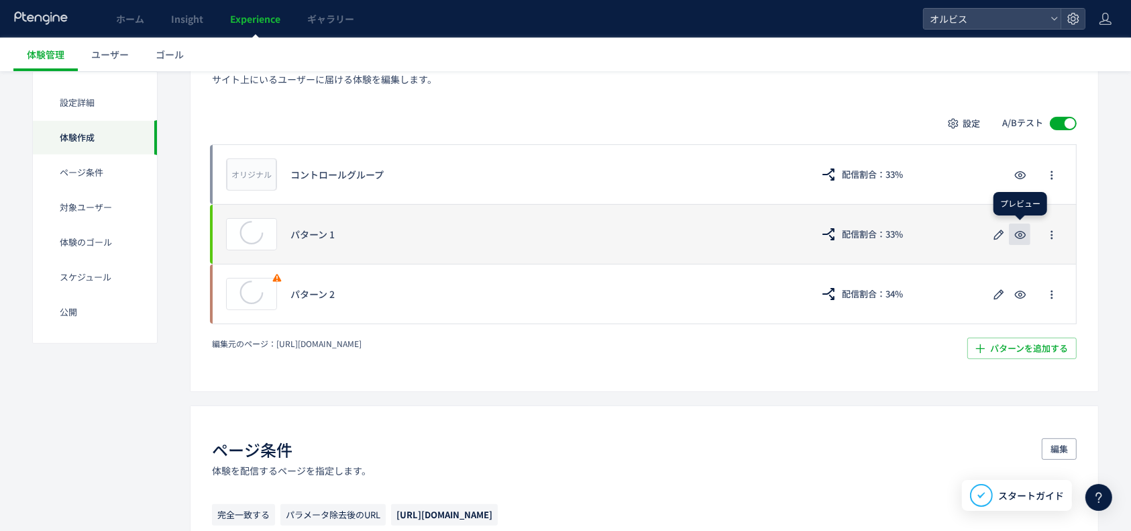
click at [1025, 235] on use "button" at bounding box center [1020, 235] width 11 height 8
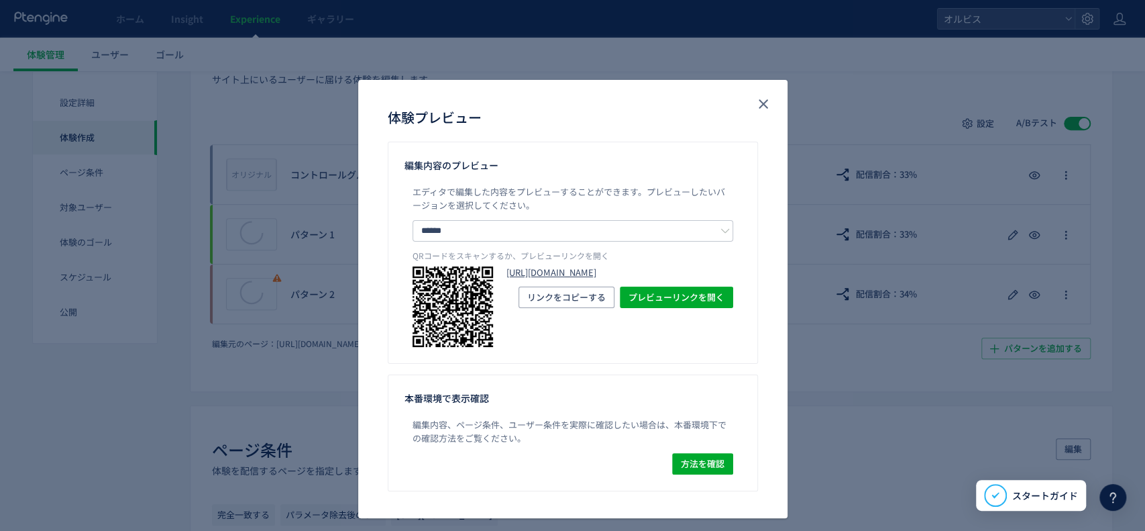
click at [582, 279] on link "[URL][DOMAIN_NAME]" at bounding box center [619, 272] width 227 height 13
click at [763, 109] on icon "close" at bounding box center [763, 104] width 16 height 16
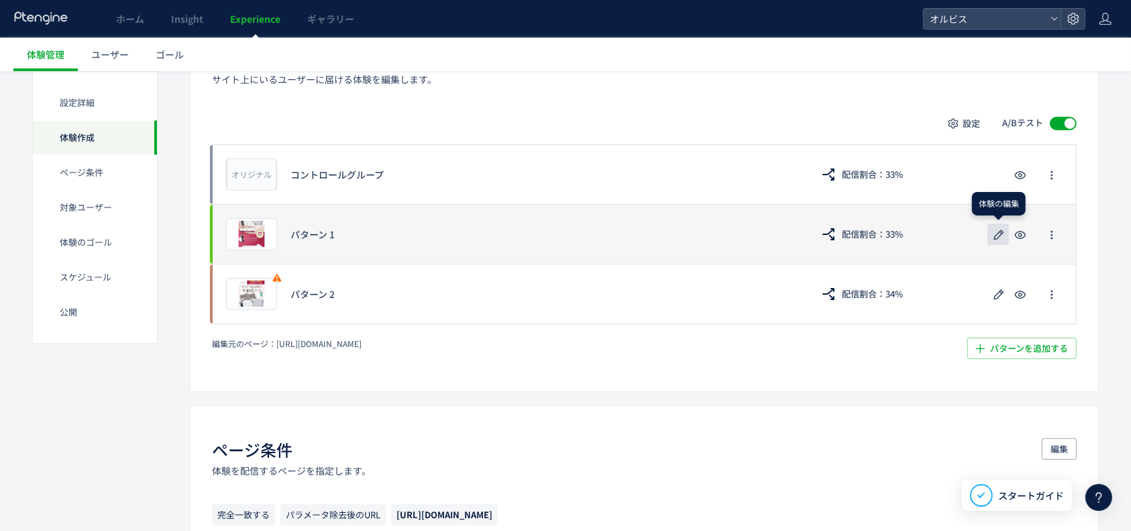
click at [1006, 237] on icon "button" at bounding box center [999, 235] width 16 height 16
